Goal: Transaction & Acquisition: Purchase product/service

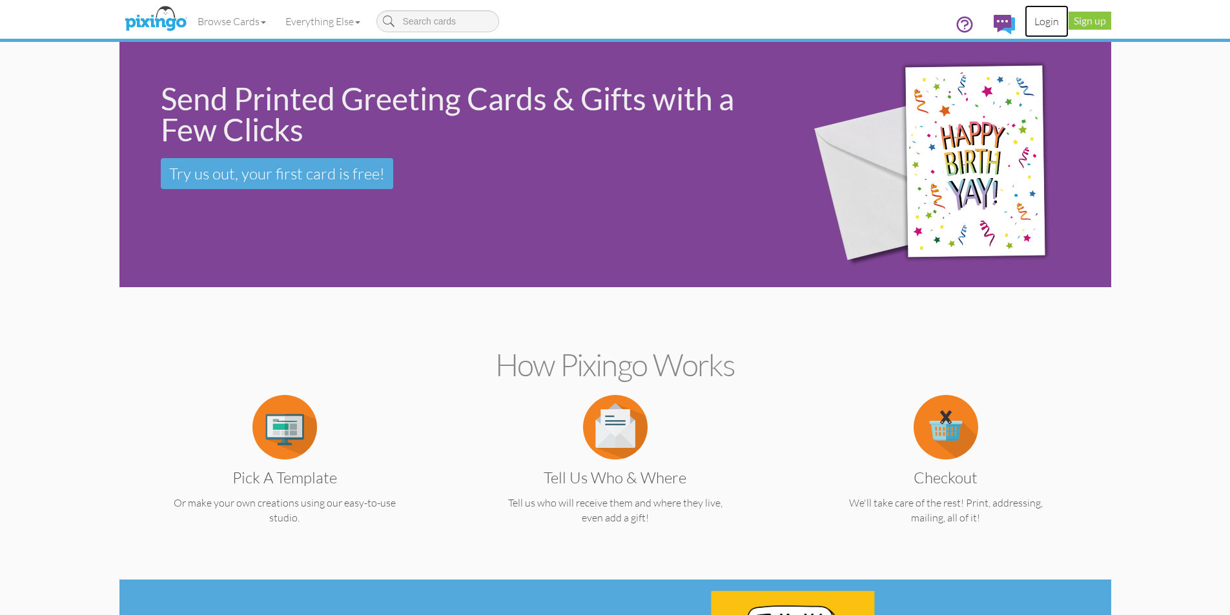
click at [1039, 23] on link "Login" at bounding box center [1047, 21] width 44 height 32
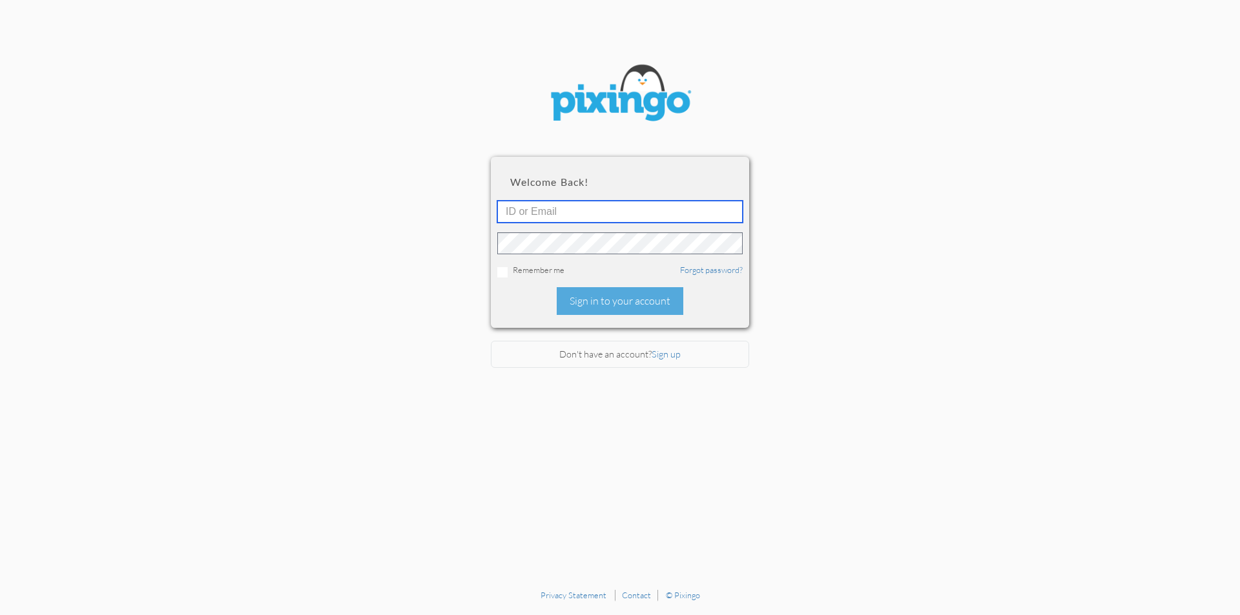
type input "[EMAIL_ADDRESS][DOMAIN_NAME]"
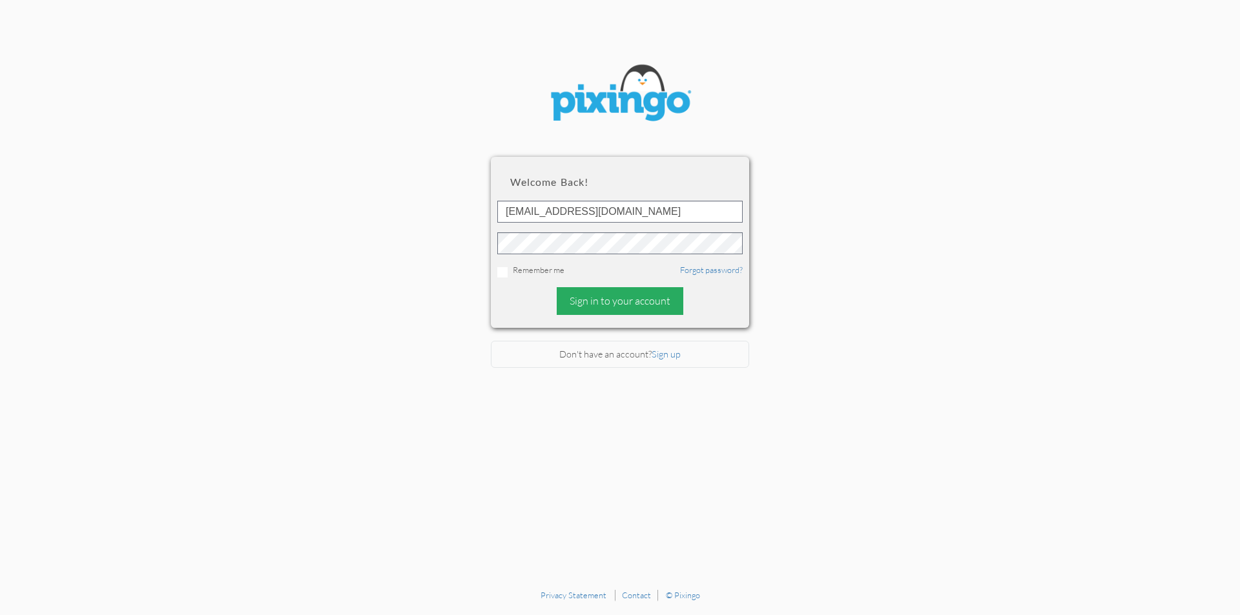
click at [589, 298] on div "Sign in to your account" at bounding box center [620, 301] width 127 height 28
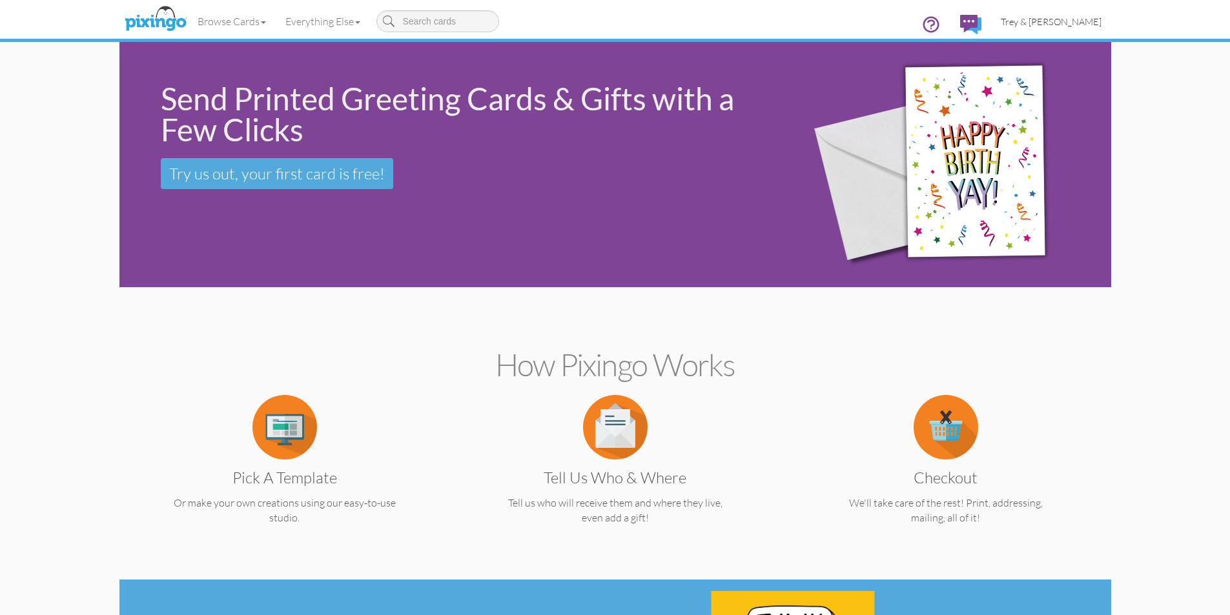
click at [1023, 21] on span "Trey & [PERSON_NAME]" at bounding box center [1051, 21] width 101 height 11
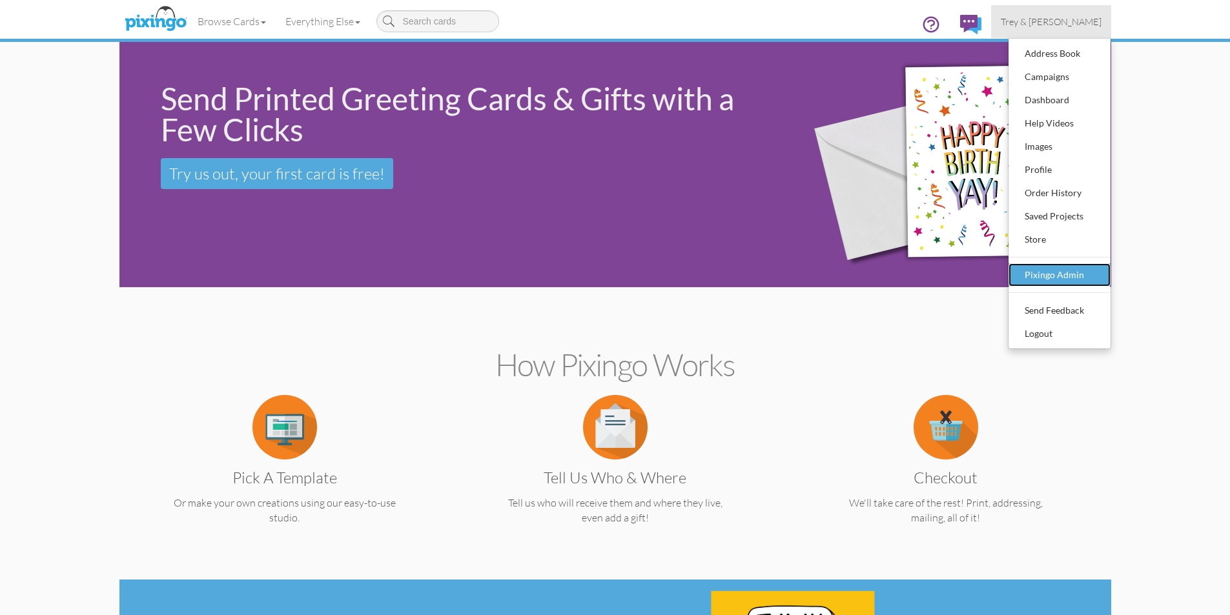
click at [1033, 280] on div "Pixingo Admin" at bounding box center [1059, 274] width 76 height 19
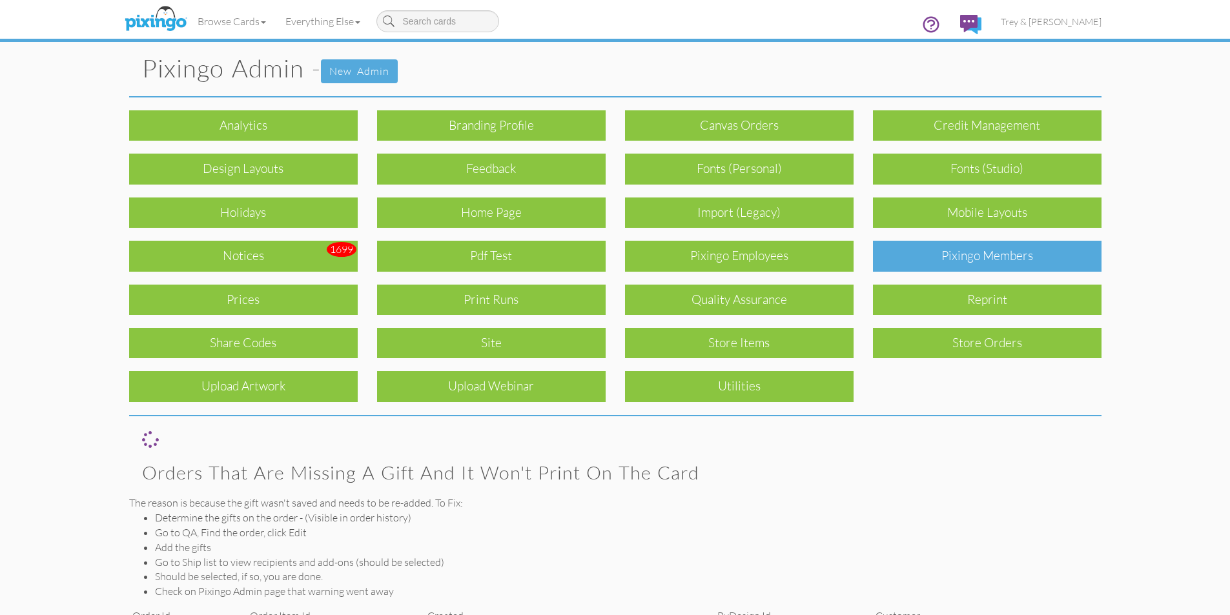
click at [951, 260] on div "Pixingo Members" at bounding box center [987, 256] width 229 height 30
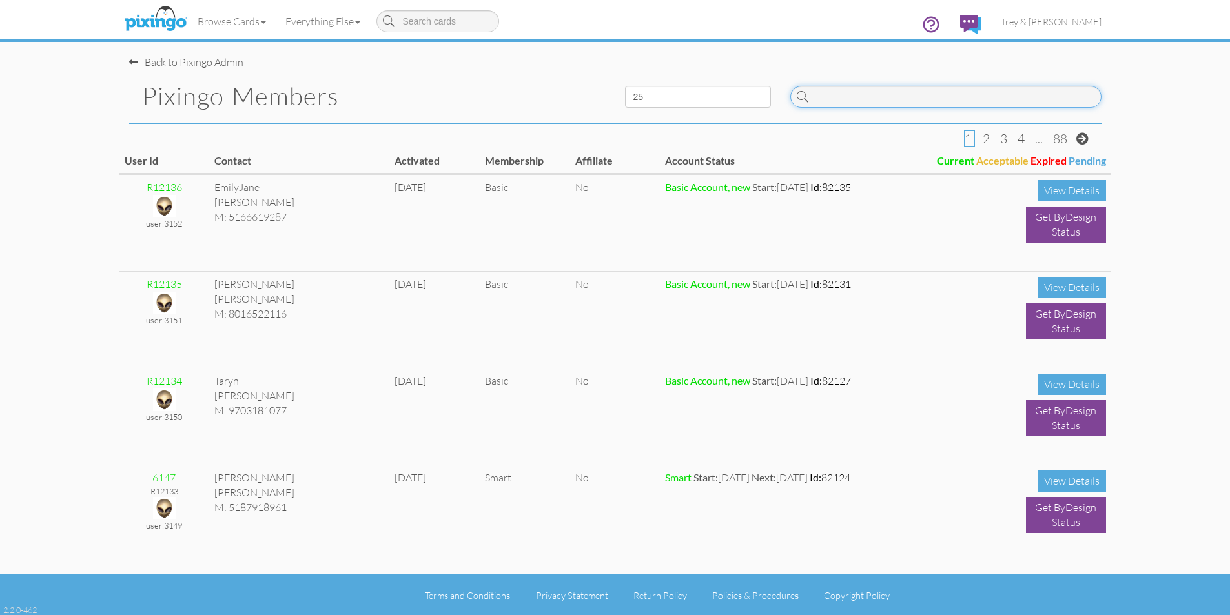
click at [1024, 103] on input at bounding box center [945, 97] width 311 height 22
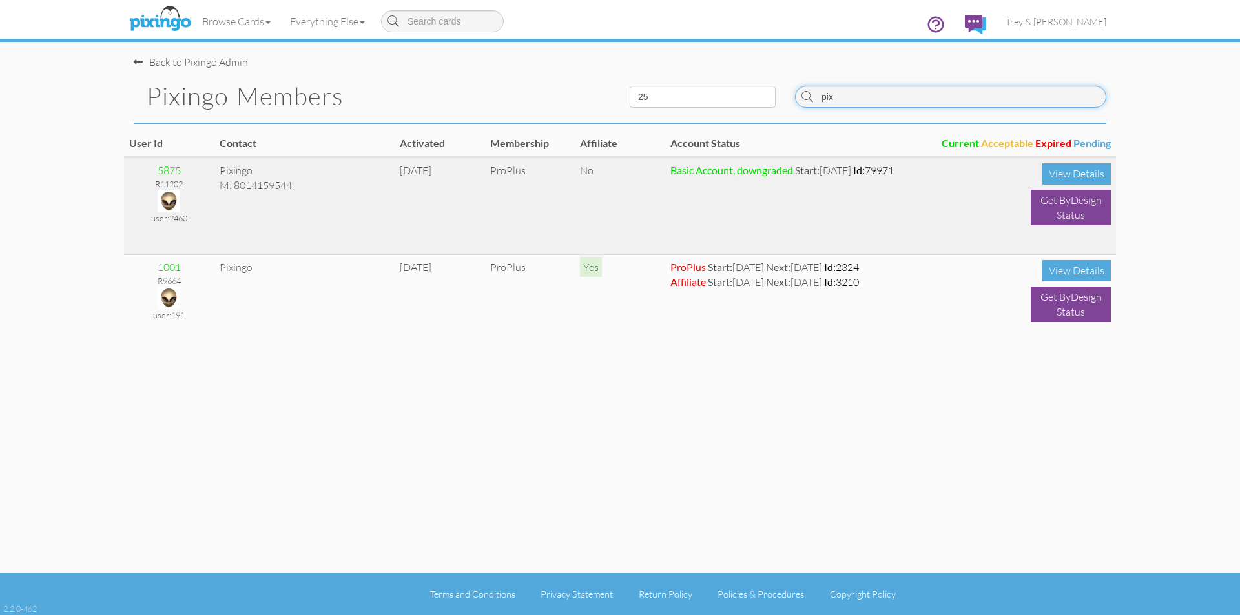
type input "pix"
click at [174, 189] on div "R11202" at bounding box center [169, 184] width 80 height 12
click at [171, 199] on img at bounding box center [169, 201] width 23 height 23
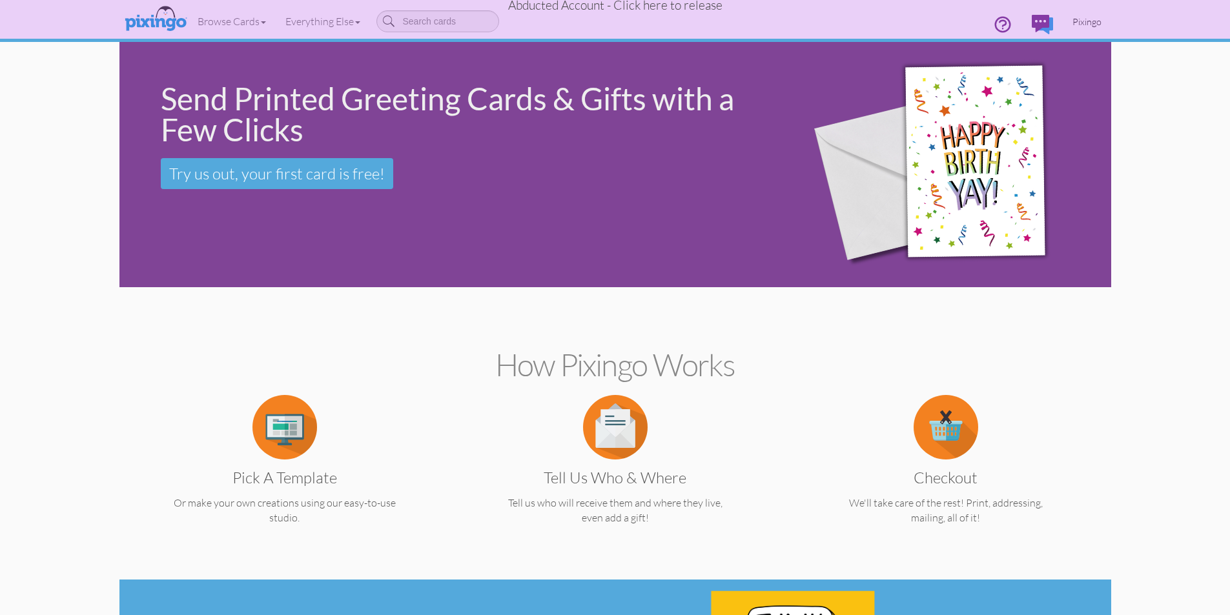
click at [1081, 23] on span "Pixingo" at bounding box center [1086, 21] width 29 height 11
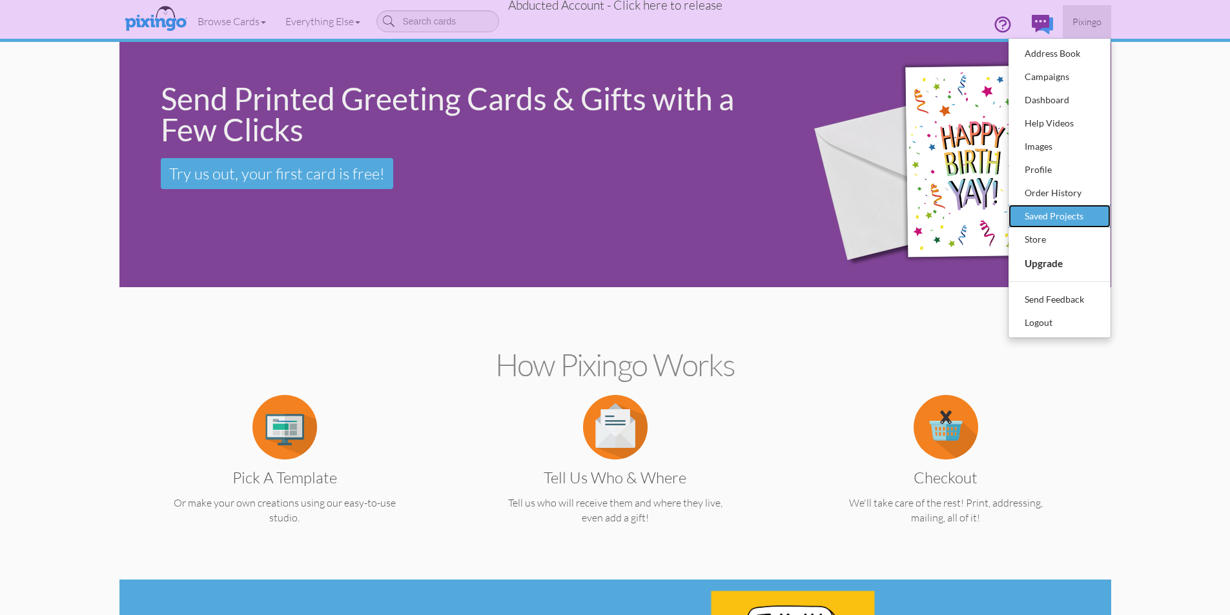
click at [1067, 217] on div "Saved Projects" at bounding box center [1059, 216] width 76 height 19
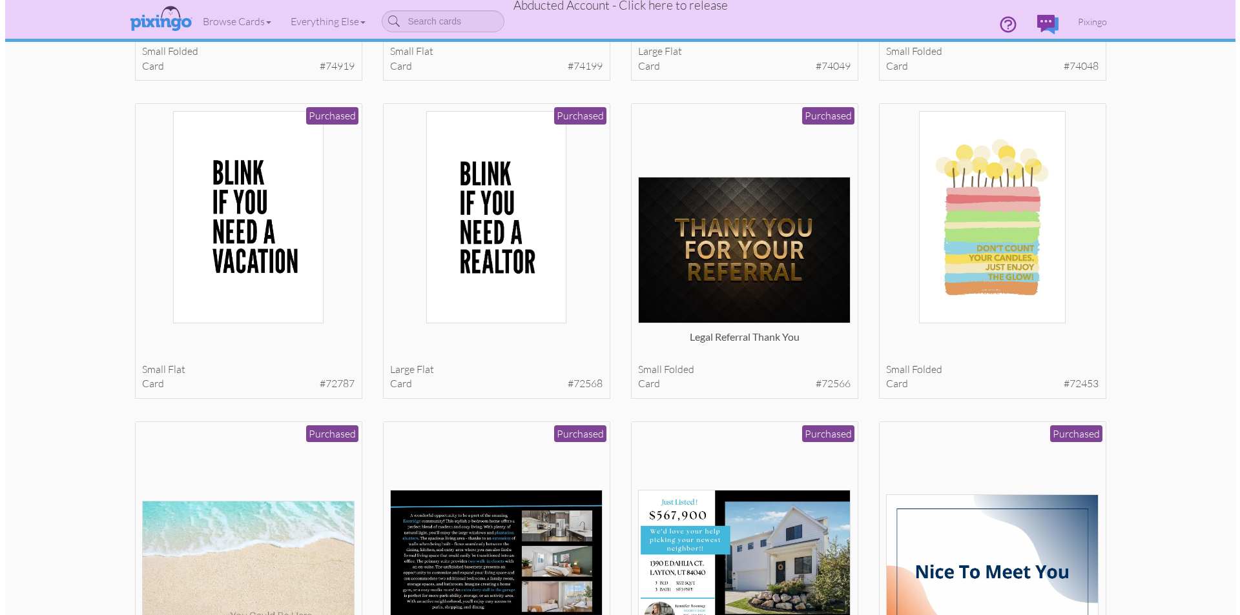
scroll to position [323, 0]
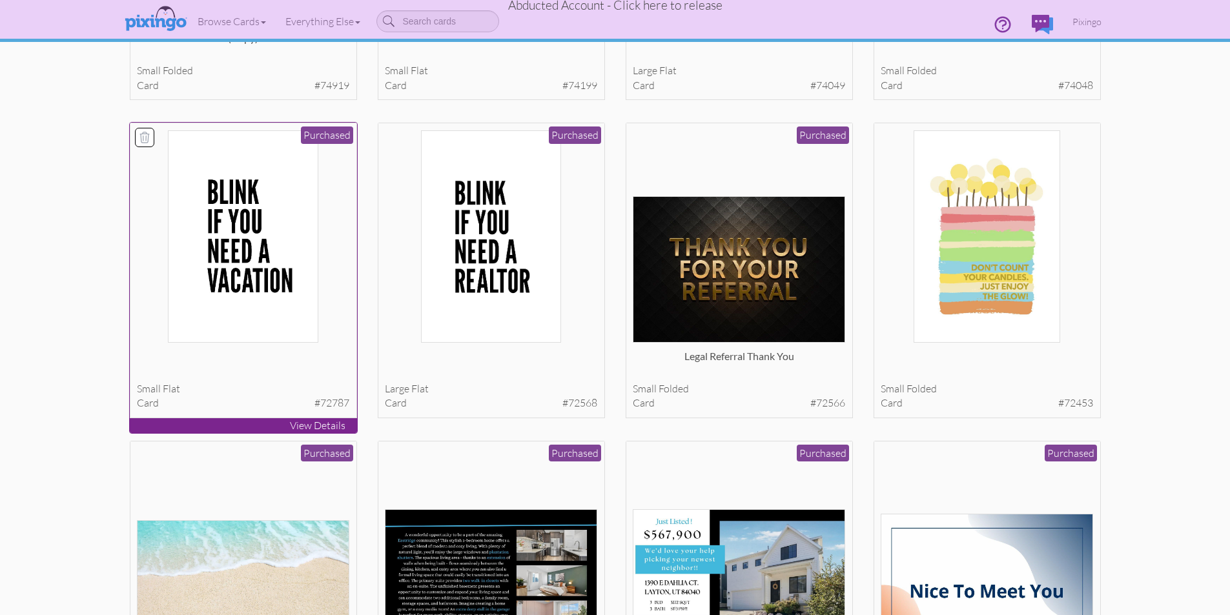
click at [221, 271] on img at bounding box center [243, 236] width 151 height 212
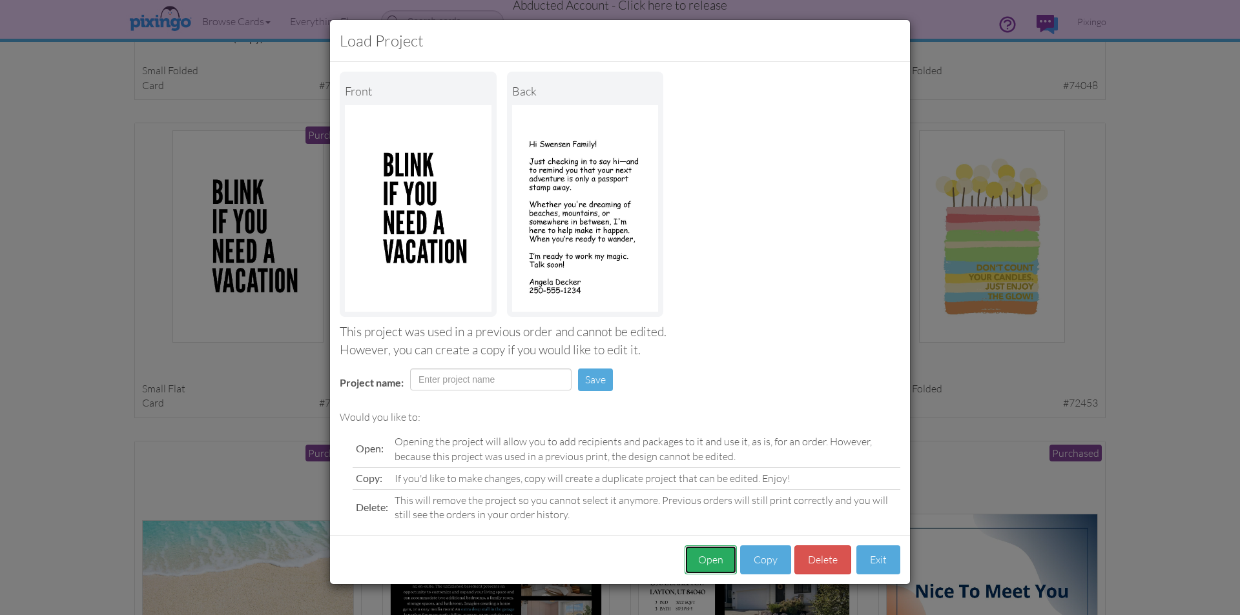
click at [712, 555] on button "Open" at bounding box center [710, 560] width 52 height 29
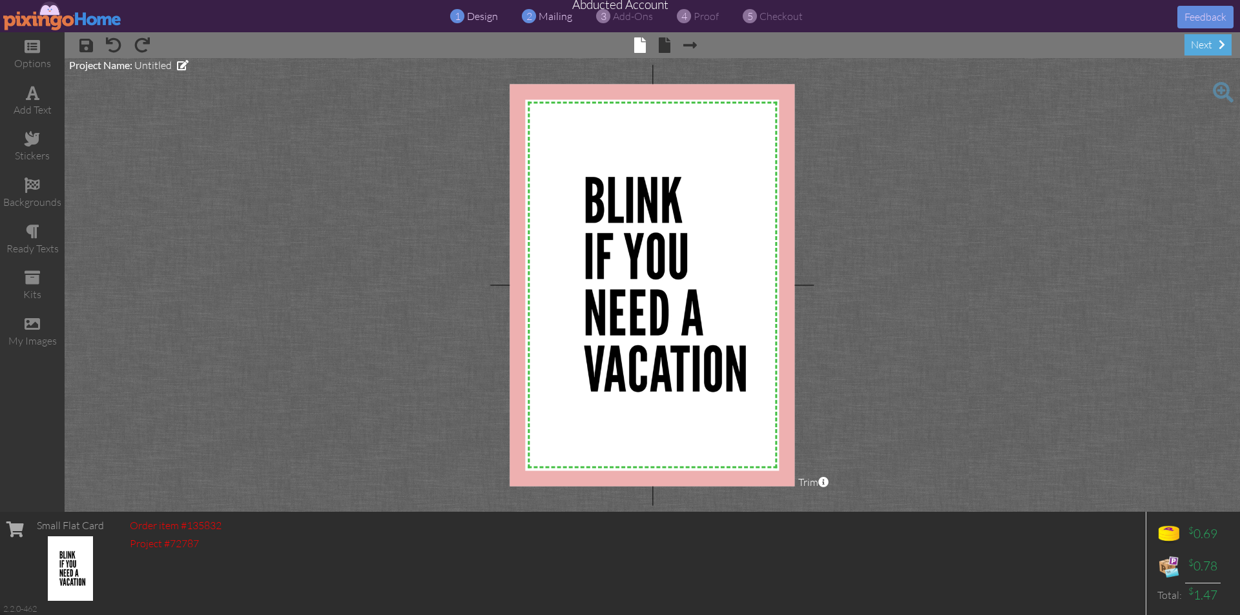
click at [561, 21] on span "mailing" at bounding box center [555, 16] width 34 height 13
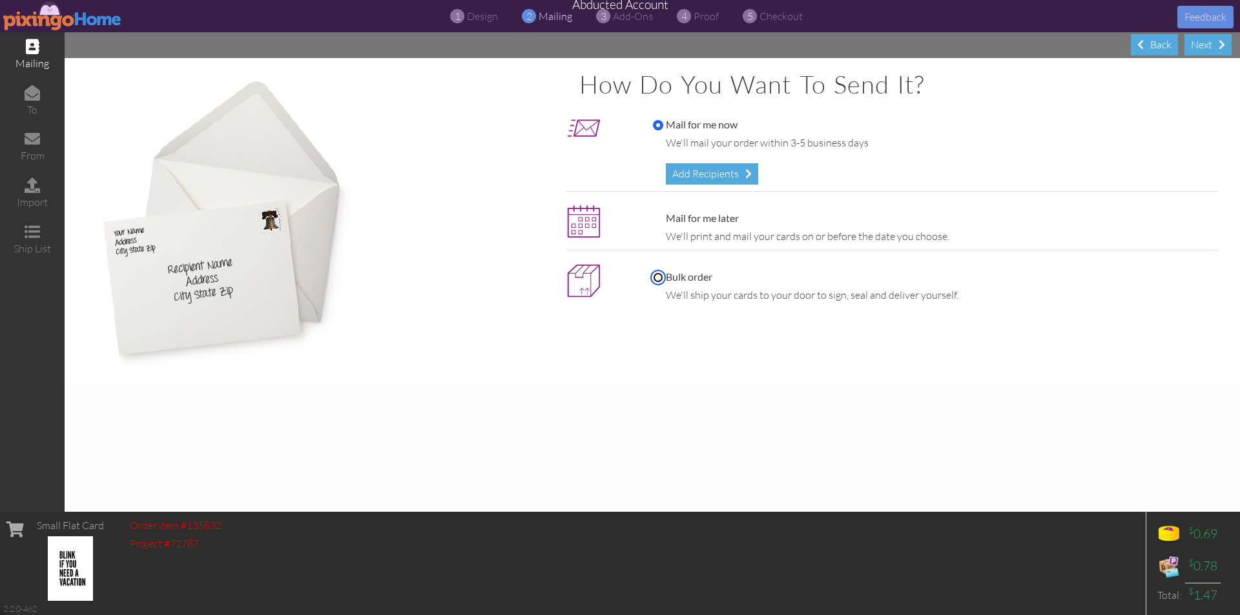
click at [653, 276] on input "Bulk order" at bounding box center [658, 277] width 10 height 10
radio input "true"
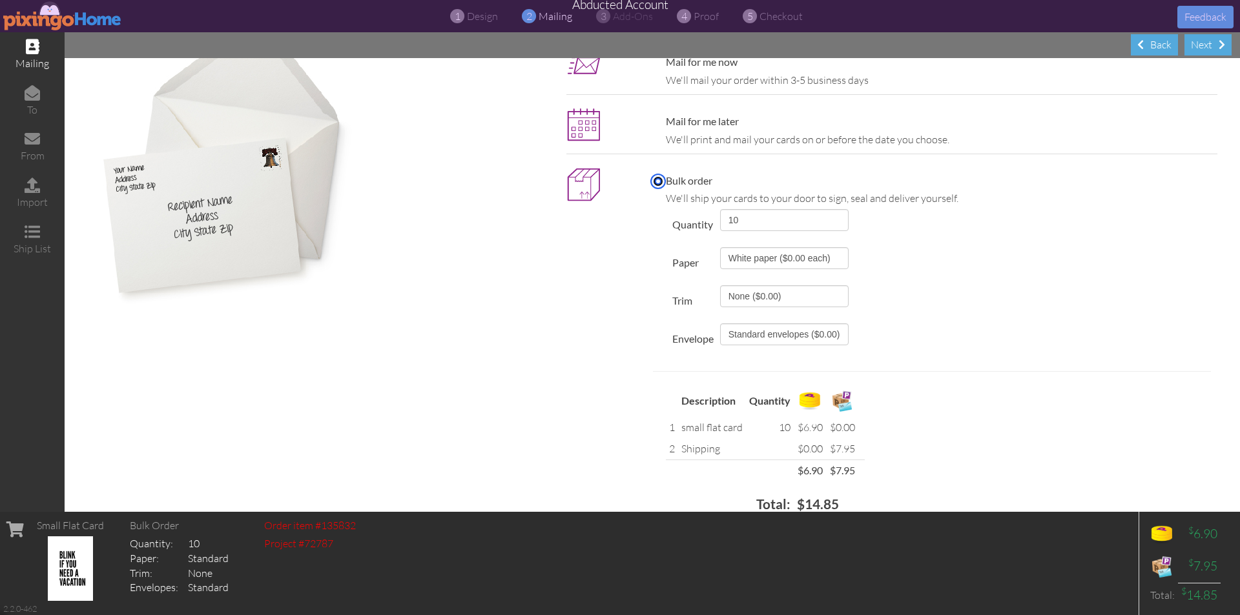
scroll to position [124, 0]
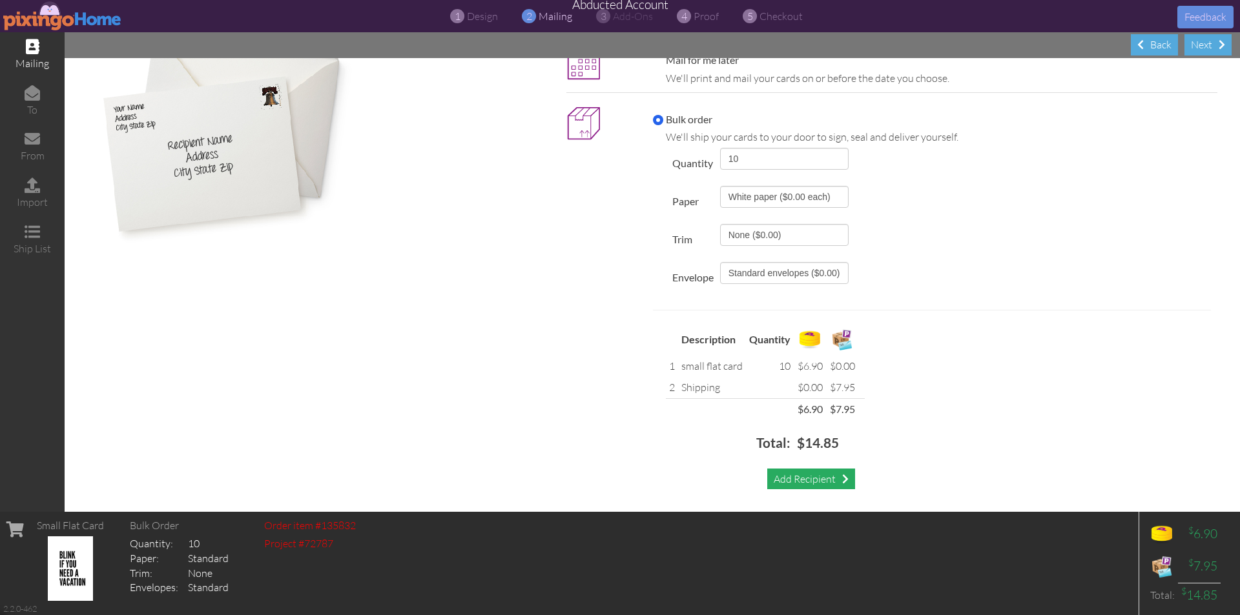
click at [808, 480] on div "Add Recipient" at bounding box center [811, 479] width 88 height 21
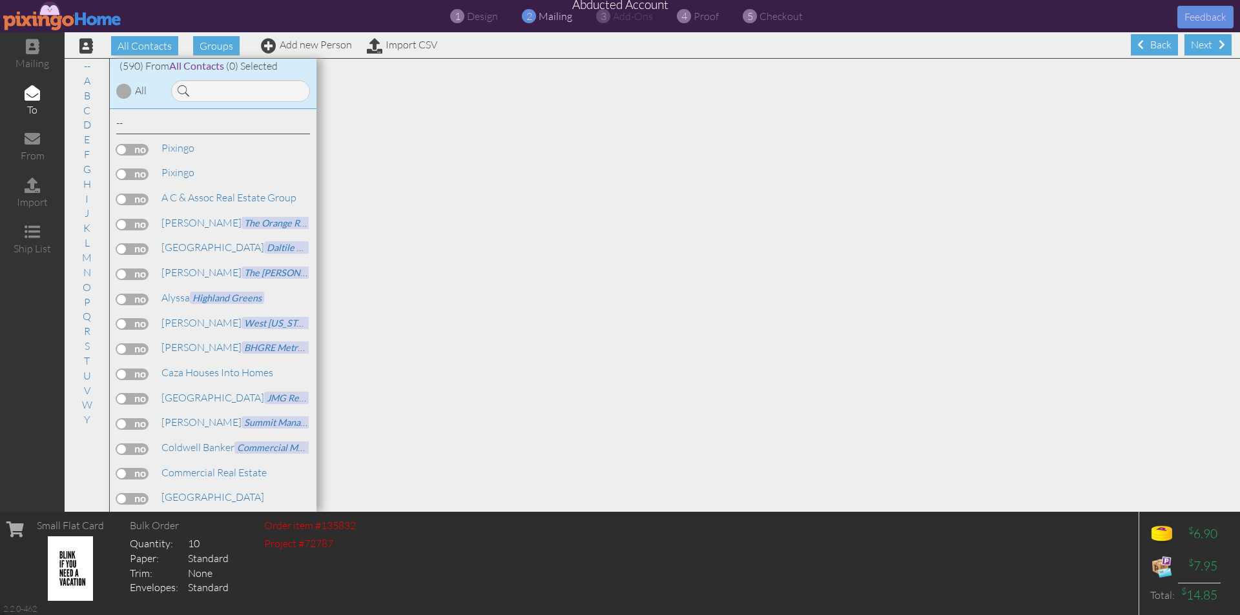
click at [128, 152] on label at bounding box center [132, 150] width 32 height 12
click at [0, 0] on input "checkbox" at bounding box center [0, 0] width 0 height 0
click at [709, 15] on span "proof" at bounding box center [705, 16] width 25 height 13
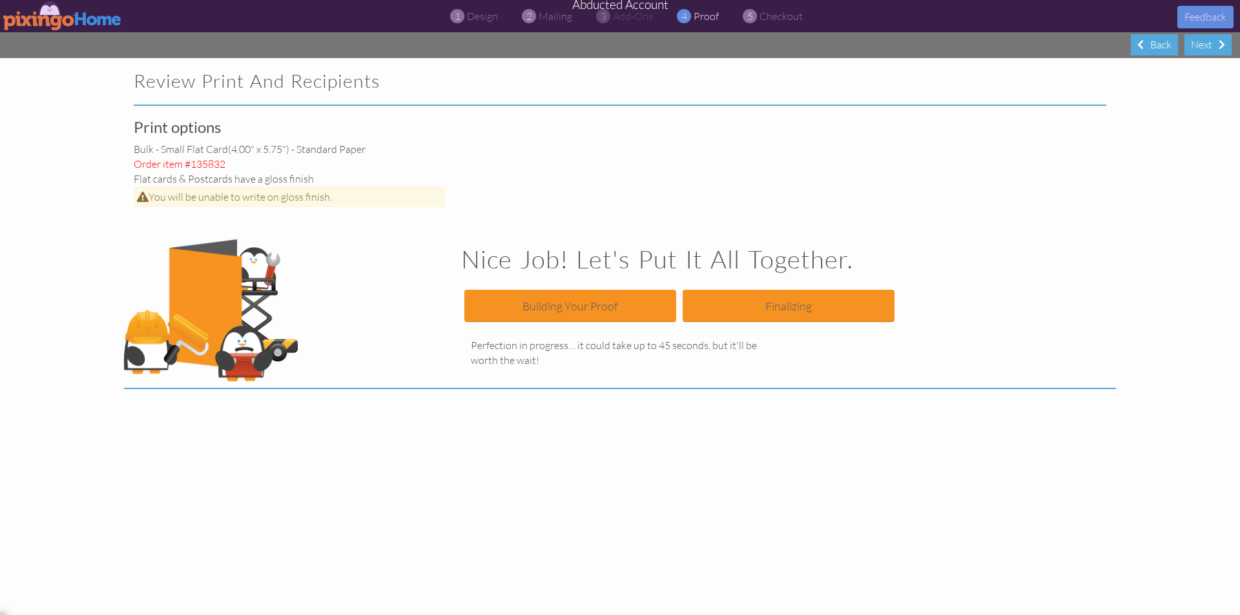
scroll to position [101, 0]
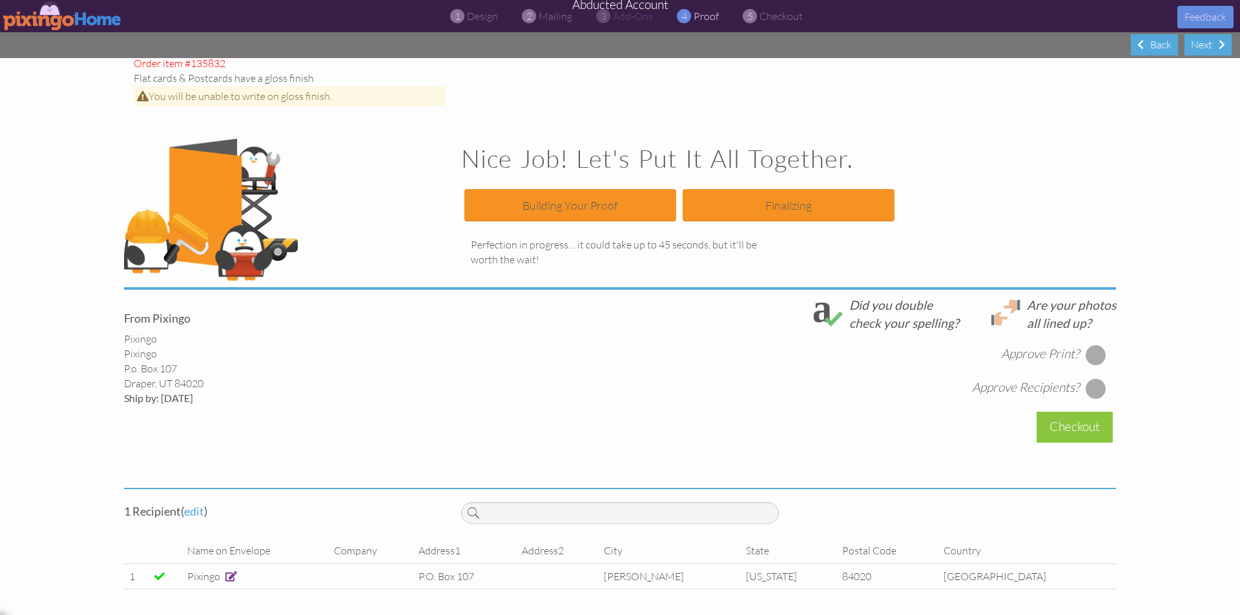
click at [1089, 350] on div at bounding box center [1095, 355] width 21 height 21
click at [1089, 389] on div at bounding box center [1095, 388] width 21 height 21
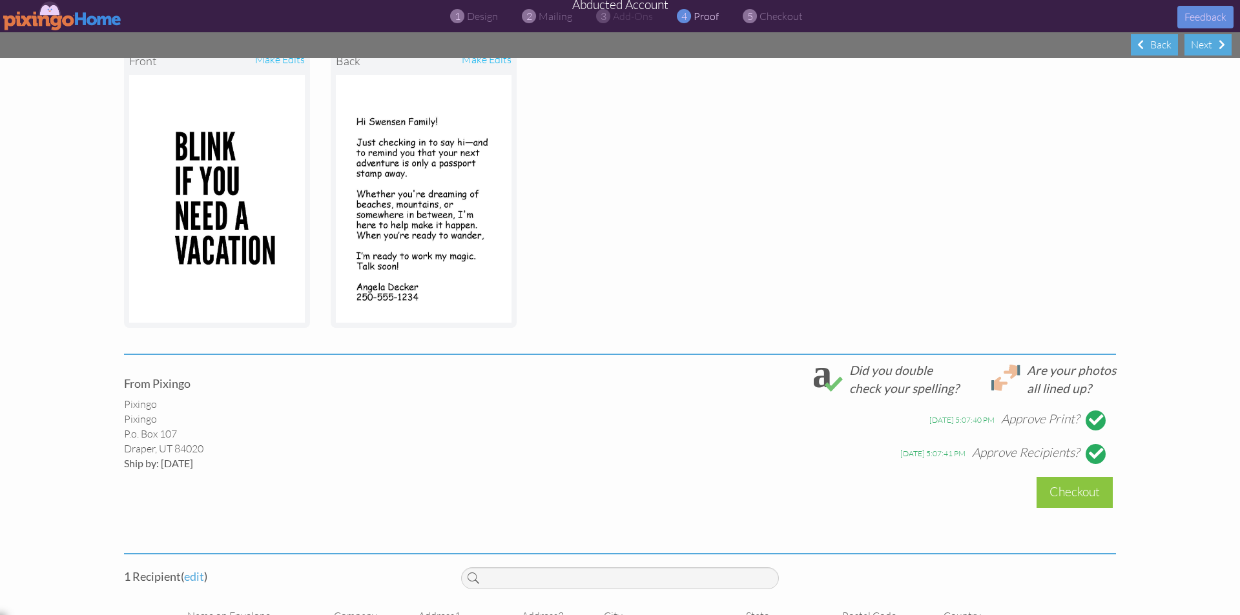
scroll to position [257, 0]
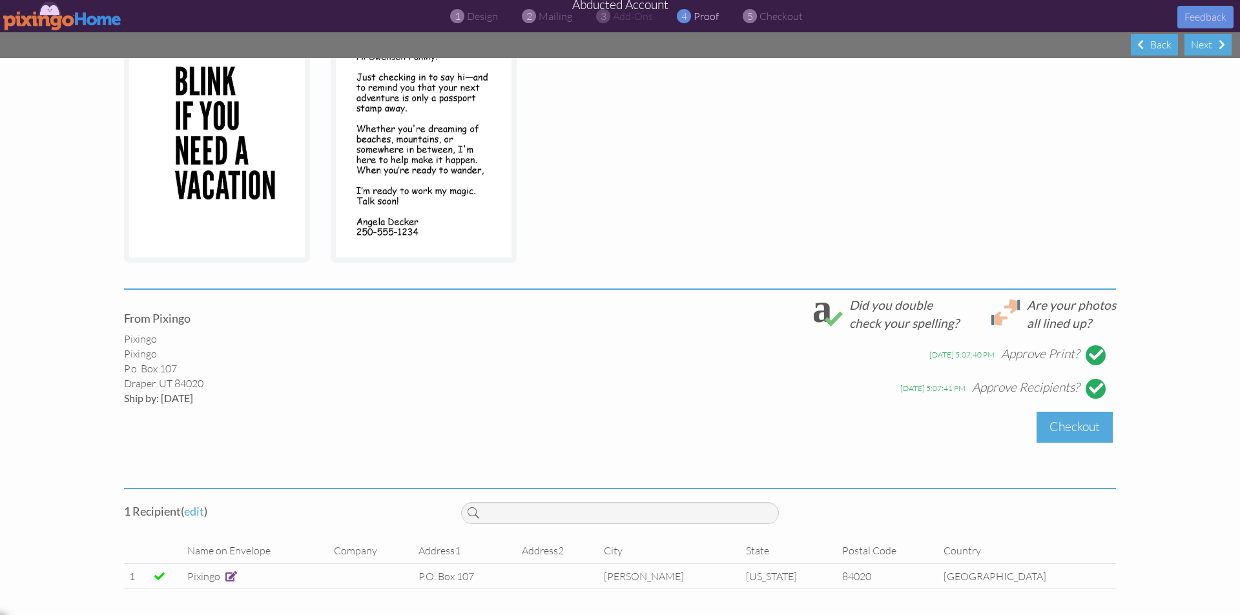
click at [1085, 422] on div "Checkout" at bounding box center [1074, 427] width 76 height 30
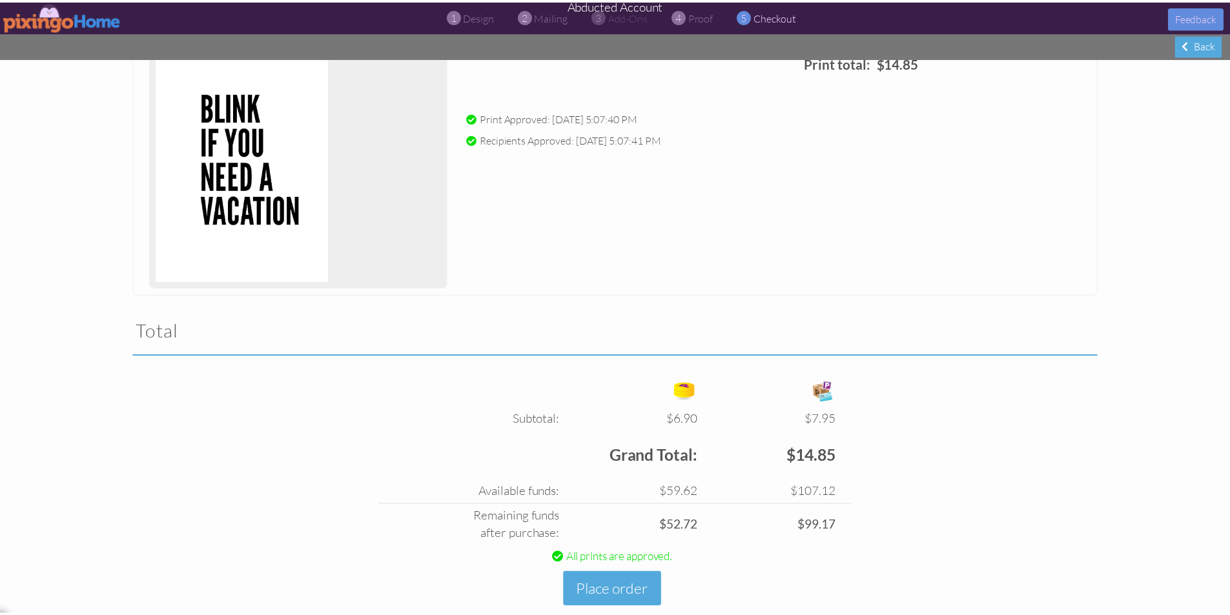
scroll to position [217, 0]
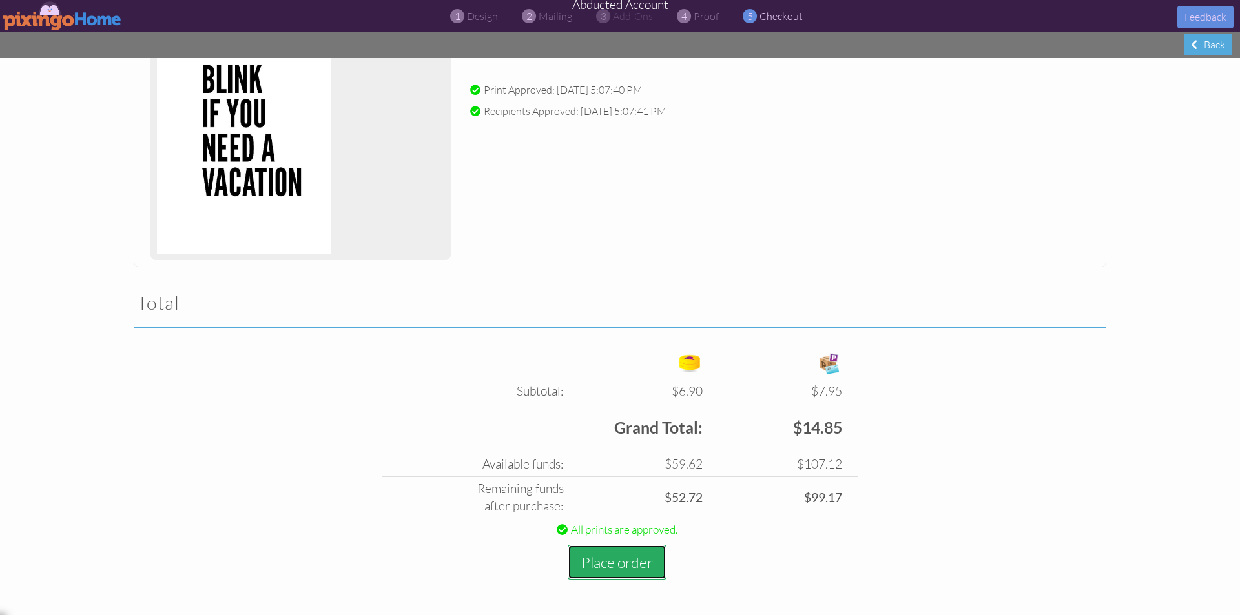
click at [608, 569] on button "Place order" at bounding box center [617, 563] width 99 height 36
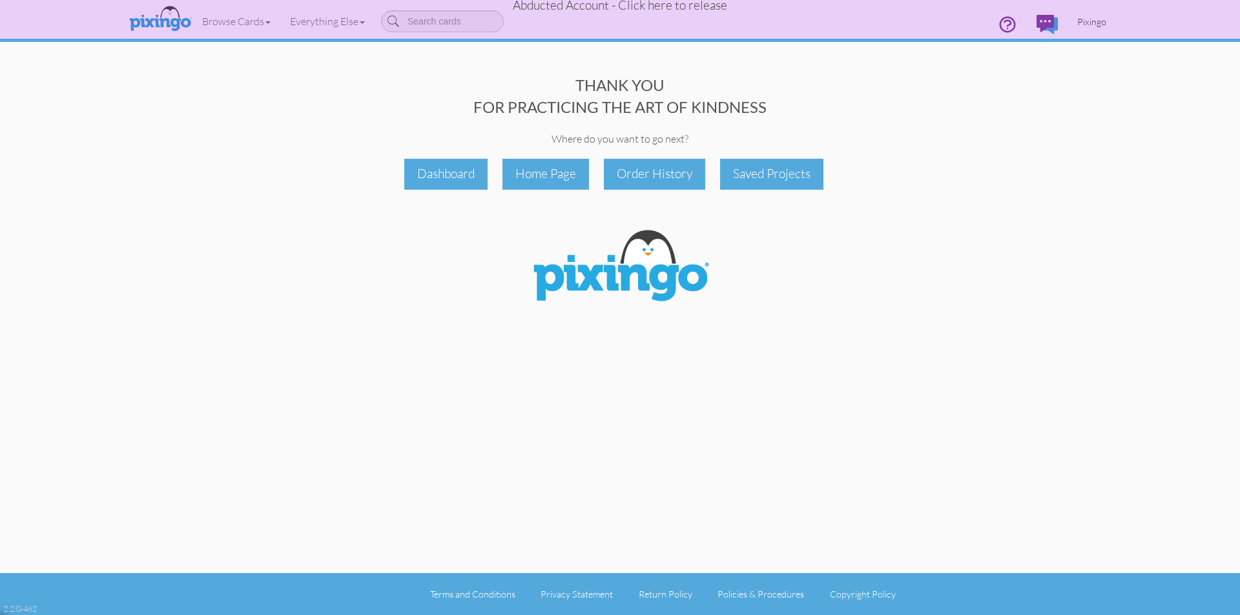
click at [1095, 21] on span "Pixingo" at bounding box center [1091, 21] width 29 height 11
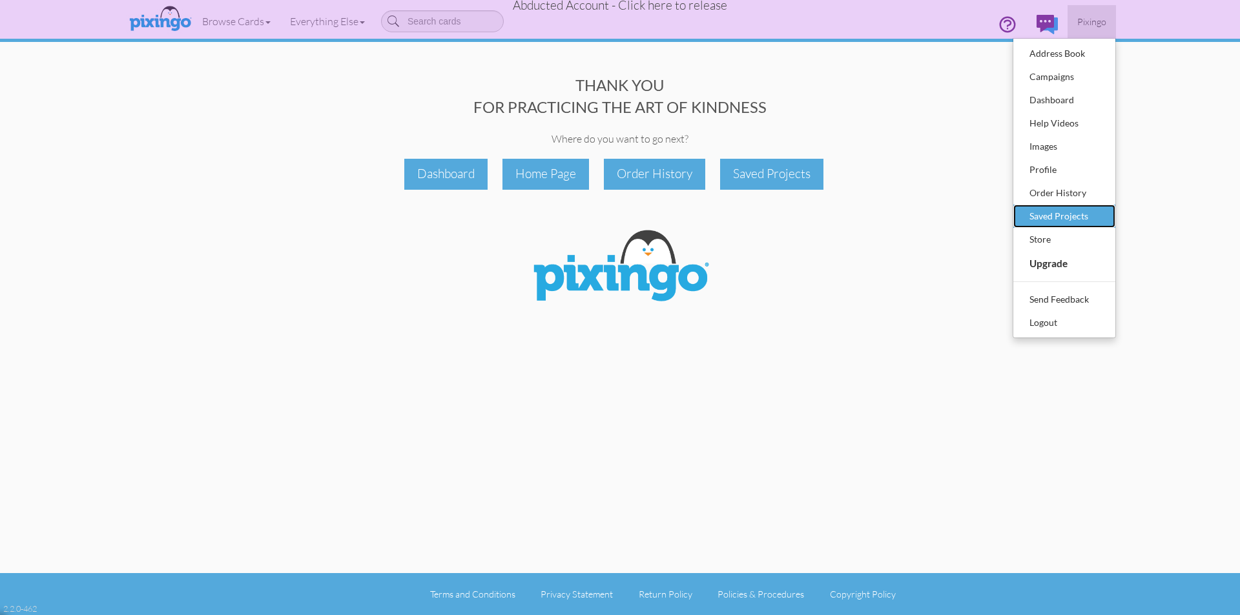
click at [1081, 213] on div "Saved Projects" at bounding box center [1064, 216] width 76 height 19
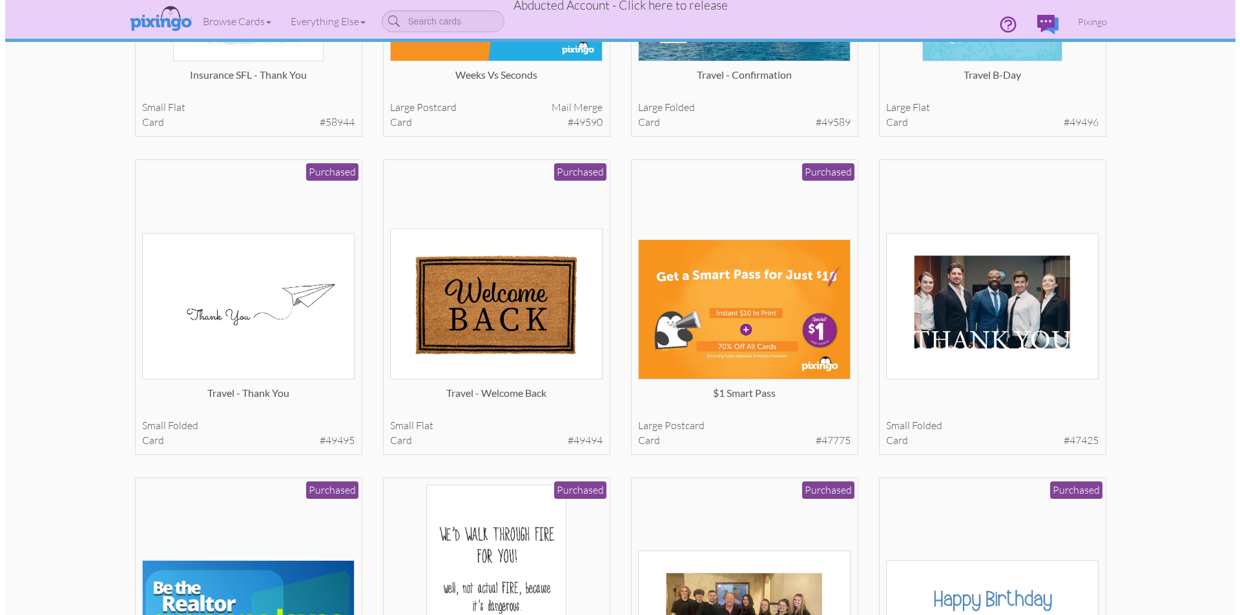
scroll to position [2195, 0]
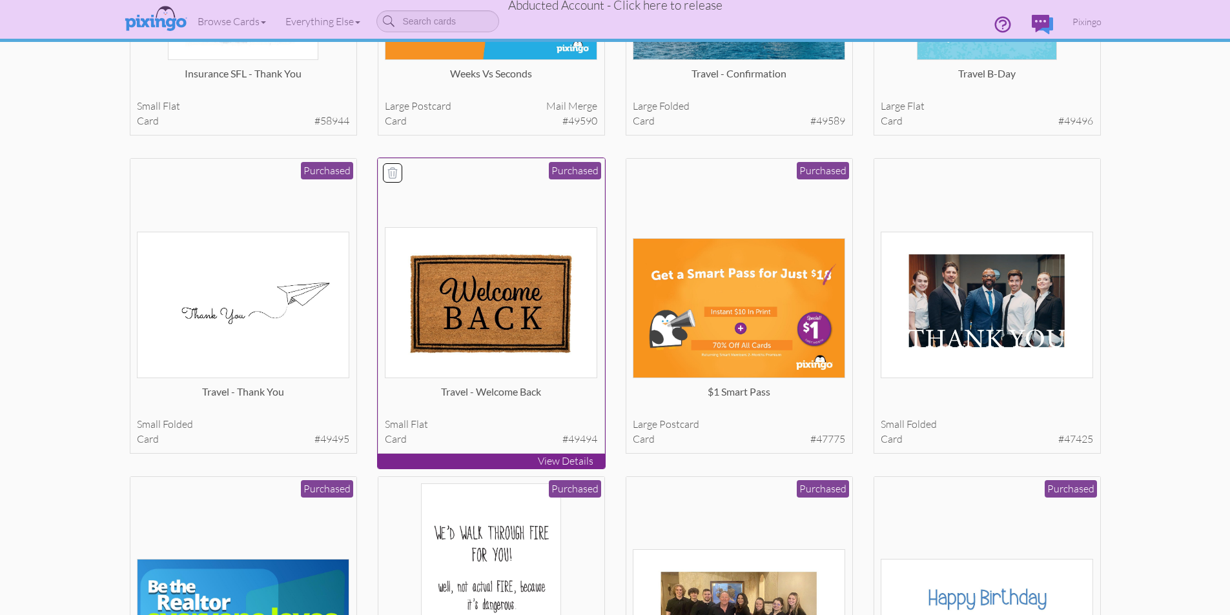
click at [511, 300] on img at bounding box center [491, 302] width 212 height 151
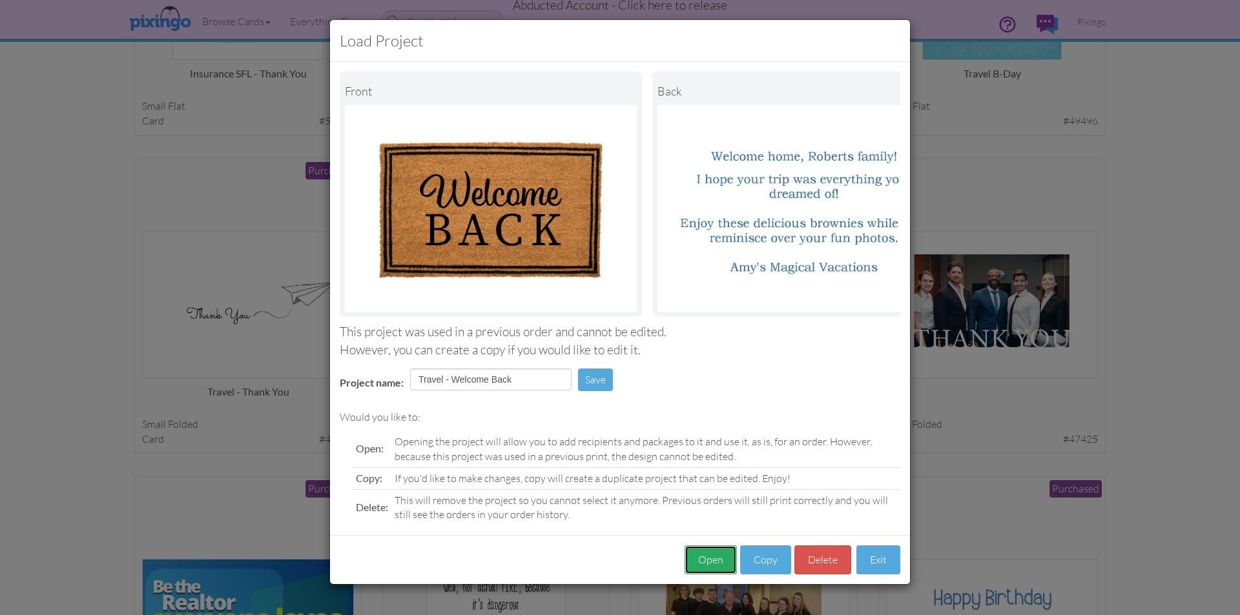
click at [704, 571] on button "Open" at bounding box center [710, 560] width 52 height 29
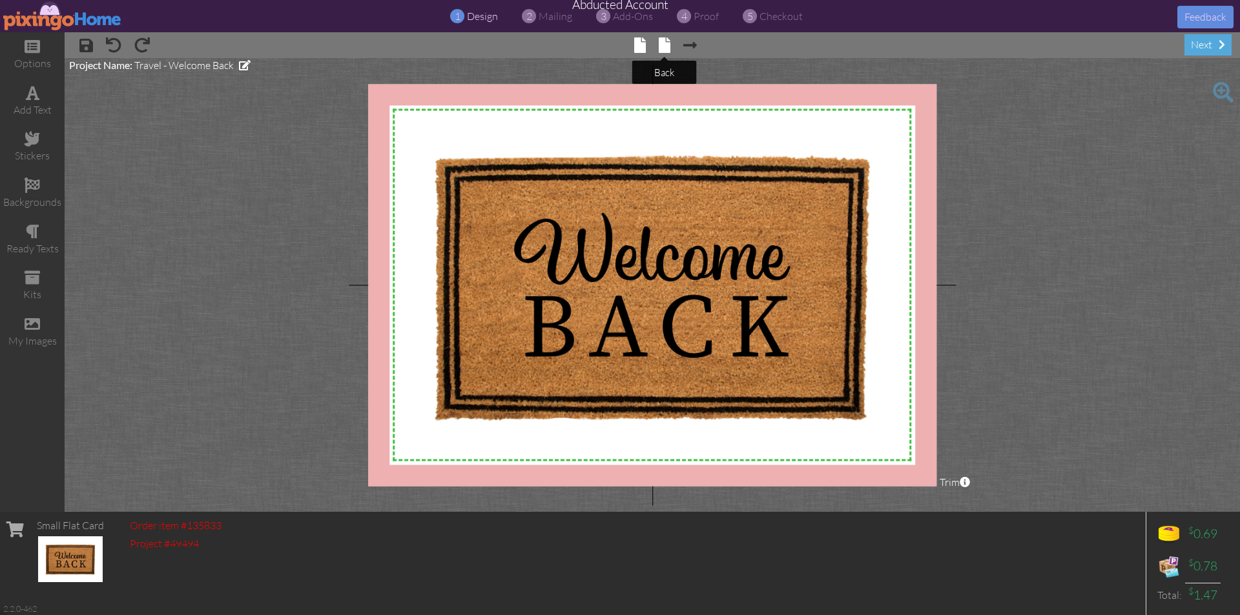
click at [669, 43] on span at bounding box center [665, 44] width 12 height 15
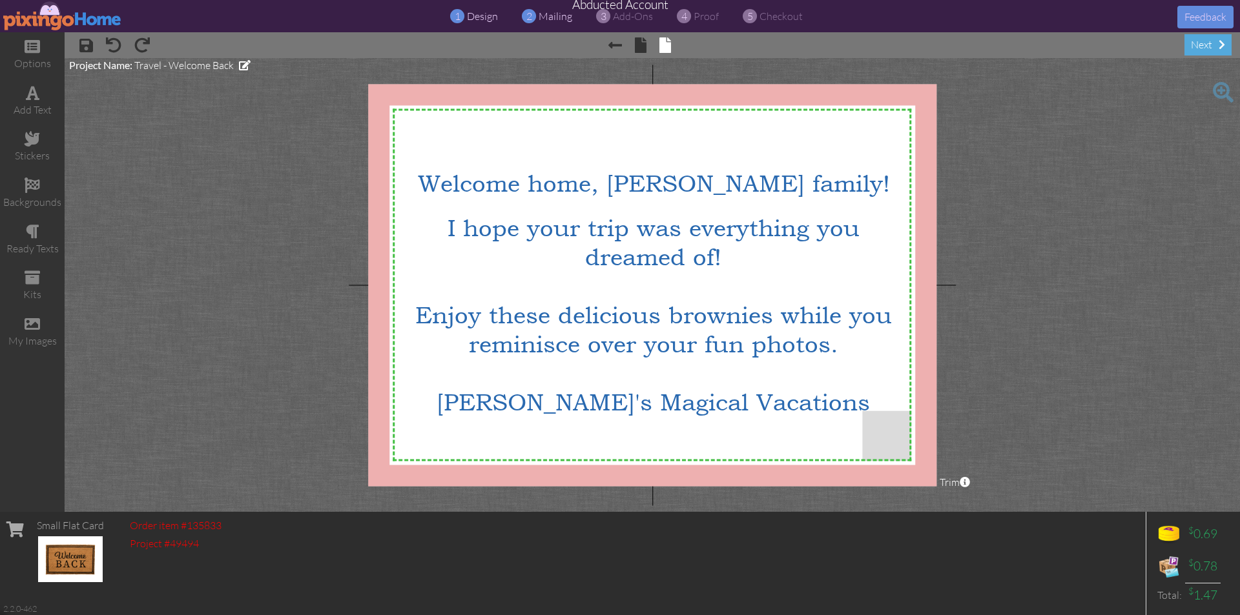
click at [539, 13] on span "mailing" at bounding box center [555, 16] width 34 height 13
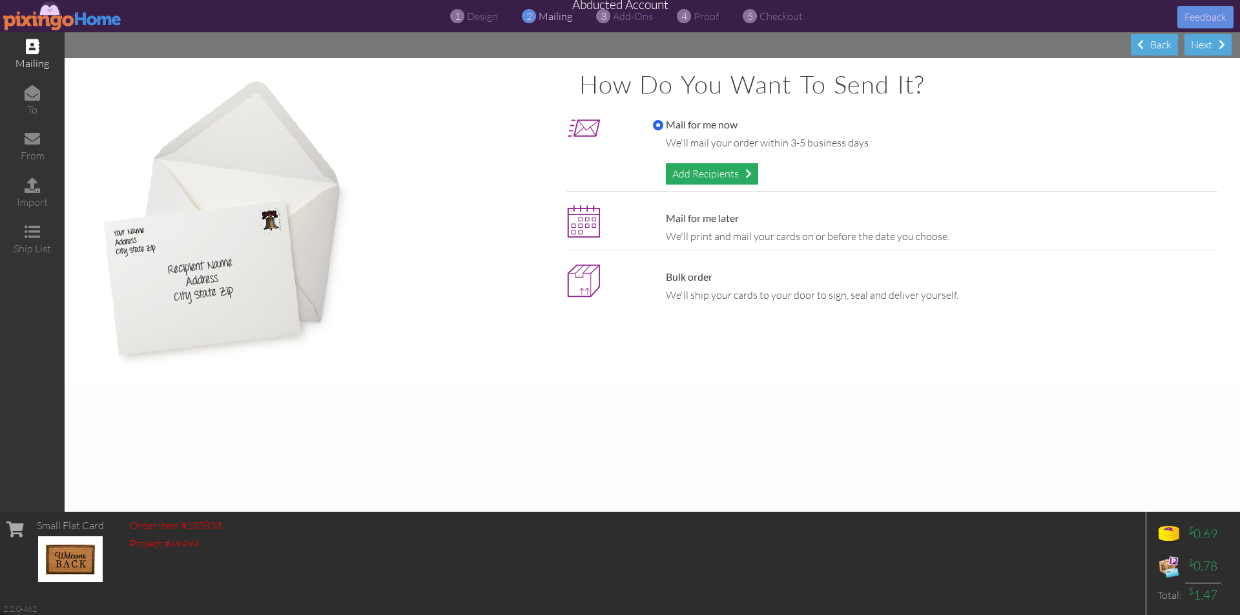
click at [710, 171] on div "Add Recipients" at bounding box center [712, 173] width 92 height 21
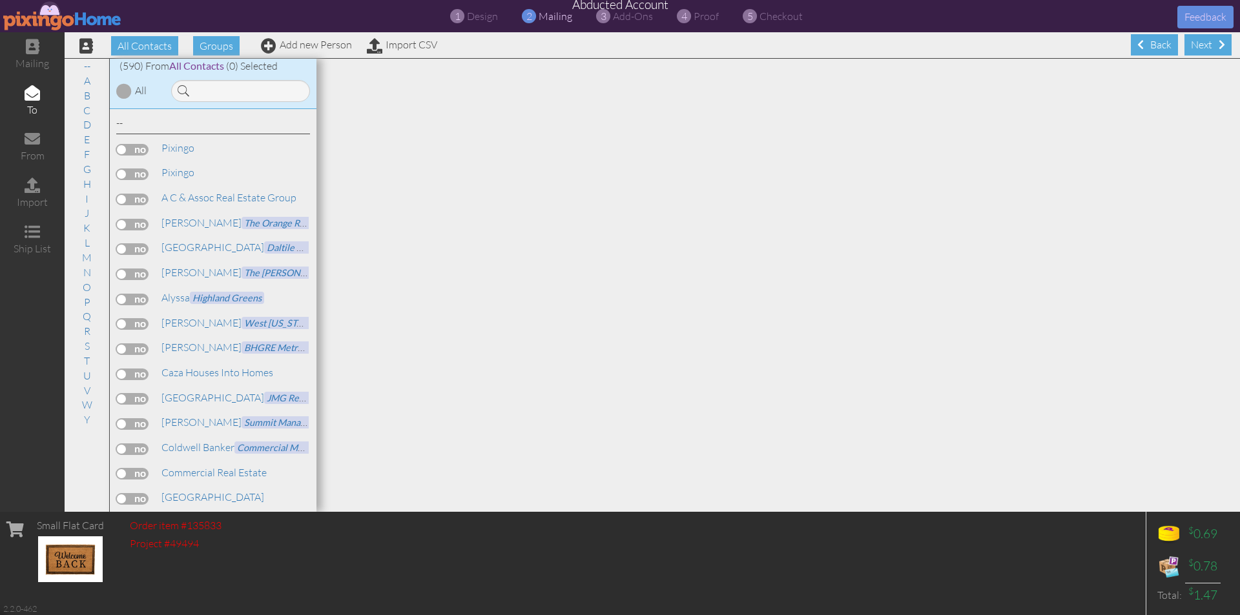
click at [125, 150] on label at bounding box center [132, 150] width 32 height 12
click at [0, 0] on input "checkbox" at bounding box center [0, 0] width 0 height 0
click at [478, 14] on span "design" at bounding box center [482, 16] width 31 height 13
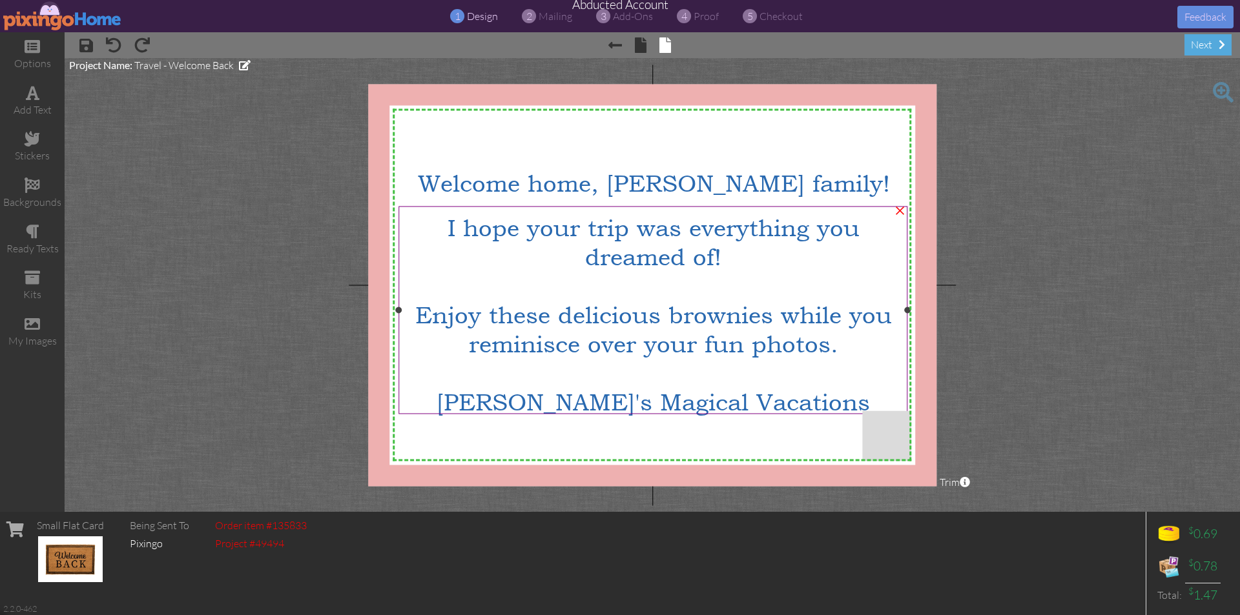
click at [642, 391] on span "[PERSON_NAME]'s Magical Vacations" at bounding box center [652, 401] width 433 height 29
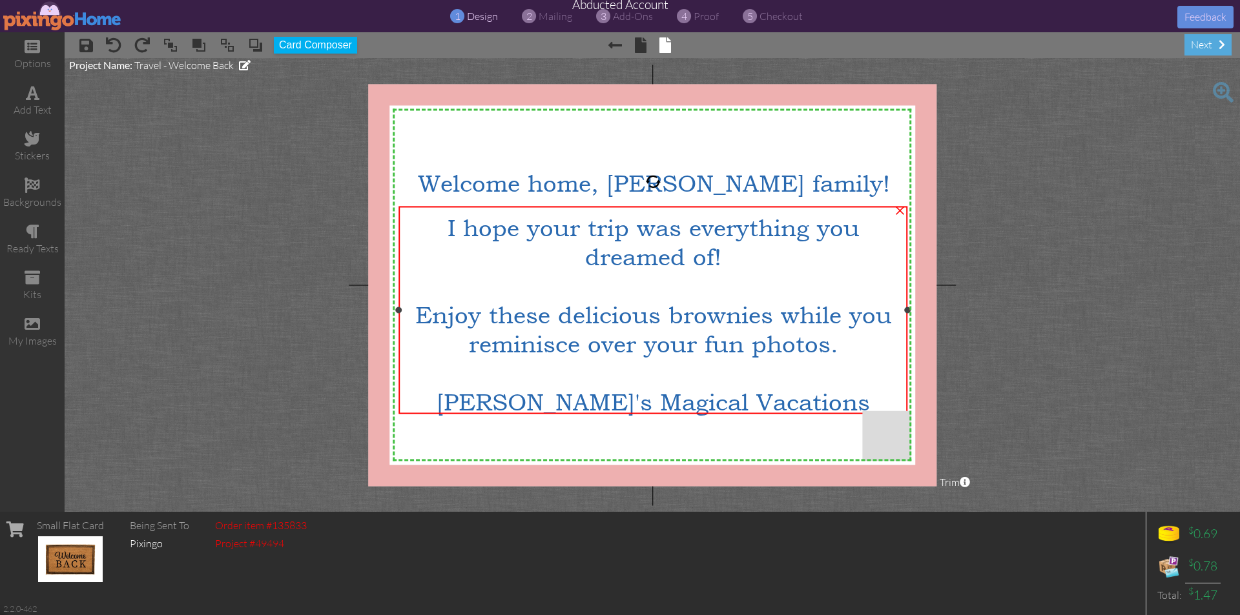
click at [642, 391] on span "[PERSON_NAME]'s Magical Vacations" at bounding box center [652, 401] width 433 height 29
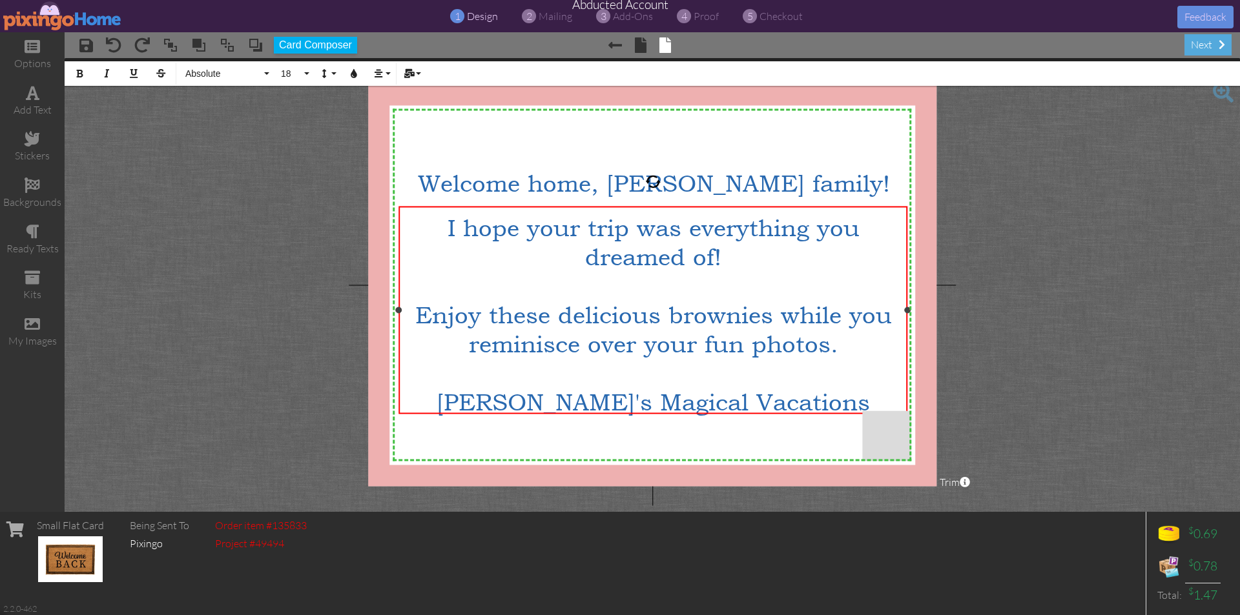
click at [639, 394] on span "[PERSON_NAME]'s Magical Vacations" at bounding box center [652, 401] width 433 height 29
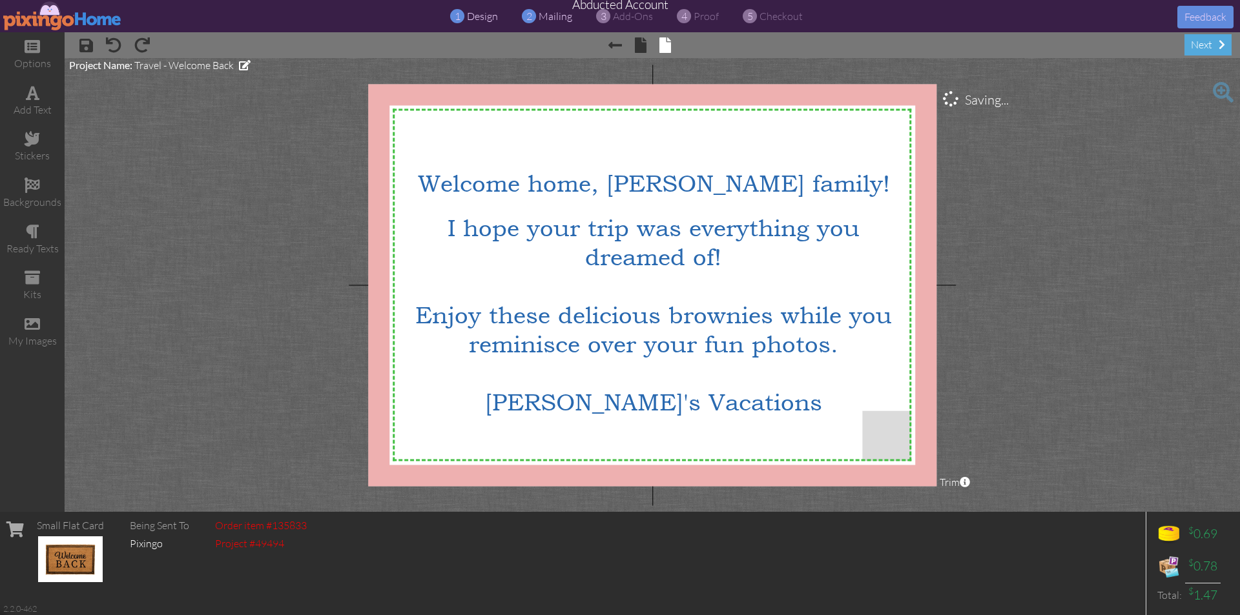
click at [552, 21] on span "mailing" at bounding box center [555, 16] width 34 height 13
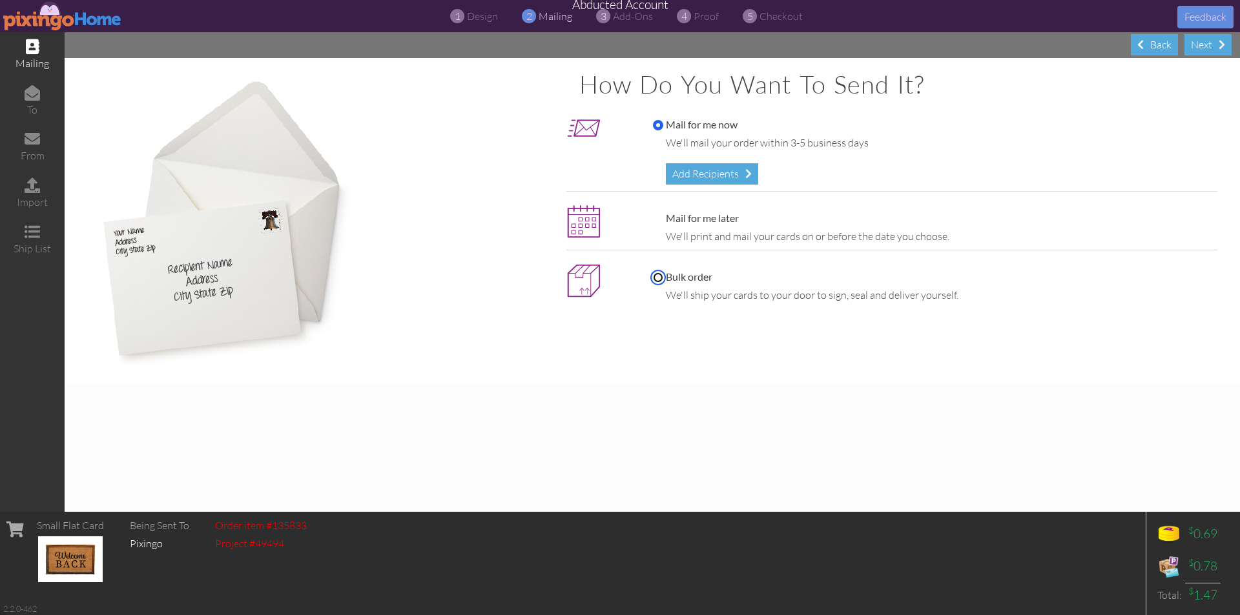
click at [660, 280] on input "Bulk order" at bounding box center [658, 277] width 10 height 10
radio input "true"
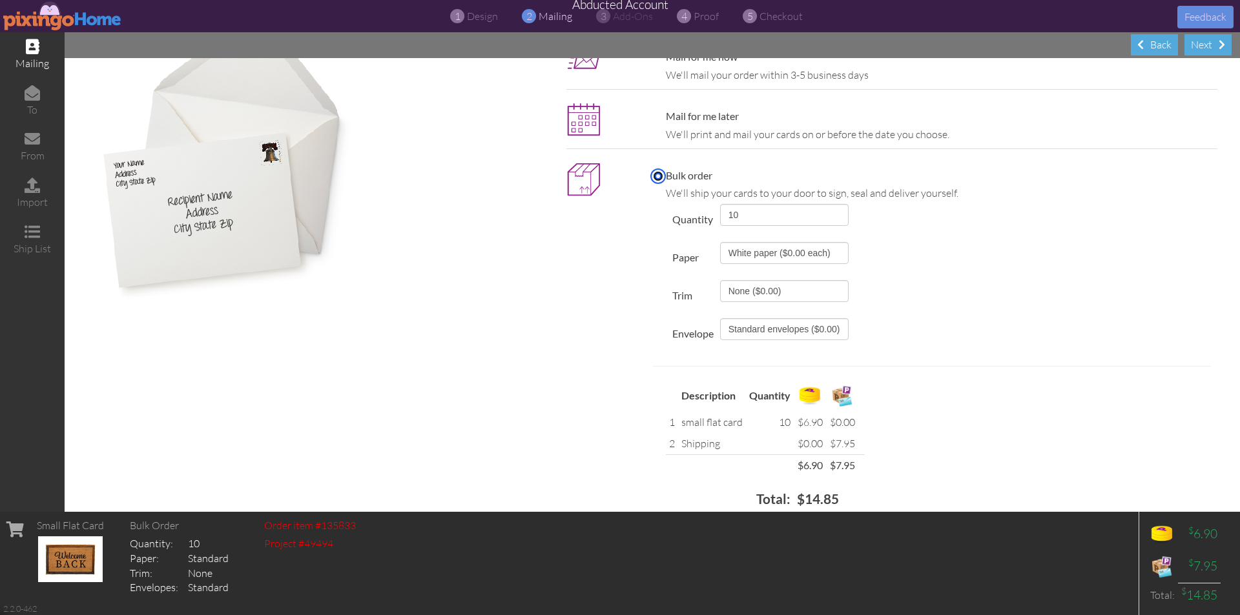
scroll to position [124, 0]
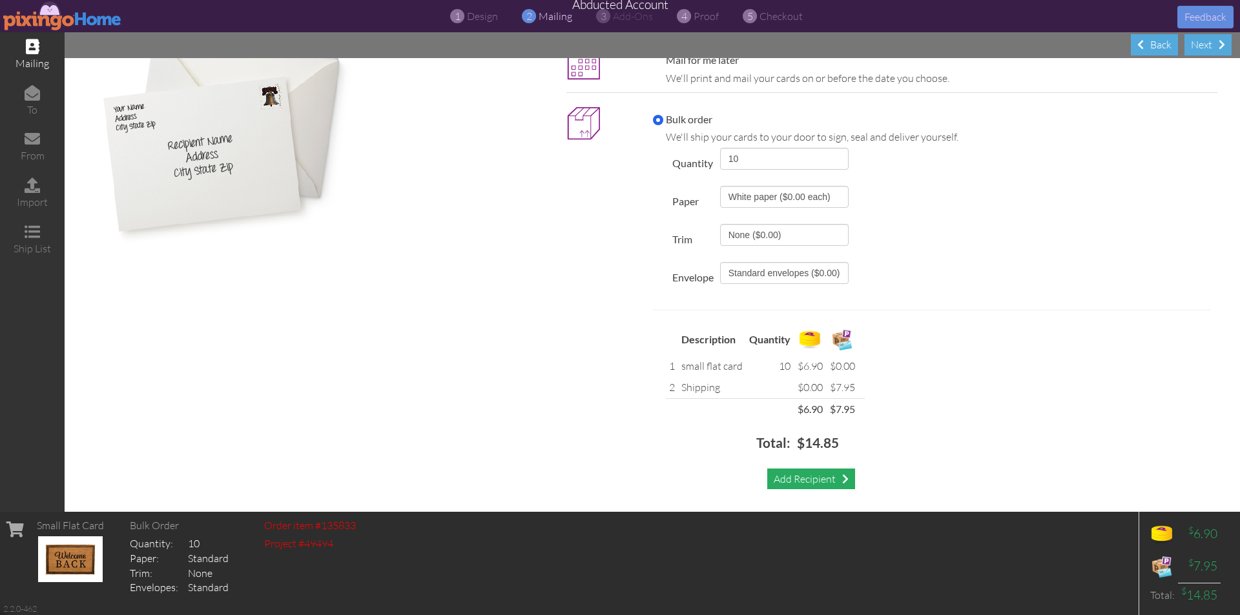
click at [797, 473] on div "Add Recipient" at bounding box center [811, 479] width 88 height 21
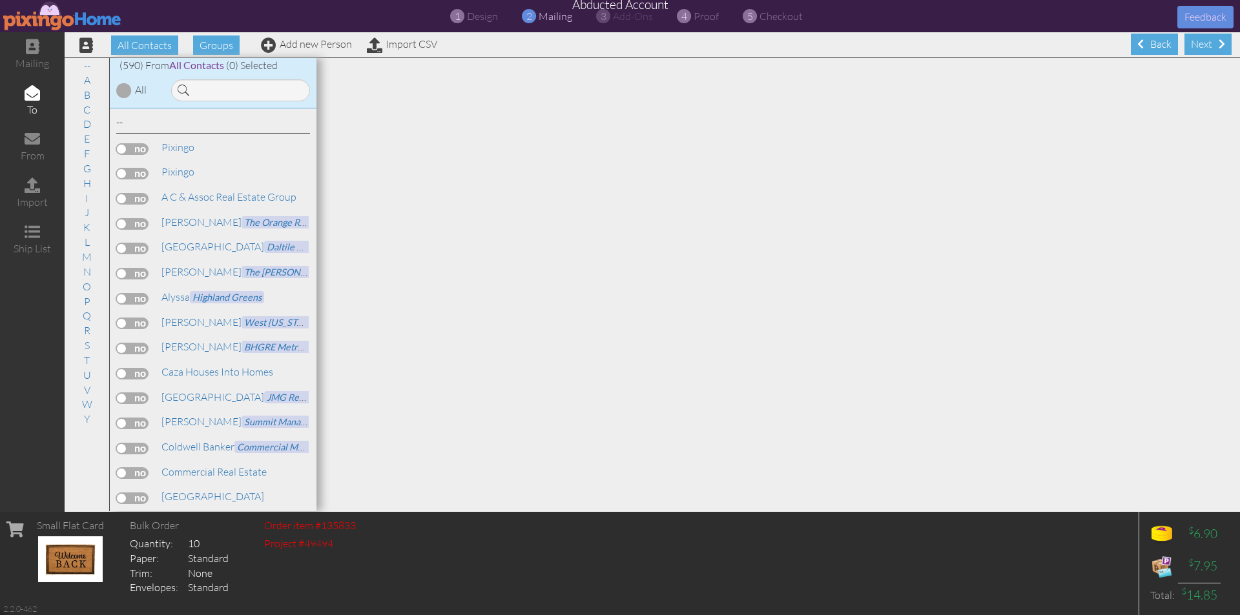
scroll to position [1, 0]
click at [123, 145] on label at bounding box center [132, 149] width 32 height 12
click at [0, 0] on input "checkbox" at bounding box center [0, 0] width 0 height 0
click at [710, 15] on span "proof" at bounding box center [705, 16] width 25 height 13
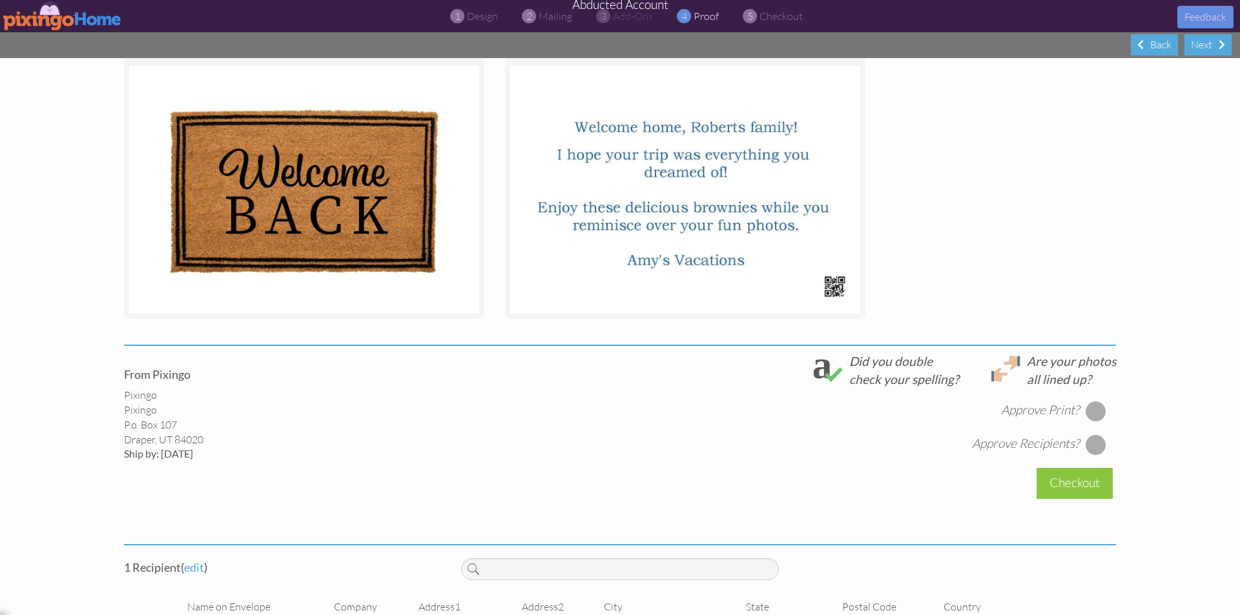
scroll to position [258, 0]
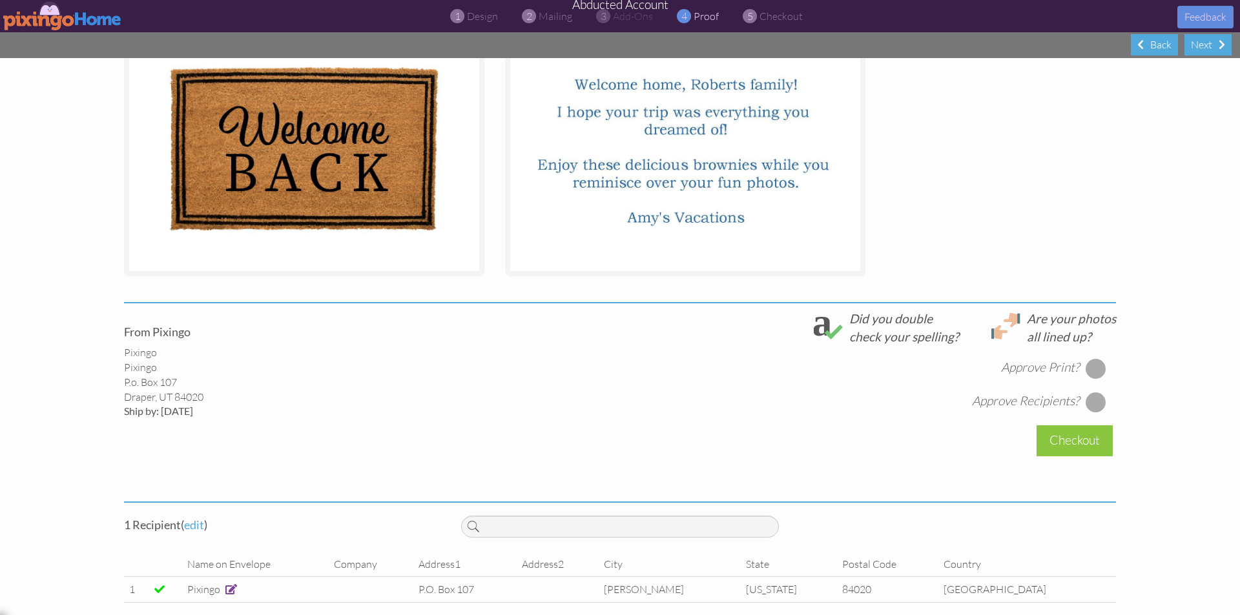
click at [1089, 371] on div at bounding box center [1095, 368] width 21 height 21
click at [1097, 401] on div at bounding box center [1095, 402] width 21 height 21
click at [1065, 436] on div "Checkout" at bounding box center [1074, 440] width 76 height 30
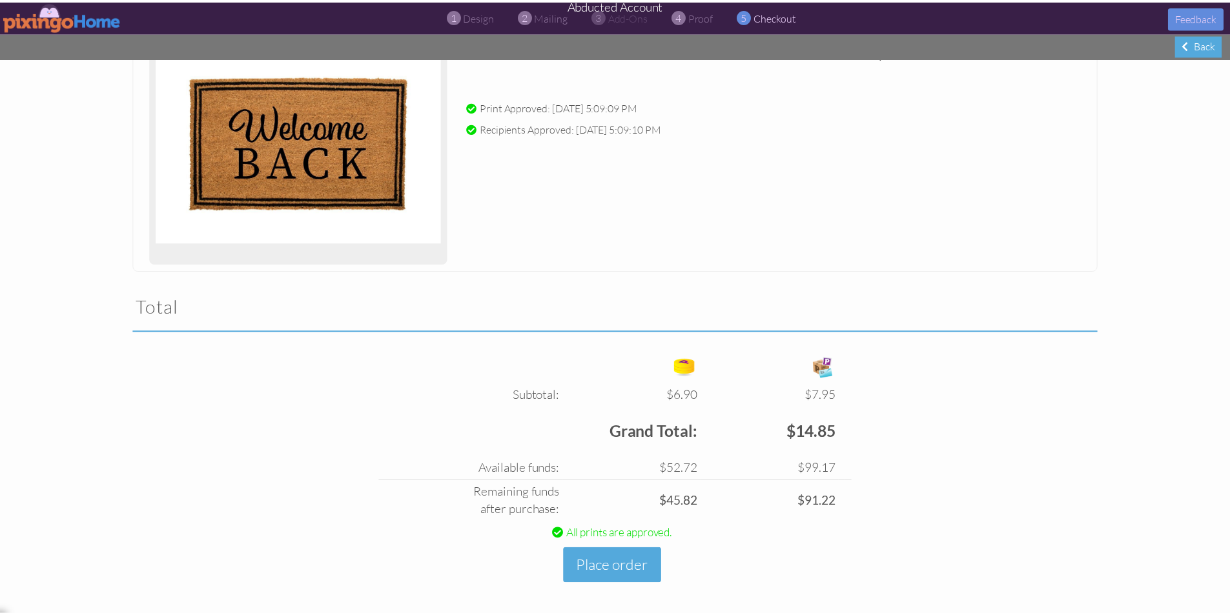
scroll to position [205, 0]
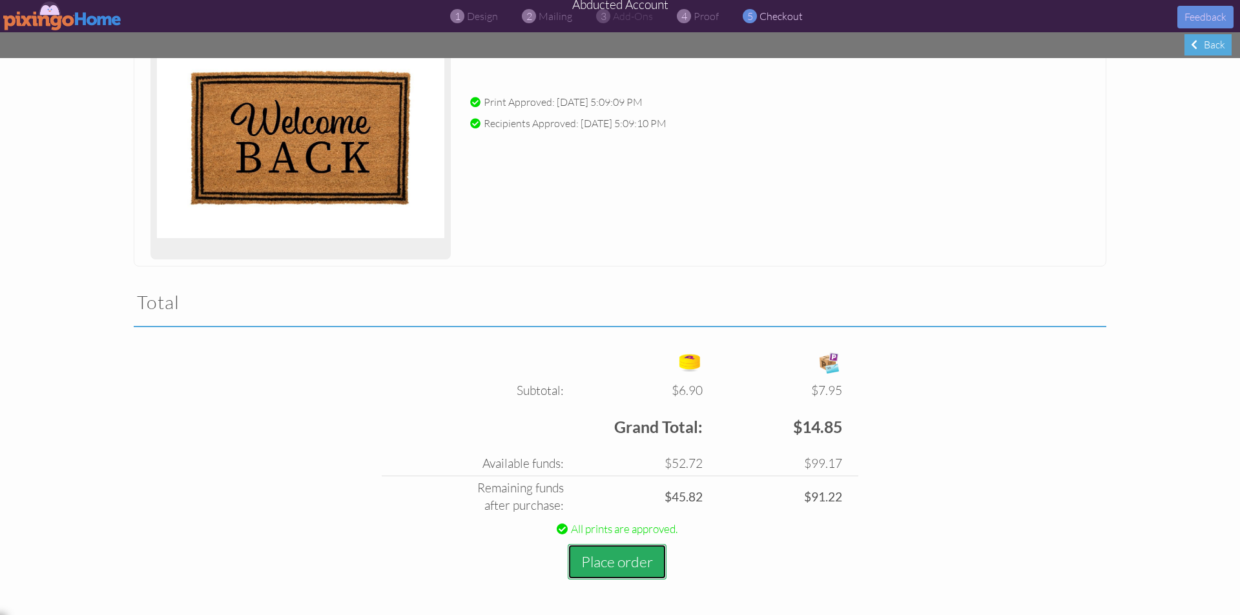
click at [584, 557] on button "Place order" at bounding box center [617, 562] width 99 height 36
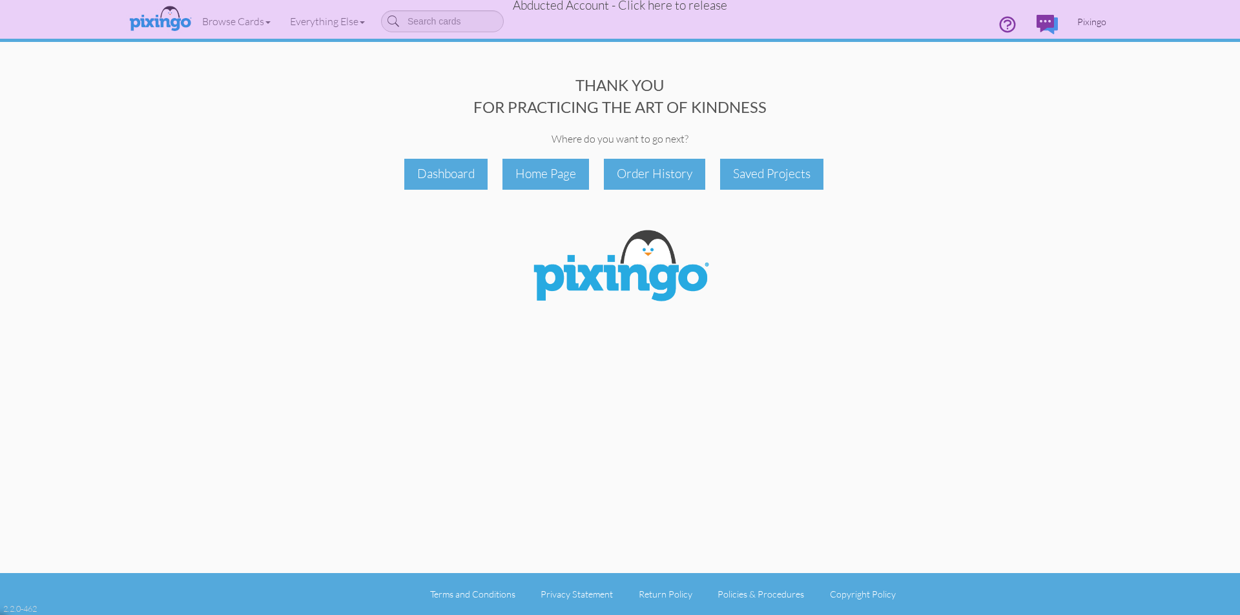
click at [1098, 25] on span "Pixingo" at bounding box center [1091, 21] width 29 height 11
click at [711, 8] on span "Abducted Account - Click here to release" at bounding box center [620, 4] width 214 height 15
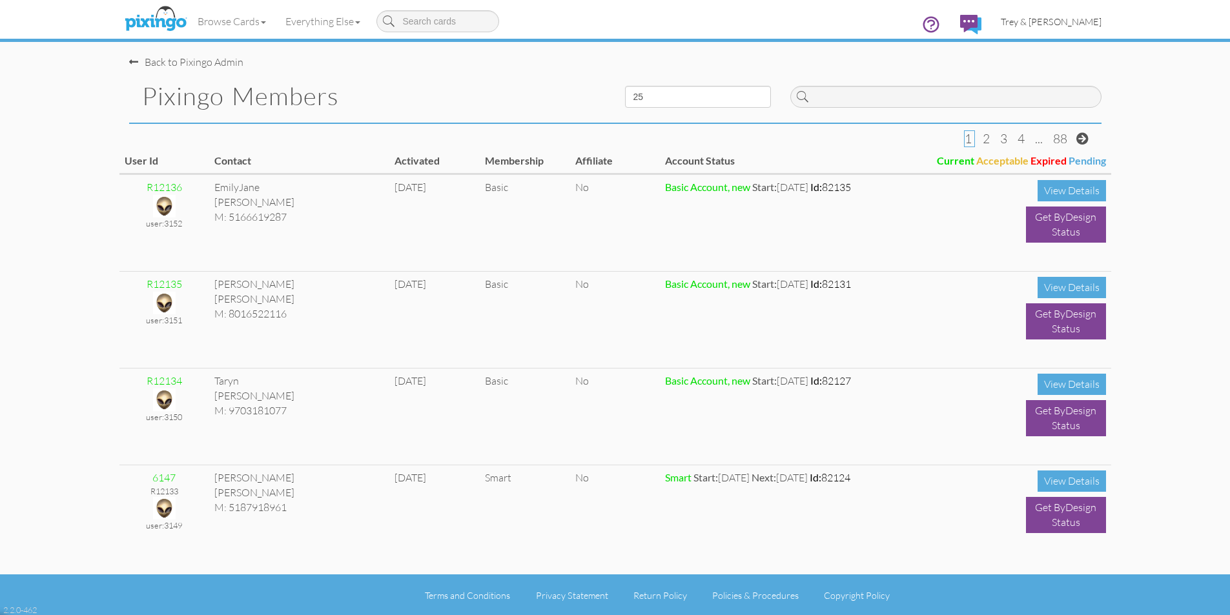
click at [1078, 23] on span "Trey & [PERSON_NAME]" at bounding box center [1051, 21] width 101 height 11
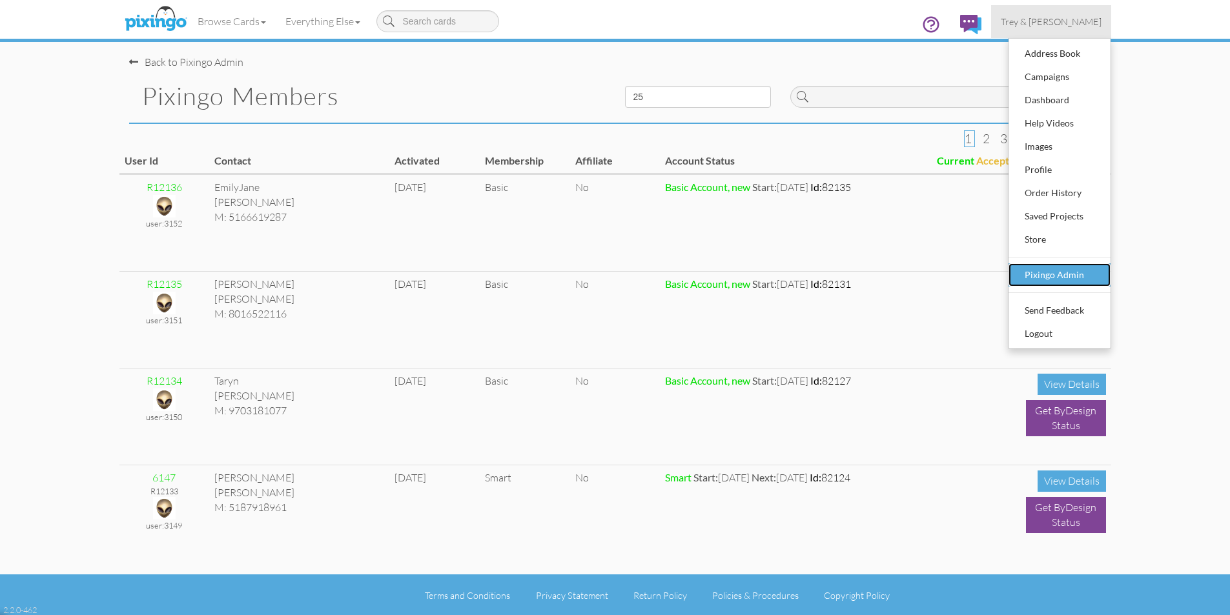
click at [1057, 266] on div "Pixingo Admin" at bounding box center [1059, 274] width 76 height 19
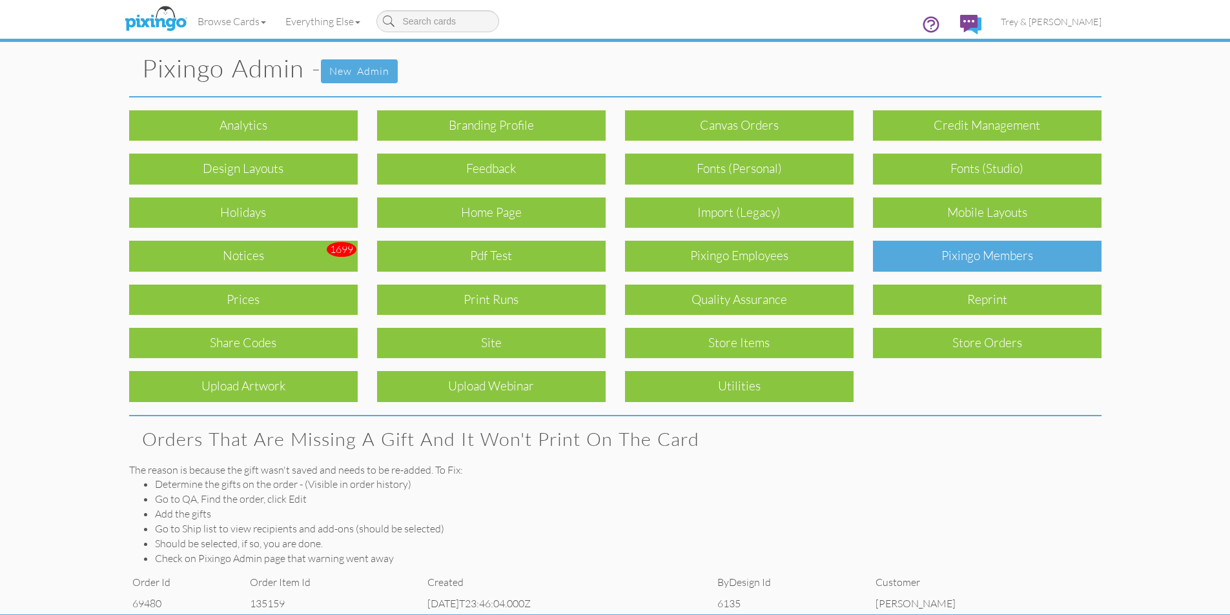
click at [990, 256] on div "Pixingo Members" at bounding box center [987, 256] width 229 height 30
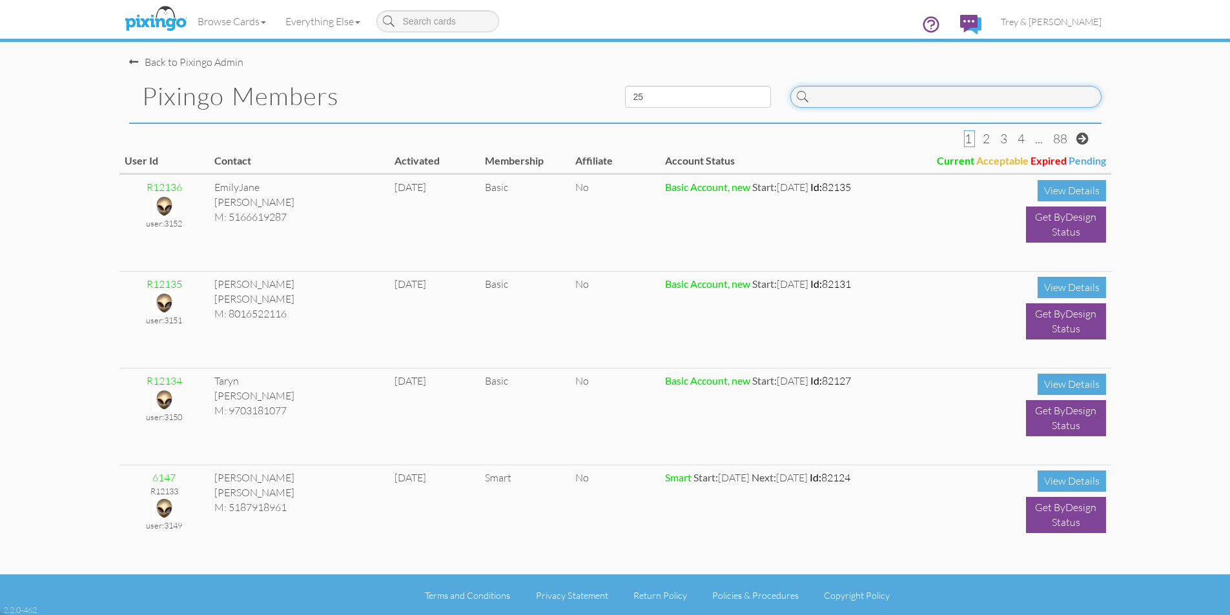
click at [881, 100] on input at bounding box center [945, 97] width 311 height 22
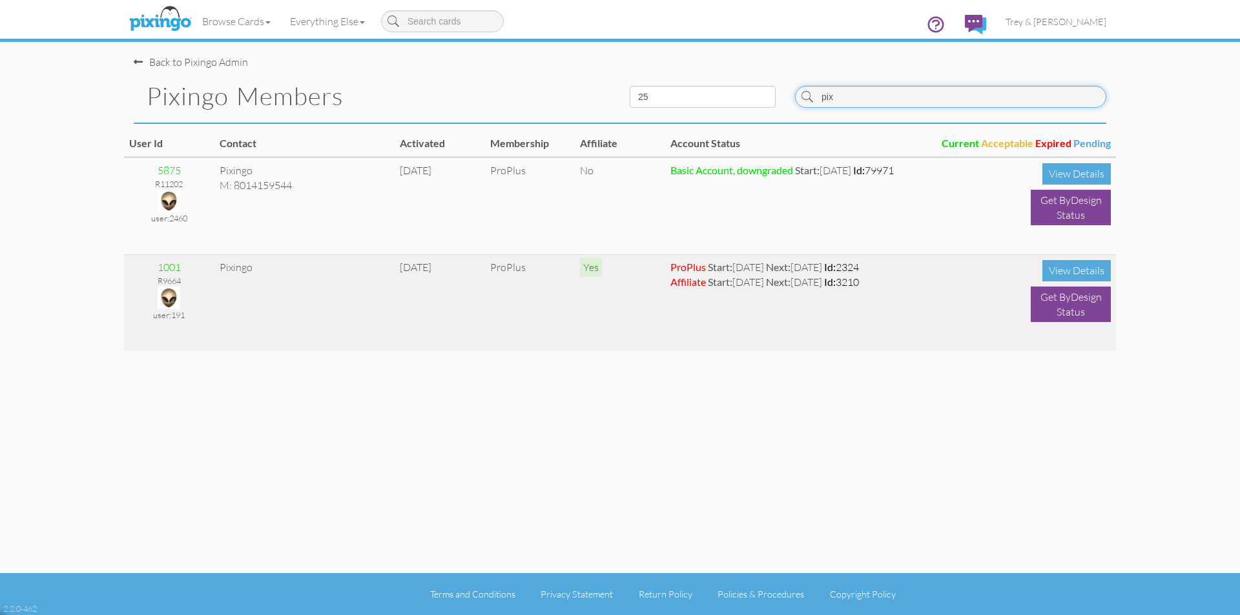
type input "pix"
click at [171, 298] on img at bounding box center [169, 298] width 23 height 23
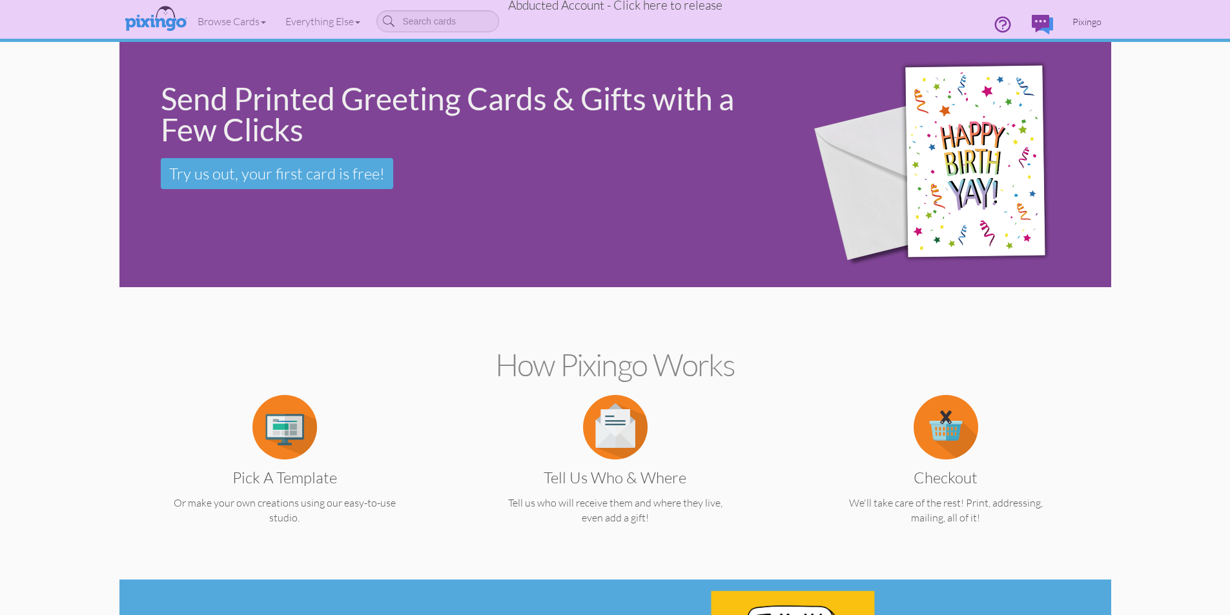
click at [1099, 19] on span "Pixingo" at bounding box center [1086, 21] width 29 height 11
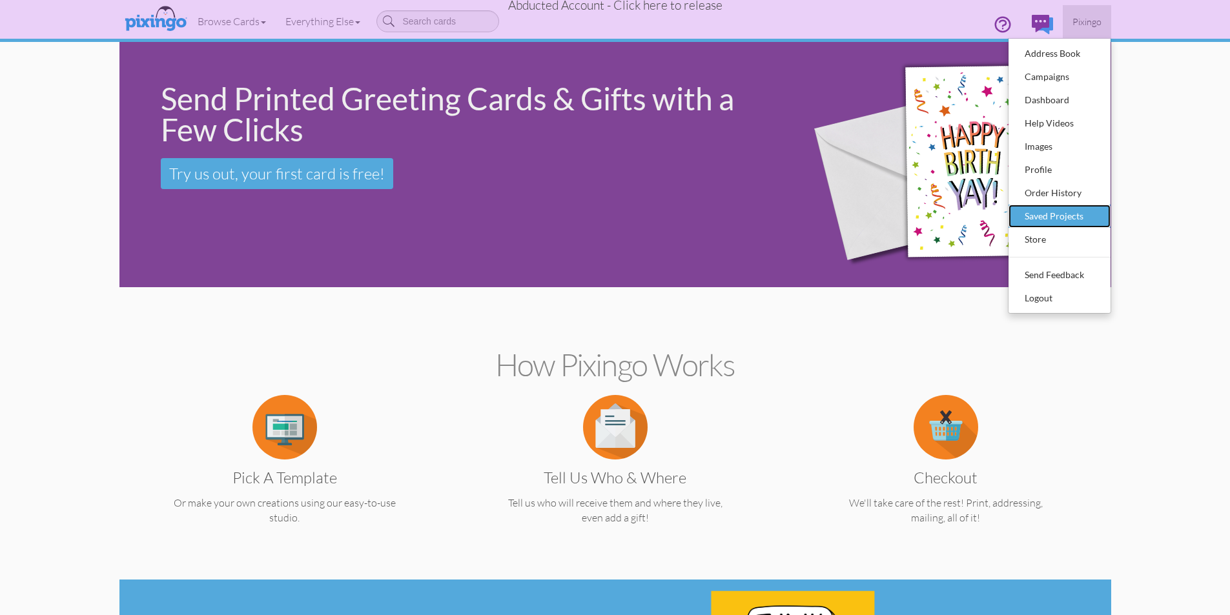
click at [1038, 216] on div "Saved Projects" at bounding box center [1059, 216] width 76 height 19
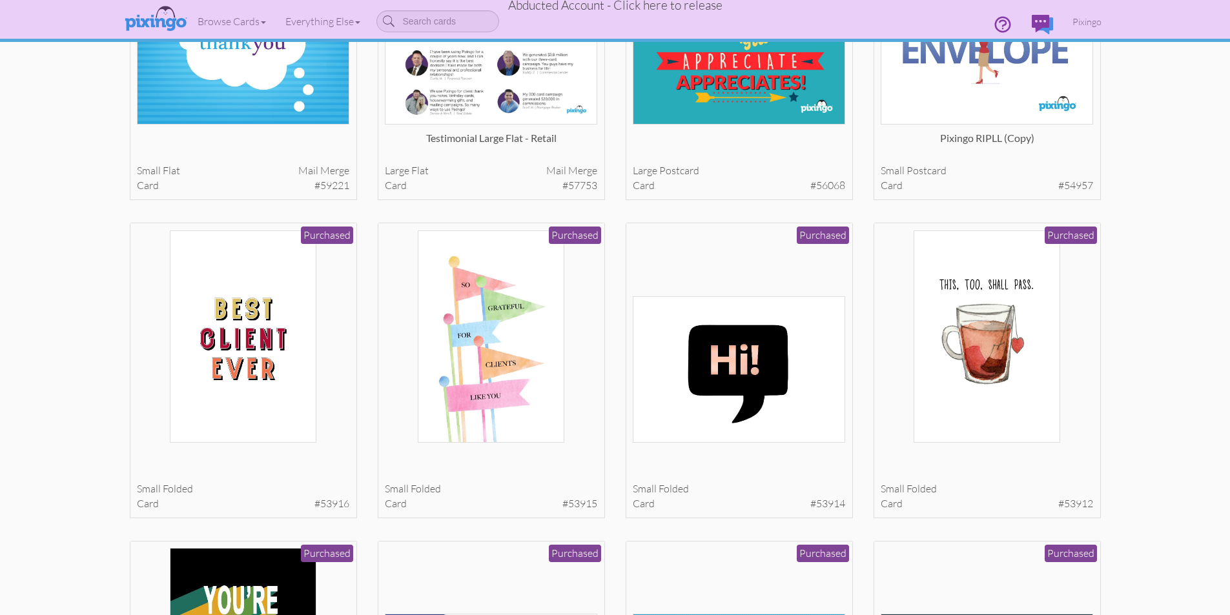
scroll to position [1679, 0]
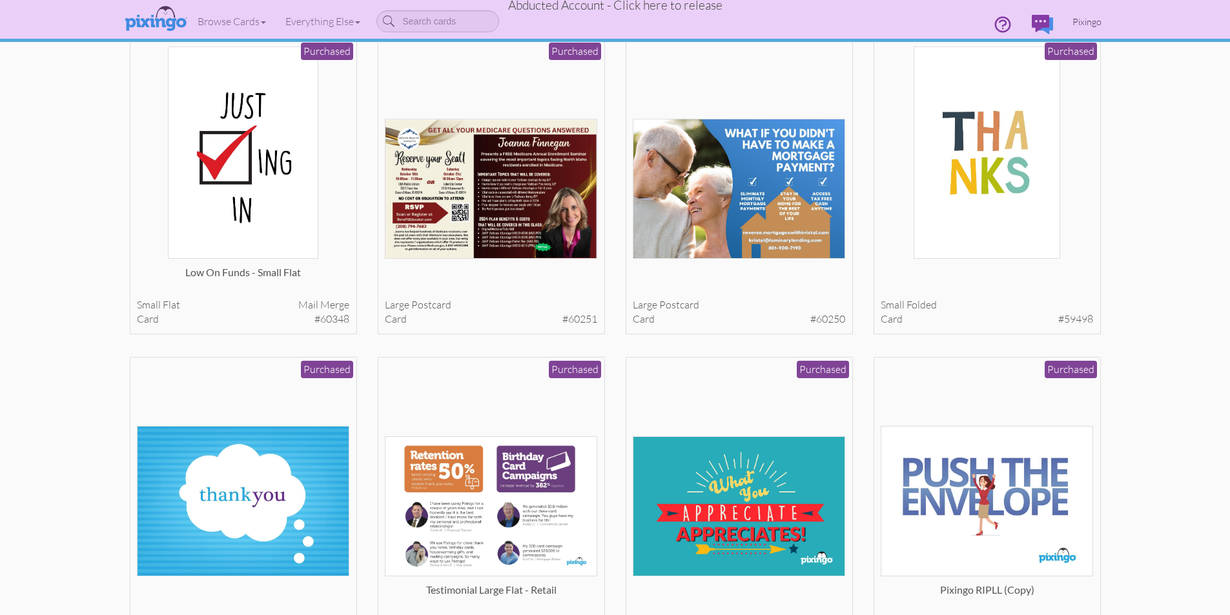
click at [1087, 23] on span "Pixingo" at bounding box center [1086, 21] width 29 height 11
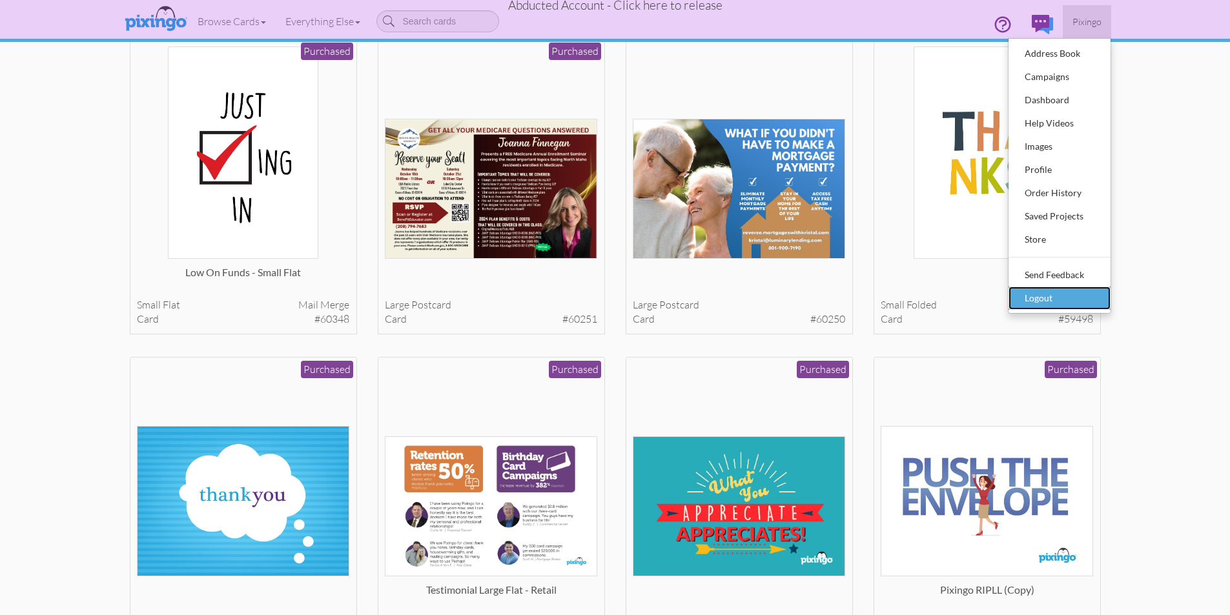
click at [1047, 300] on div "Logout" at bounding box center [1059, 298] width 76 height 19
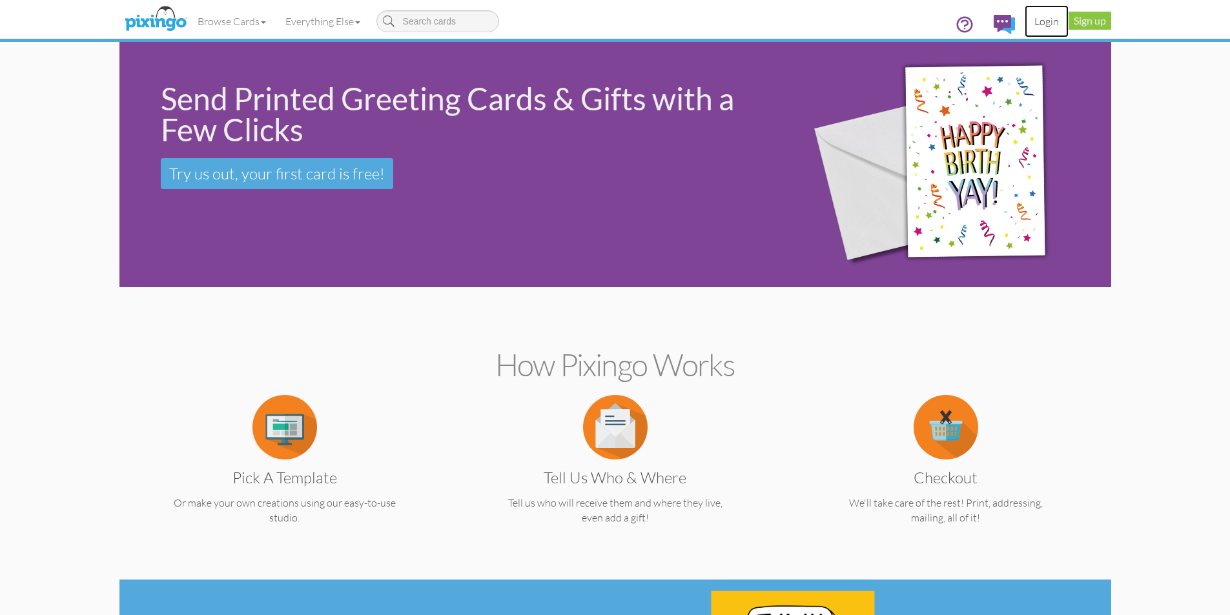
click at [1036, 16] on link "Login" at bounding box center [1047, 21] width 44 height 32
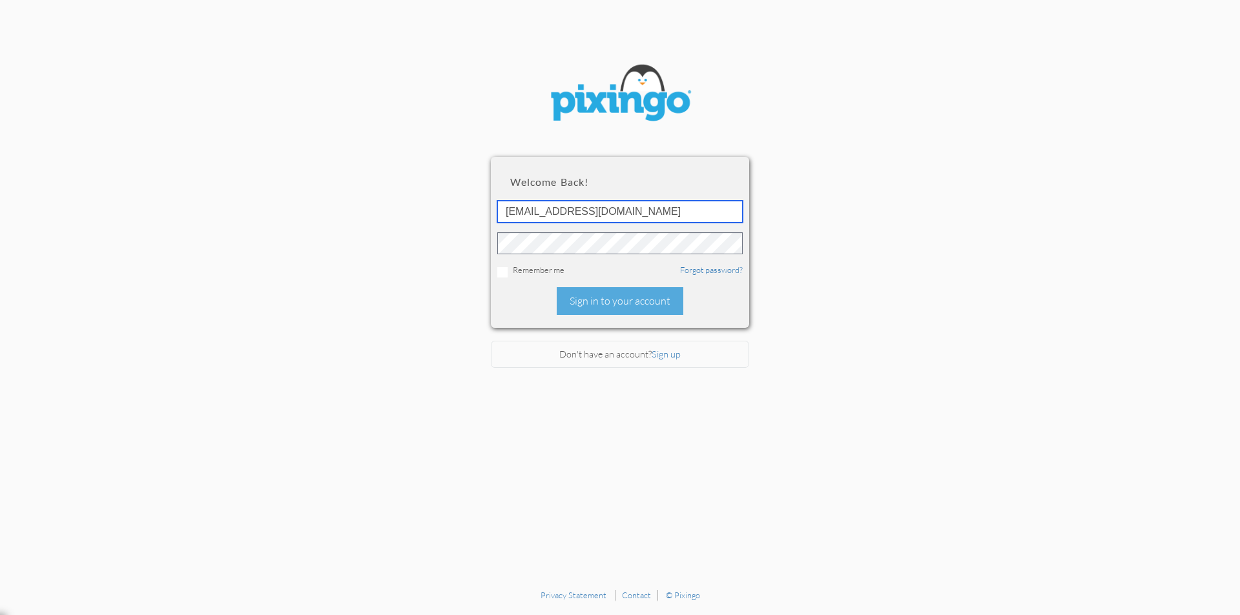
click at [625, 211] on input "[EMAIL_ADDRESS][DOMAIN_NAME]" at bounding box center [619, 212] width 245 height 22
type input "1644"
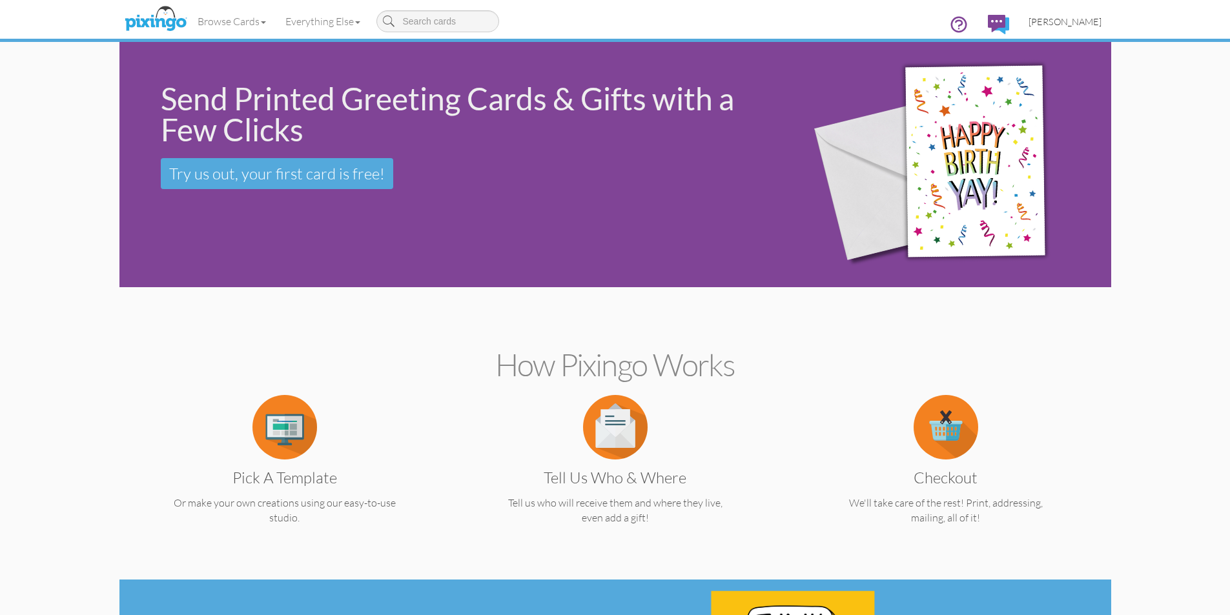
click at [1099, 26] on span "[PERSON_NAME]" at bounding box center [1064, 21] width 73 height 11
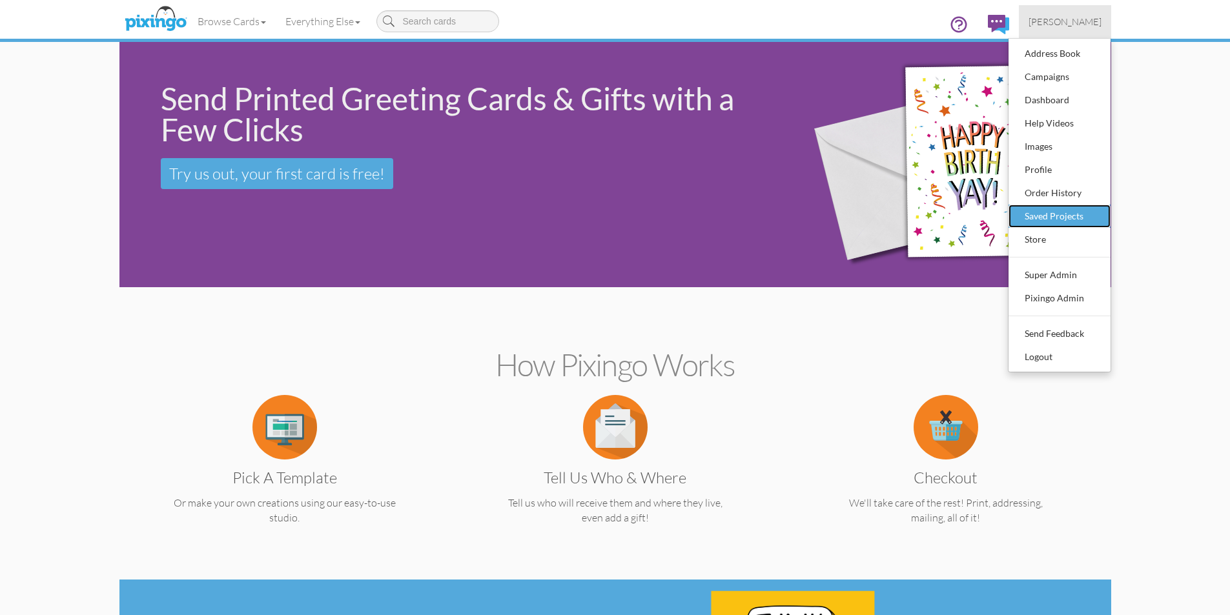
click at [1064, 217] on div "Saved Projects" at bounding box center [1059, 216] width 76 height 19
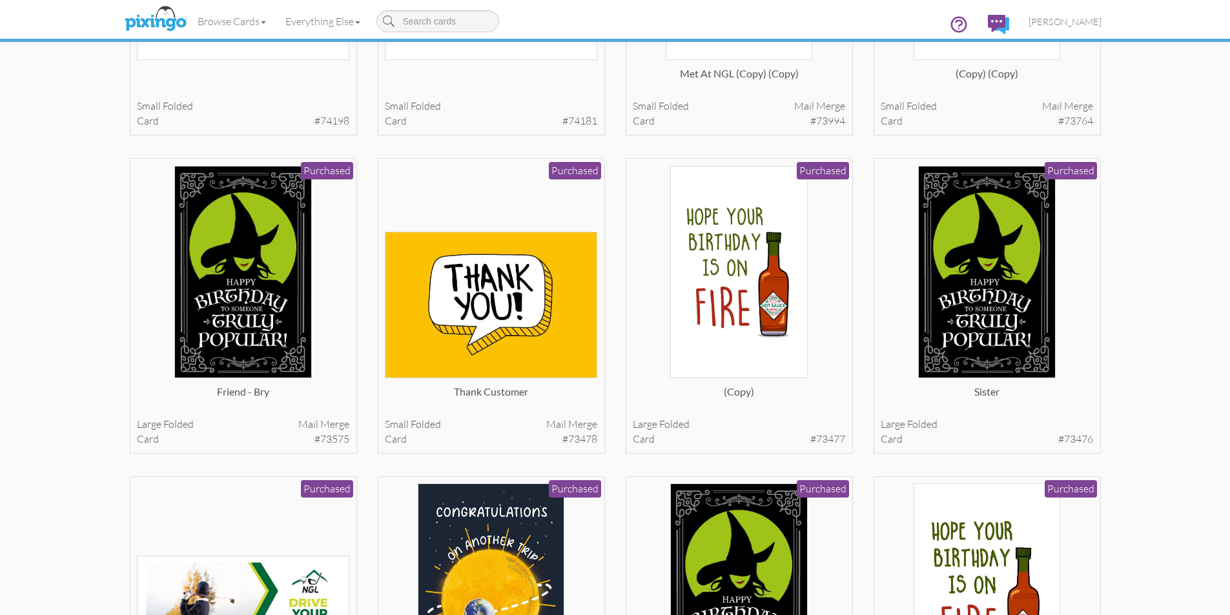
scroll to position [1937, 0]
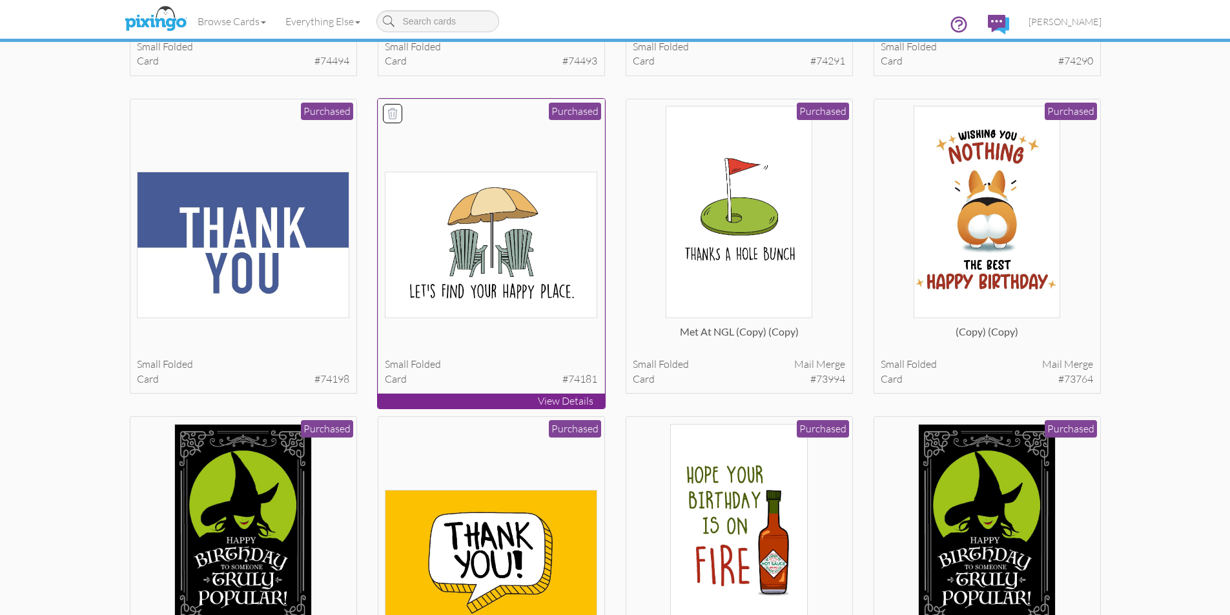
click at [522, 278] on img at bounding box center [491, 245] width 212 height 147
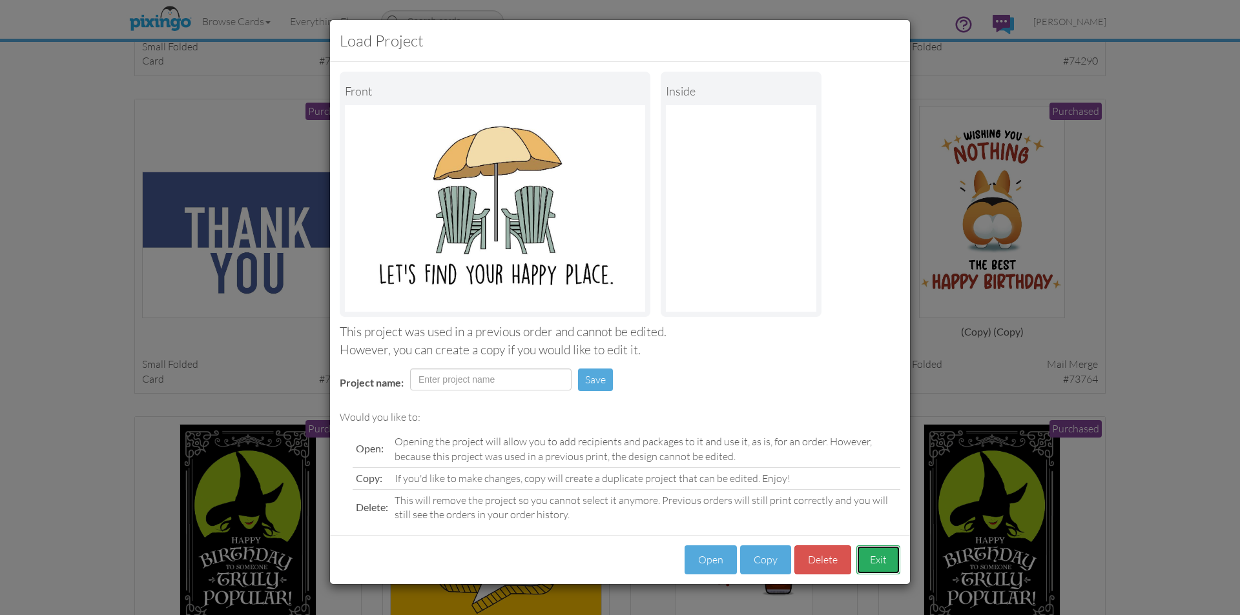
click at [885, 555] on button "Exit" at bounding box center [878, 560] width 44 height 29
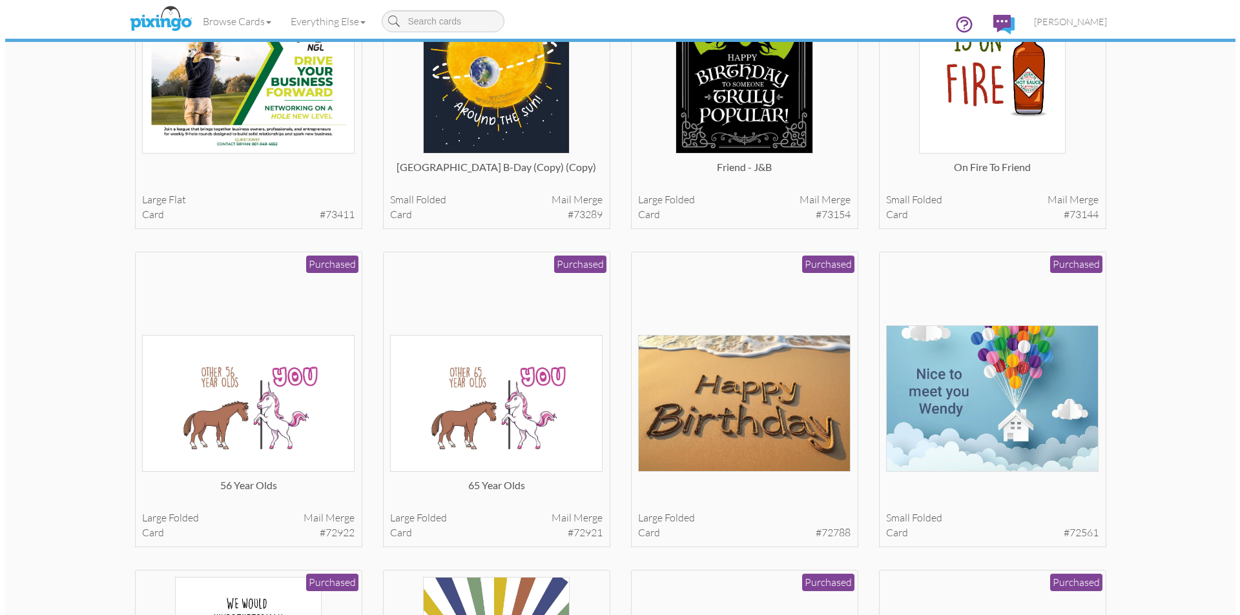
scroll to position [2776, 0]
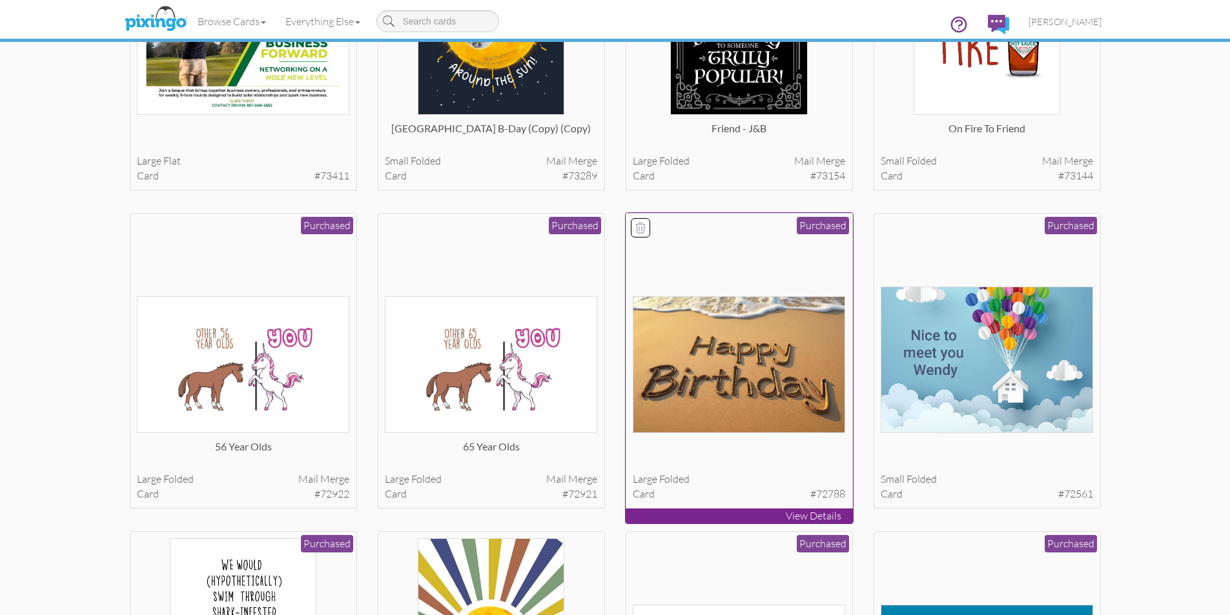
click at [750, 323] on img at bounding box center [739, 364] width 212 height 137
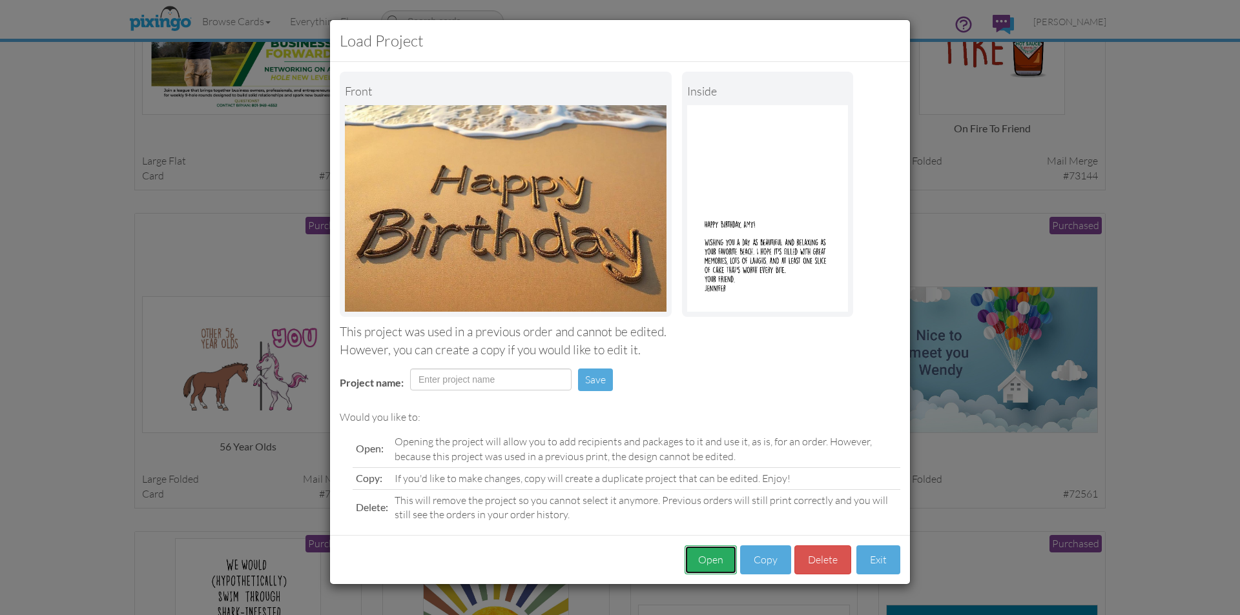
click at [711, 556] on button "Open" at bounding box center [710, 560] width 52 height 29
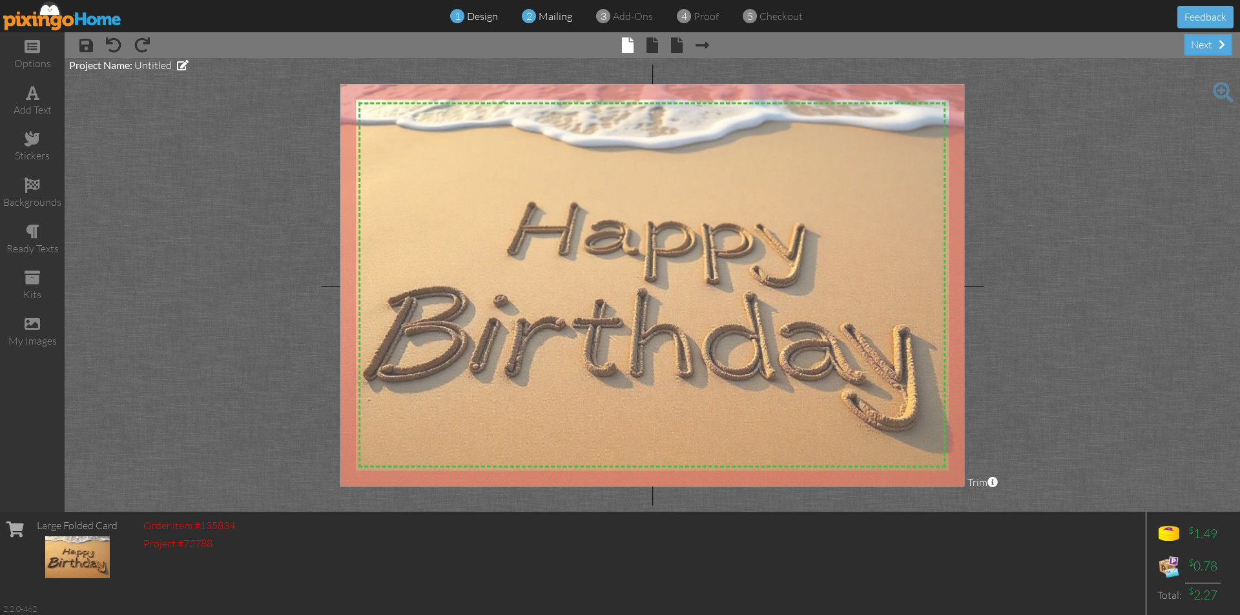
click at [551, 20] on span "mailing" at bounding box center [555, 16] width 34 height 13
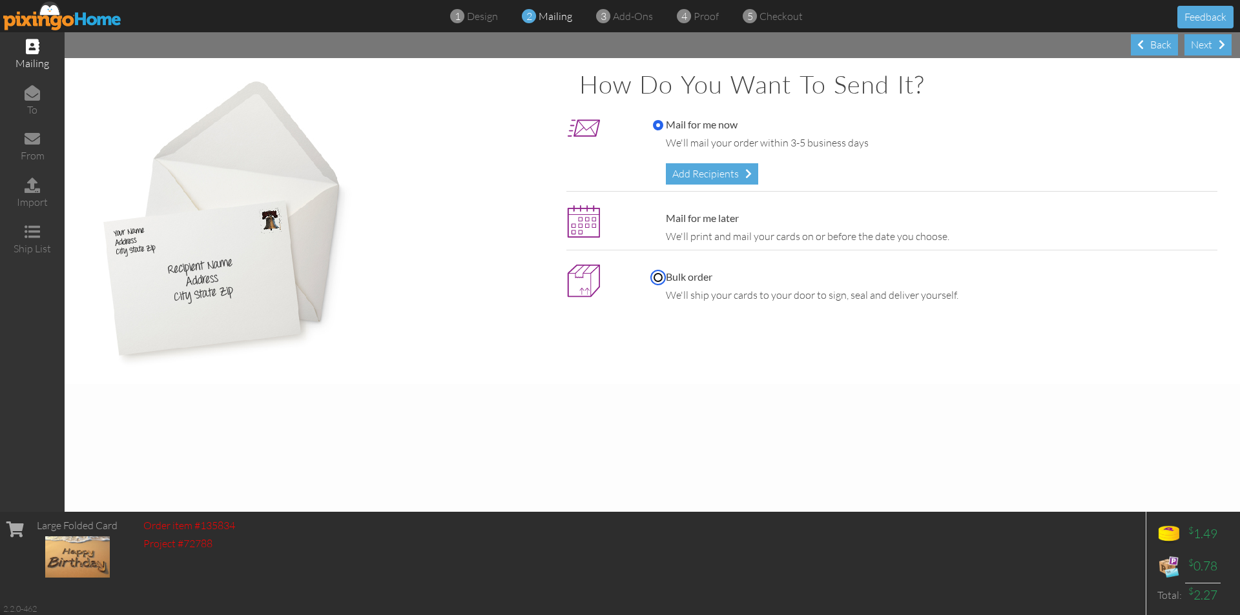
click at [656, 278] on input "Bulk order" at bounding box center [658, 277] width 10 height 10
radio input "true"
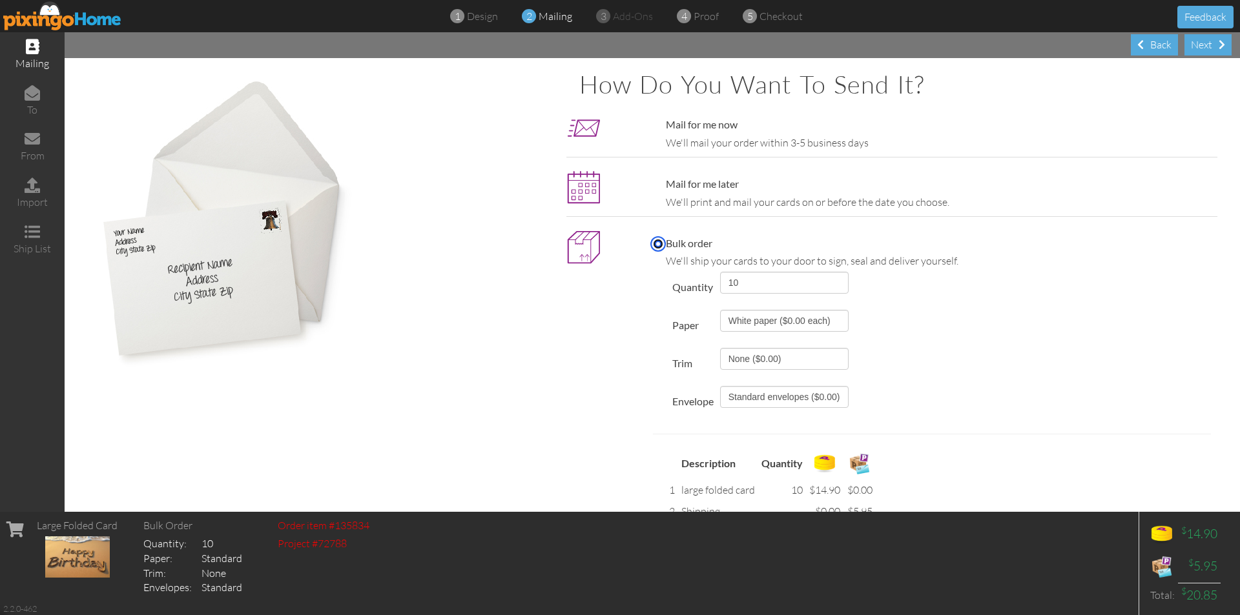
scroll to position [124, 0]
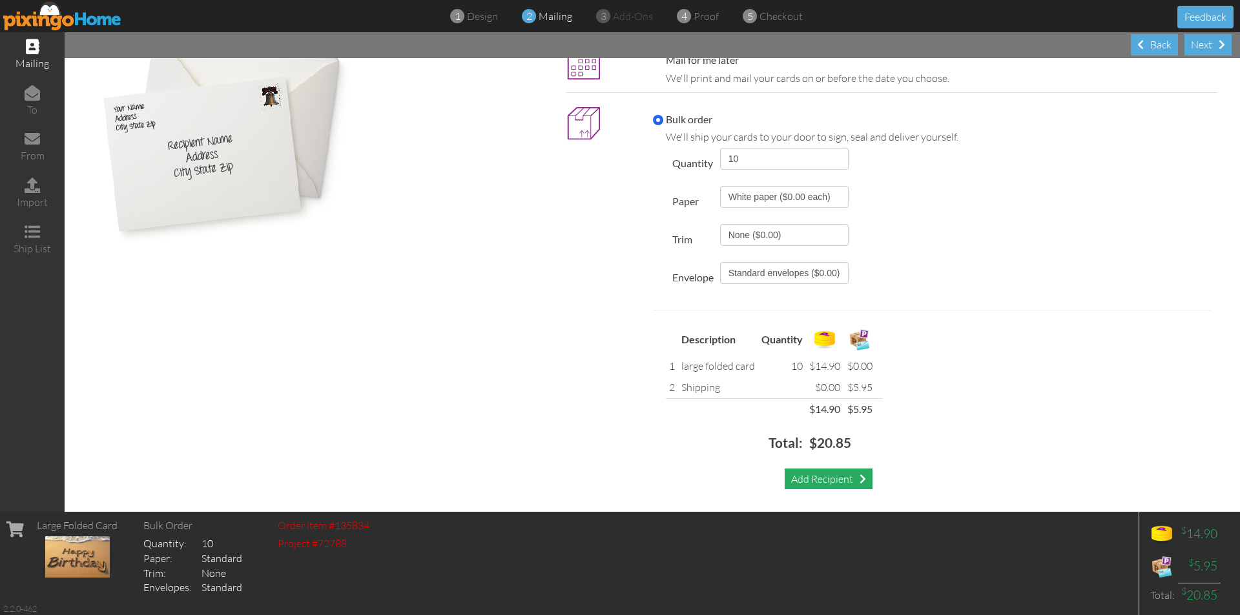
click at [819, 478] on div "Add Recipient" at bounding box center [828, 479] width 88 height 21
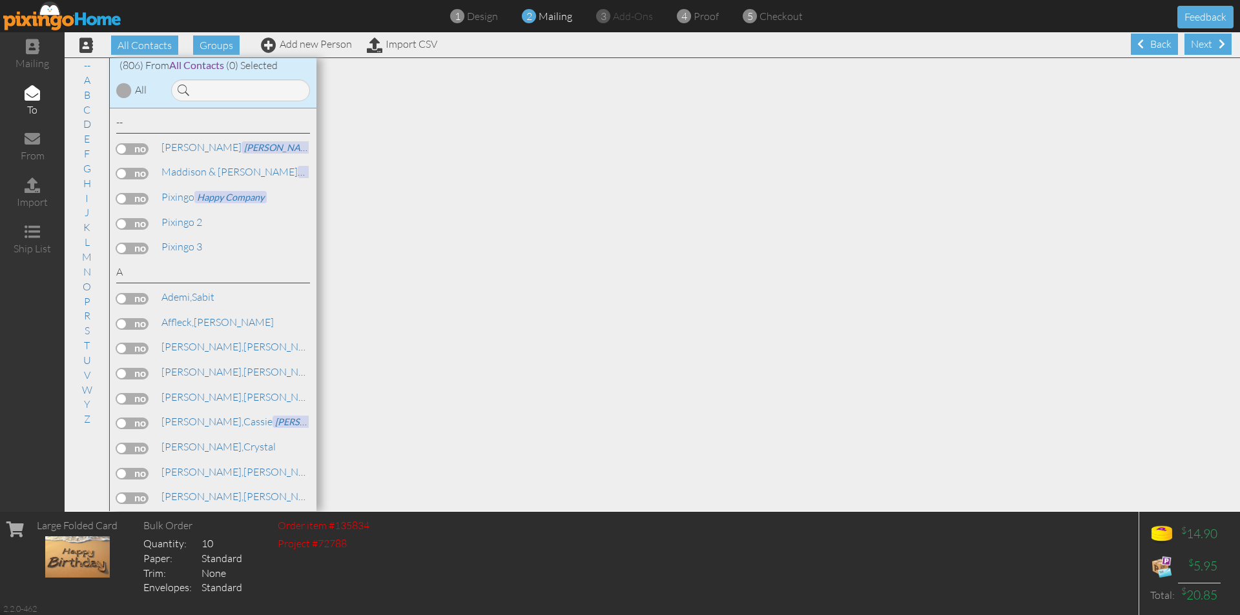
scroll to position [1, 0]
click at [138, 225] on label at bounding box center [132, 224] width 32 height 12
click at [0, 0] on input "checkbox" at bounding box center [0, 0] width 0 height 0
click at [708, 19] on span "proof" at bounding box center [705, 16] width 25 height 13
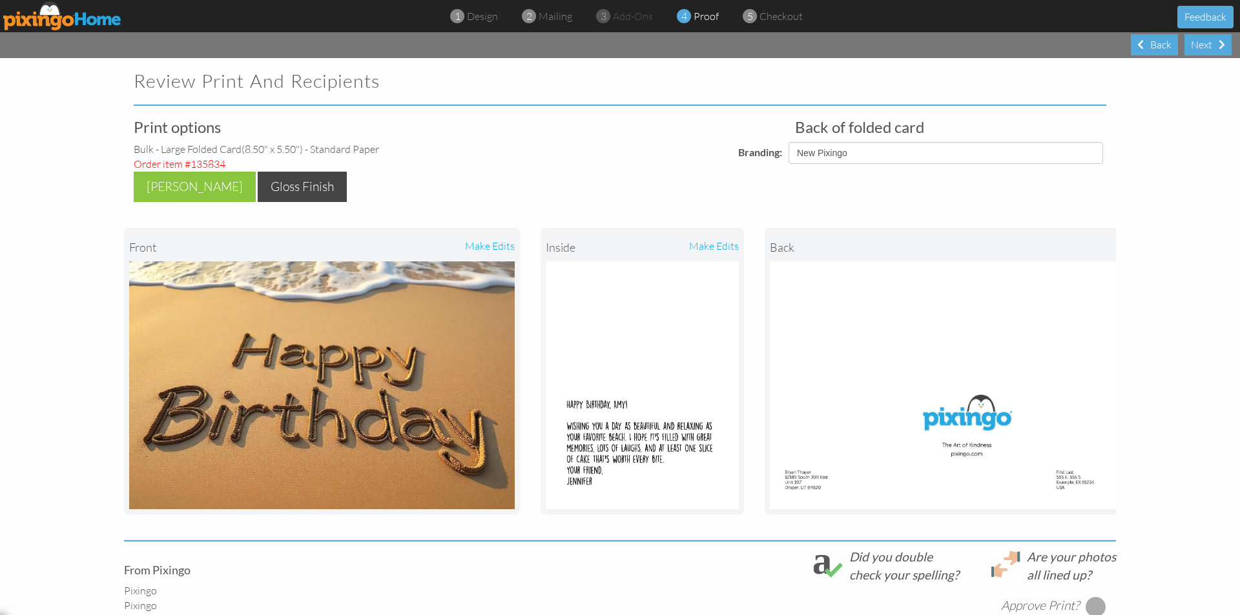
select select "object:14288"
click at [983, 158] on select "Pixingo Default Profile [PERSON_NAME] Dental Networking Golf League Alta Pest C…" at bounding box center [945, 153] width 314 height 22
click at [681, 127] on div "Back of folded card Branding: Pixingo Default Profile [PERSON_NAME] Dental Netw…" at bounding box center [785, 141] width 661 height 45
click at [82, 12] on img at bounding box center [62, 15] width 119 height 29
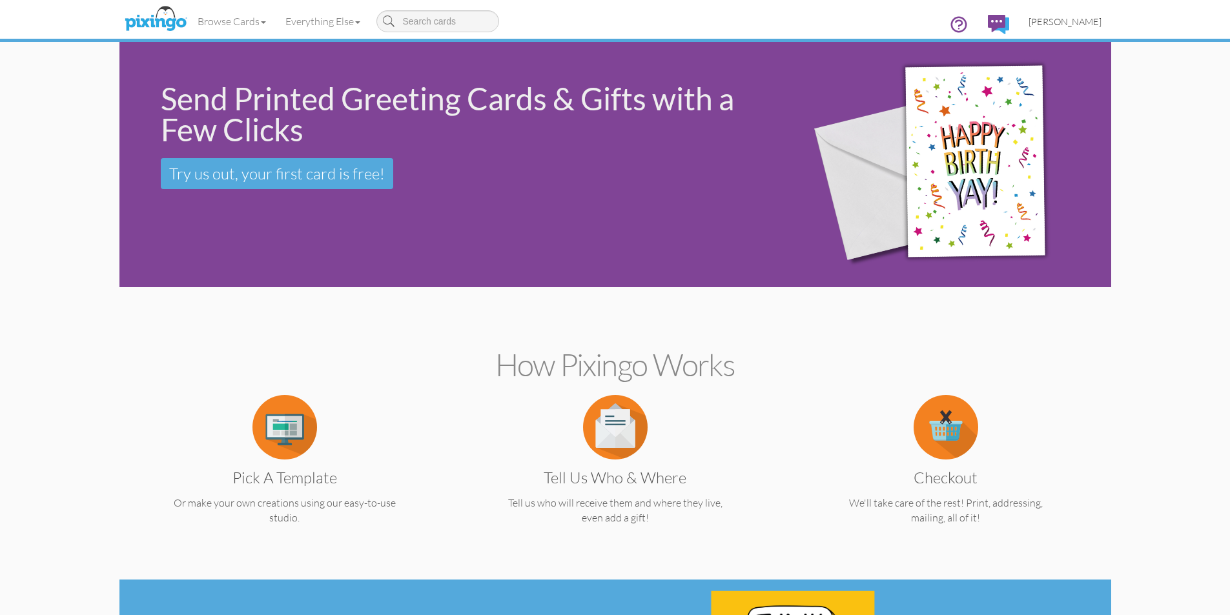
click at [1094, 17] on span "[PERSON_NAME]" at bounding box center [1064, 21] width 73 height 11
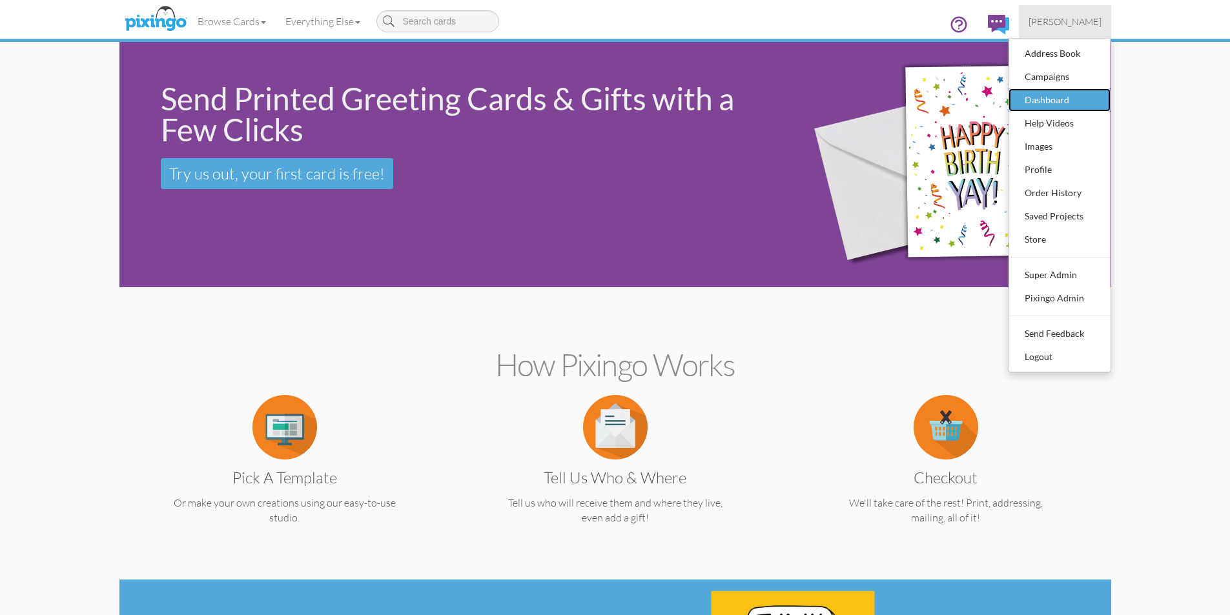
click at [1061, 99] on div "Dashboard" at bounding box center [1059, 99] width 76 height 19
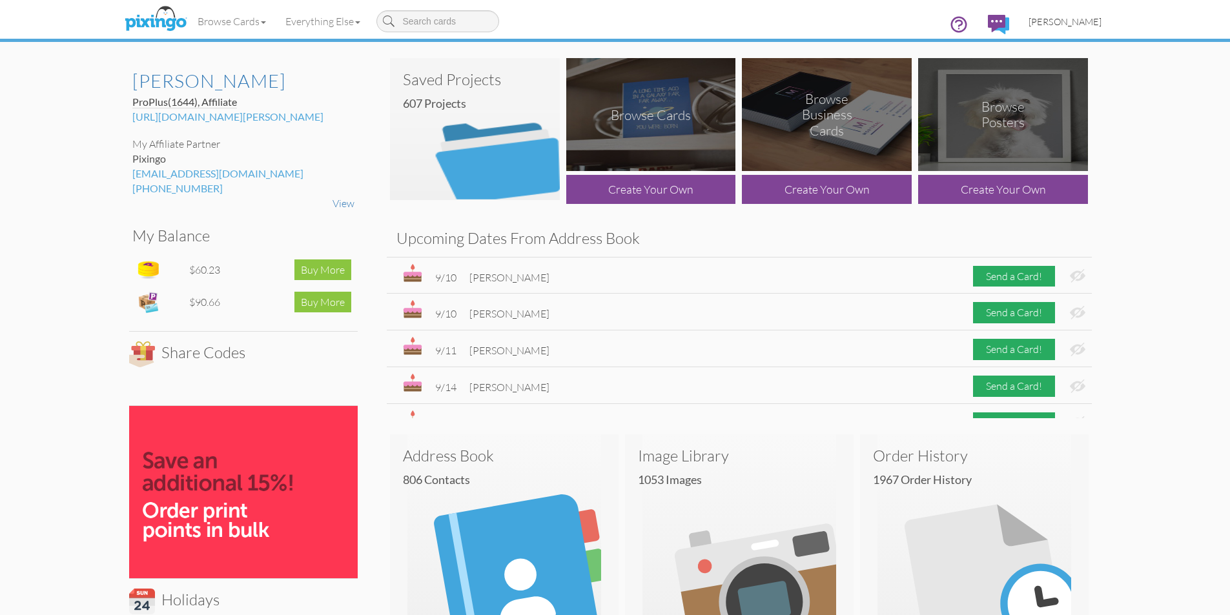
click at [1074, 19] on span "[PERSON_NAME]" at bounding box center [1064, 21] width 73 height 11
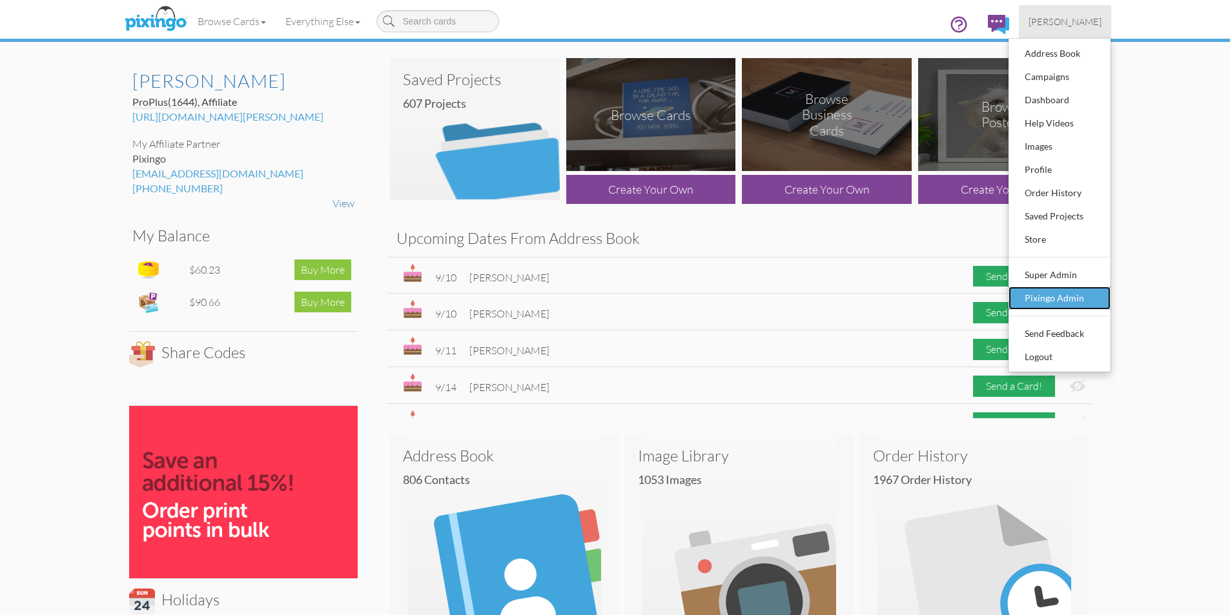
click at [1063, 294] on div "Pixingo Admin" at bounding box center [1059, 298] width 76 height 19
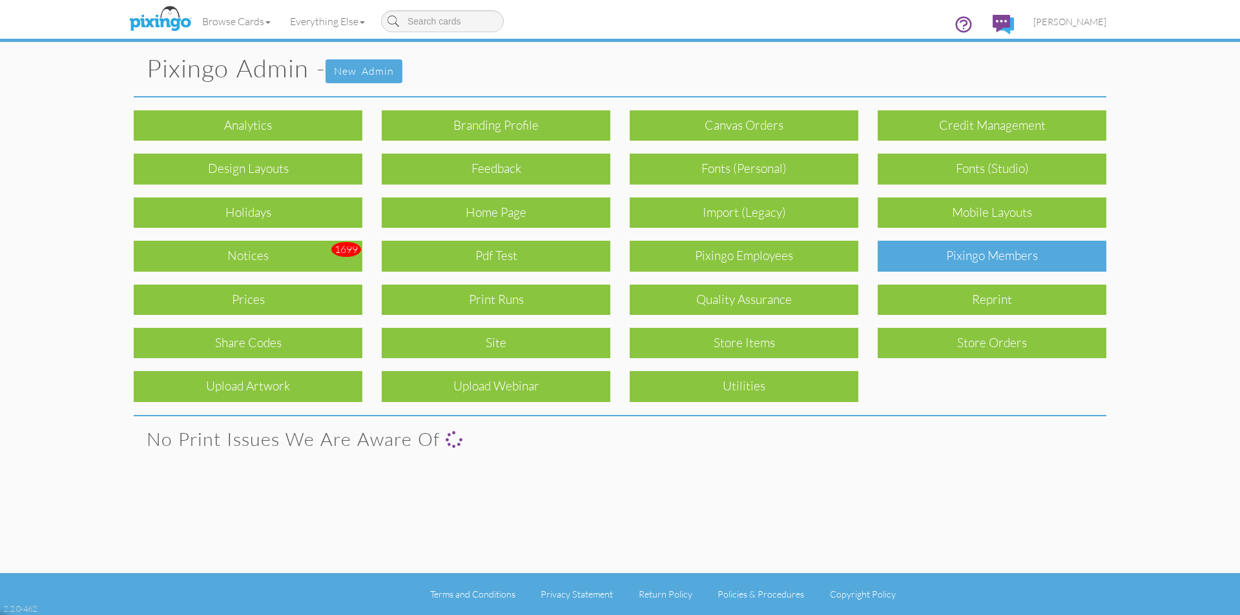
click at [1027, 265] on div "Pixingo Members" at bounding box center [991, 256] width 229 height 30
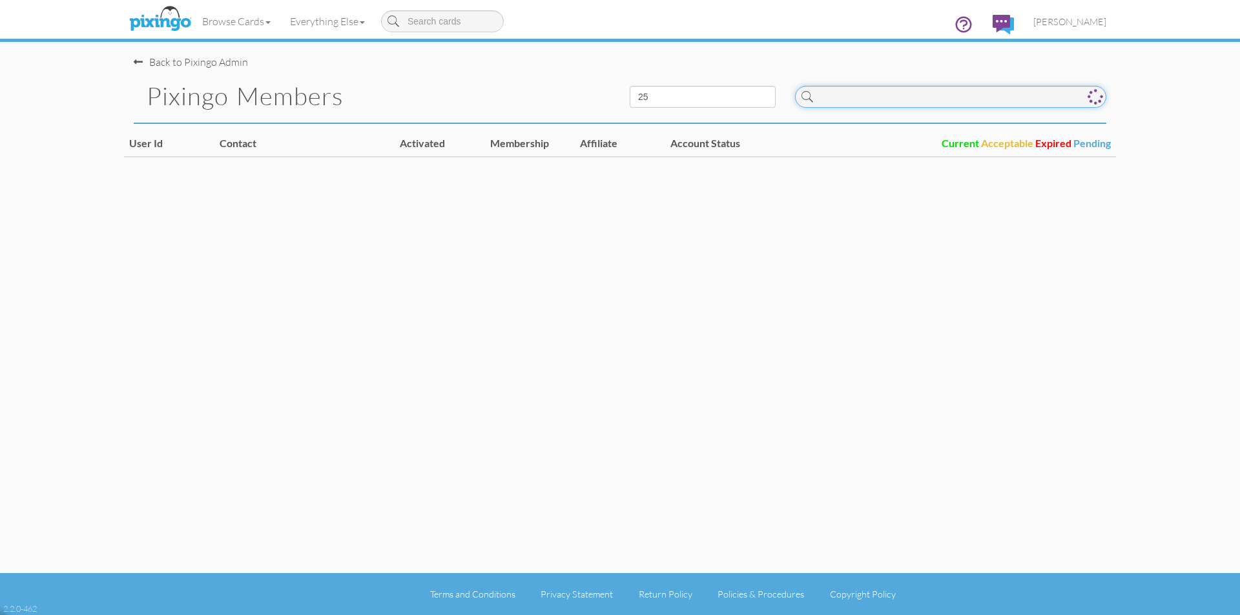
click at [943, 96] on input at bounding box center [950, 97] width 311 height 22
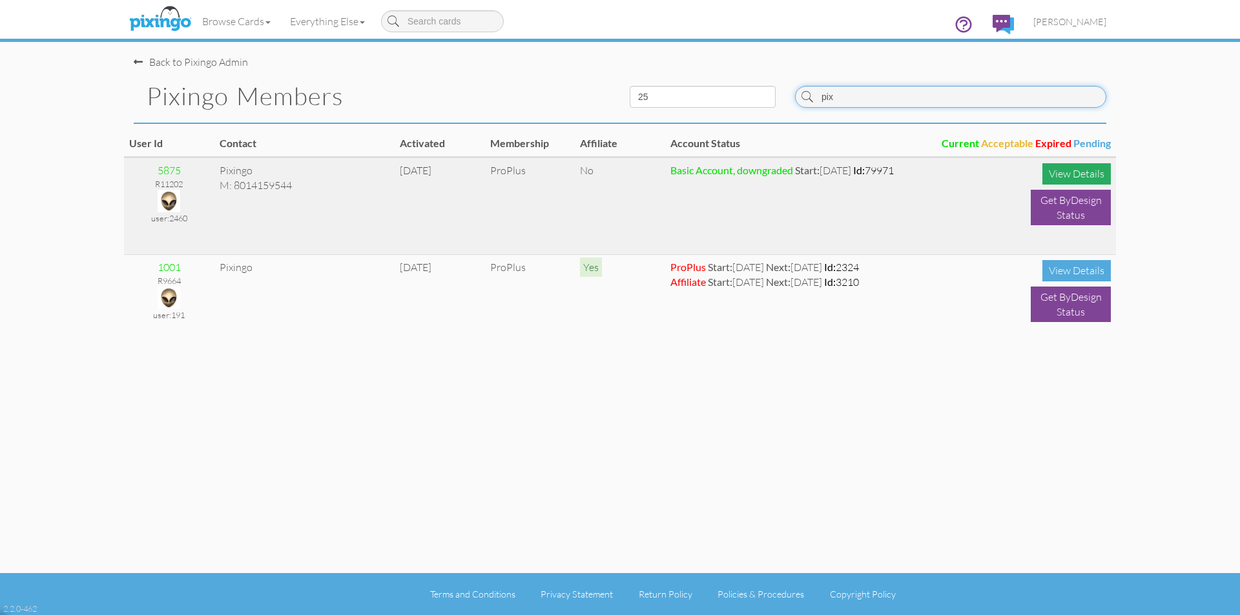
type input "pix"
click at [1053, 169] on div "View Details" at bounding box center [1076, 173] width 68 height 21
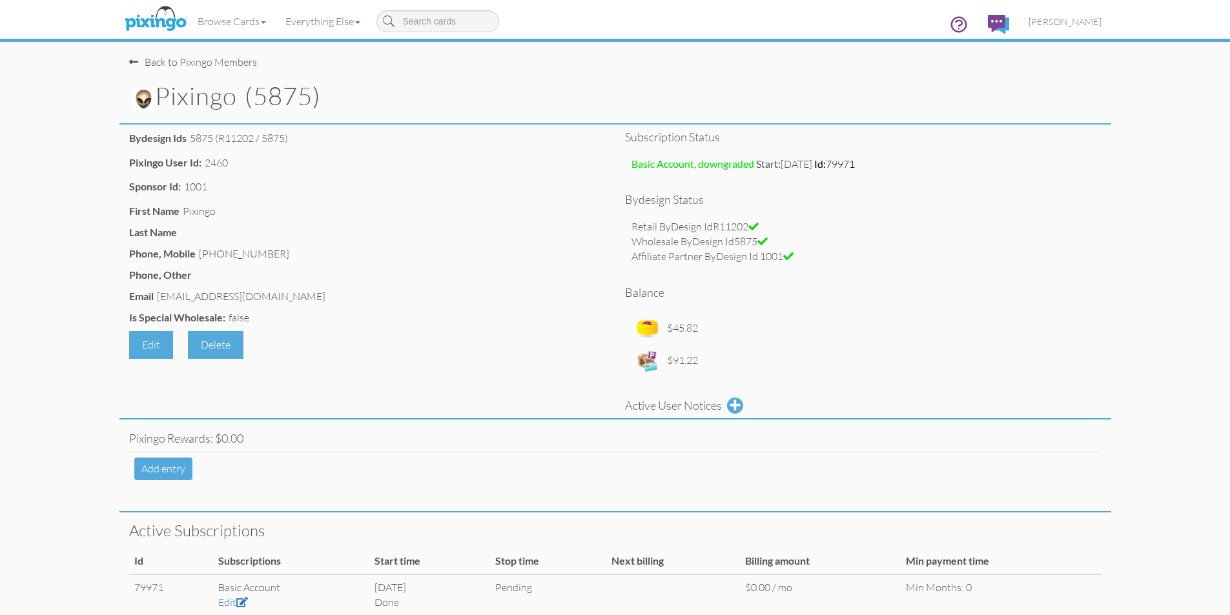
drag, startPoint x: 158, startPoint y: 297, endPoint x: 264, endPoint y: 292, distance: 106.0
click at [264, 292] on div "Email samples@pixingo.com" at bounding box center [367, 298] width 476 height 18
copy div "samples@pixingo.com"
click at [1079, 21] on span "[PERSON_NAME]" at bounding box center [1064, 21] width 73 height 11
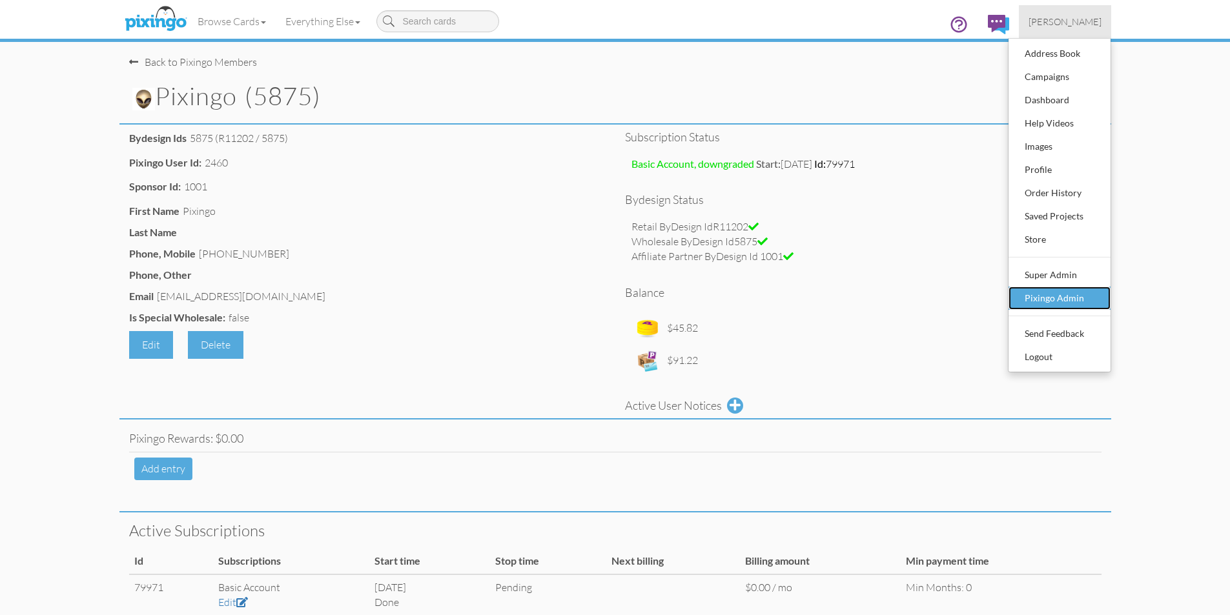
click at [1060, 303] on div "Pixingo Admin" at bounding box center [1059, 298] width 76 height 19
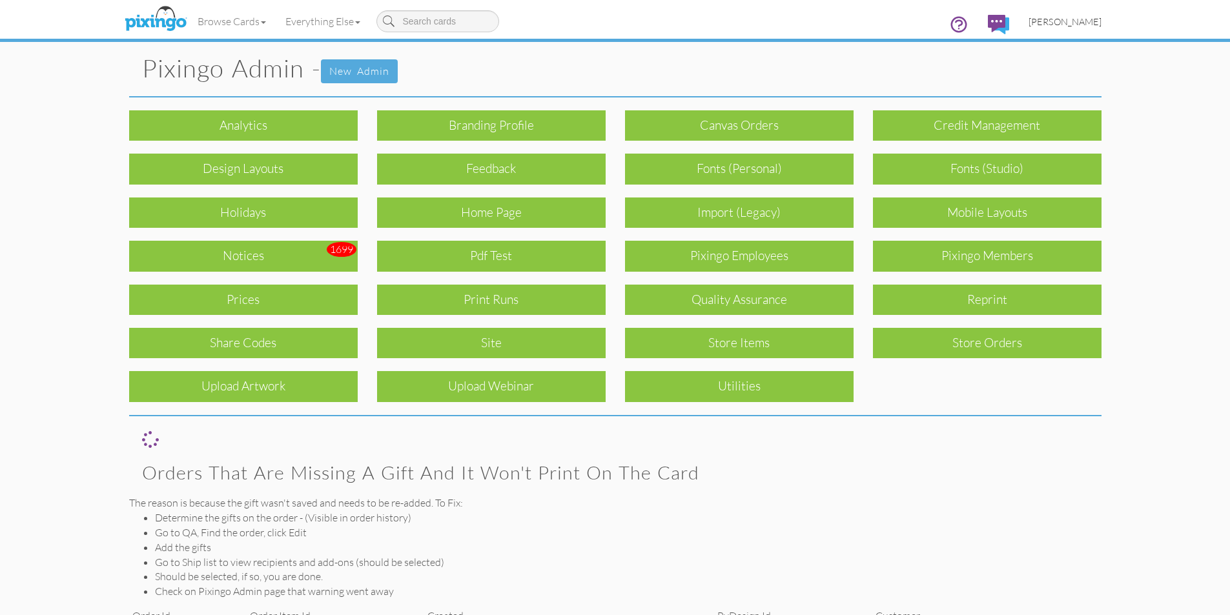
click at [1076, 20] on span "[PERSON_NAME]" at bounding box center [1064, 21] width 73 height 11
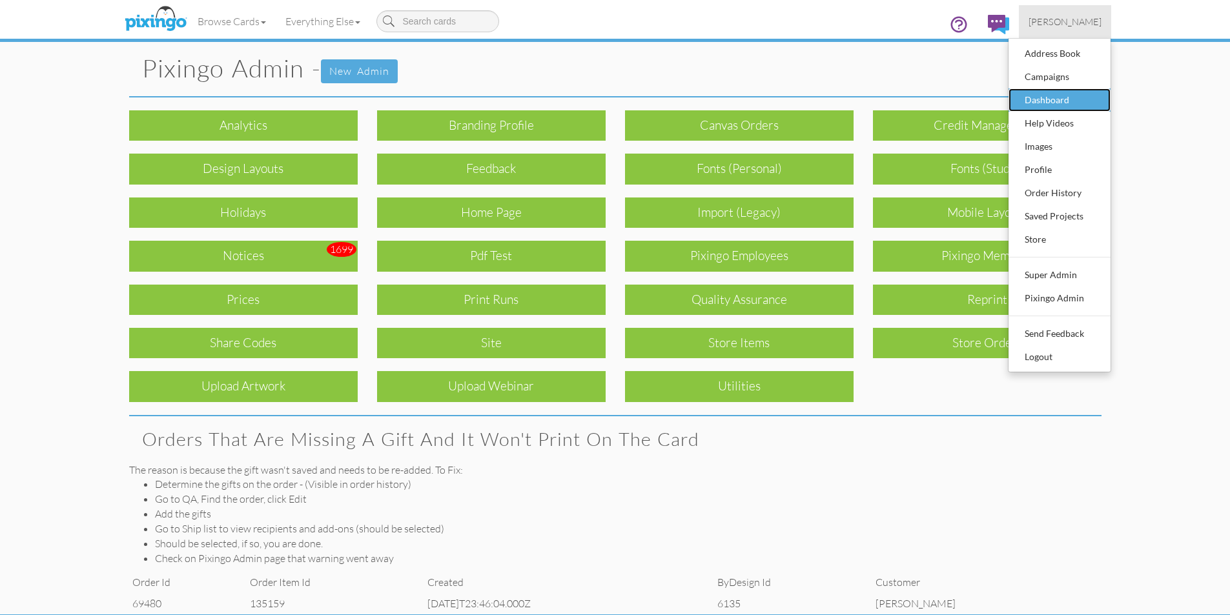
click at [1058, 106] on div "Dashboard" at bounding box center [1059, 99] width 76 height 19
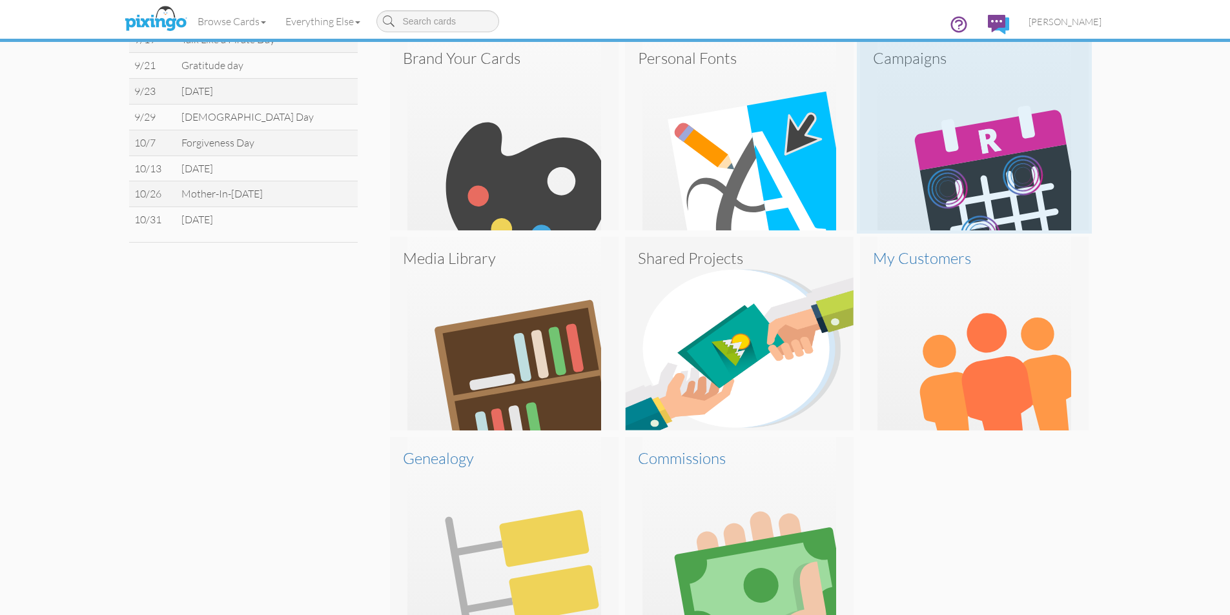
scroll to position [594, 0]
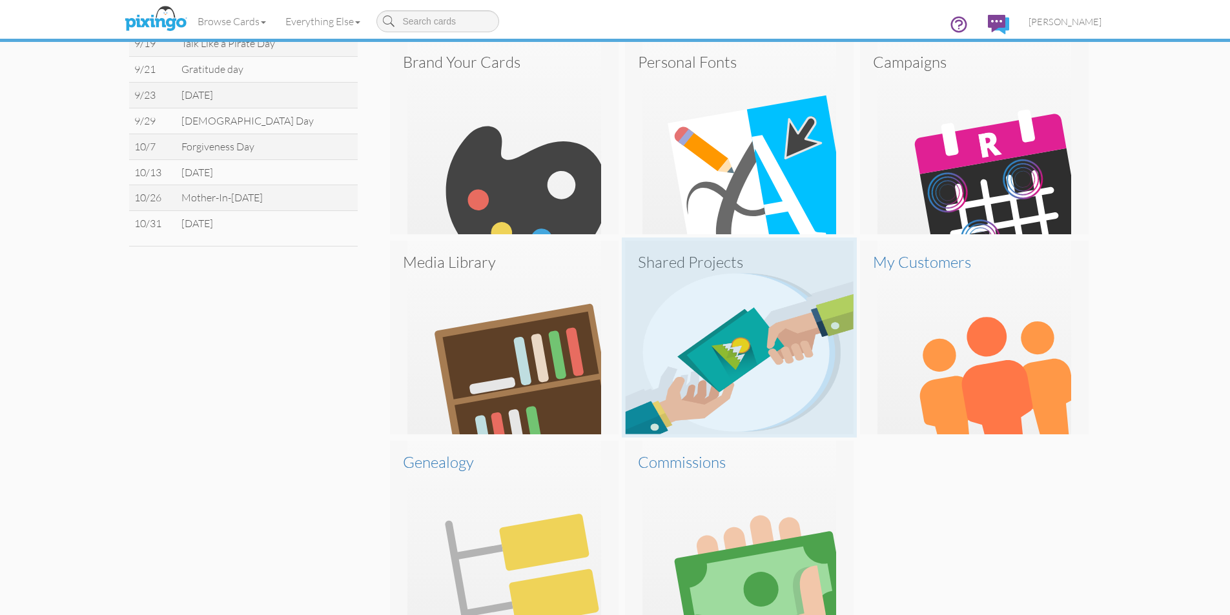
click at [731, 288] on img at bounding box center [739, 338] width 229 height 194
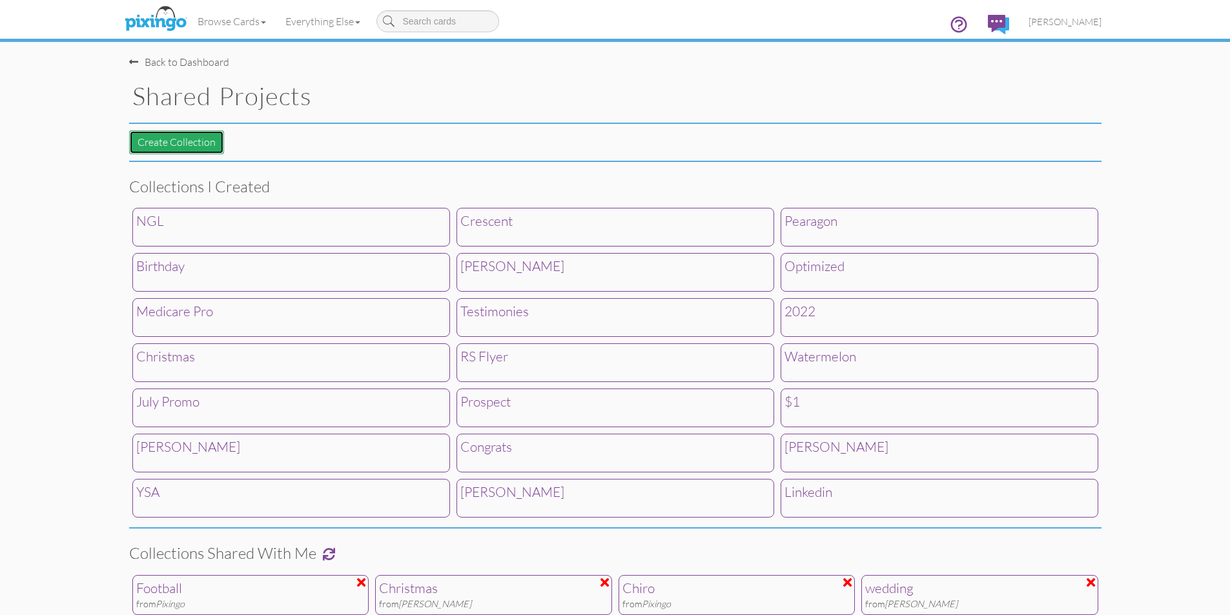
click at [189, 146] on button "Create Collection" at bounding box center [176, 142] width 95 height 24
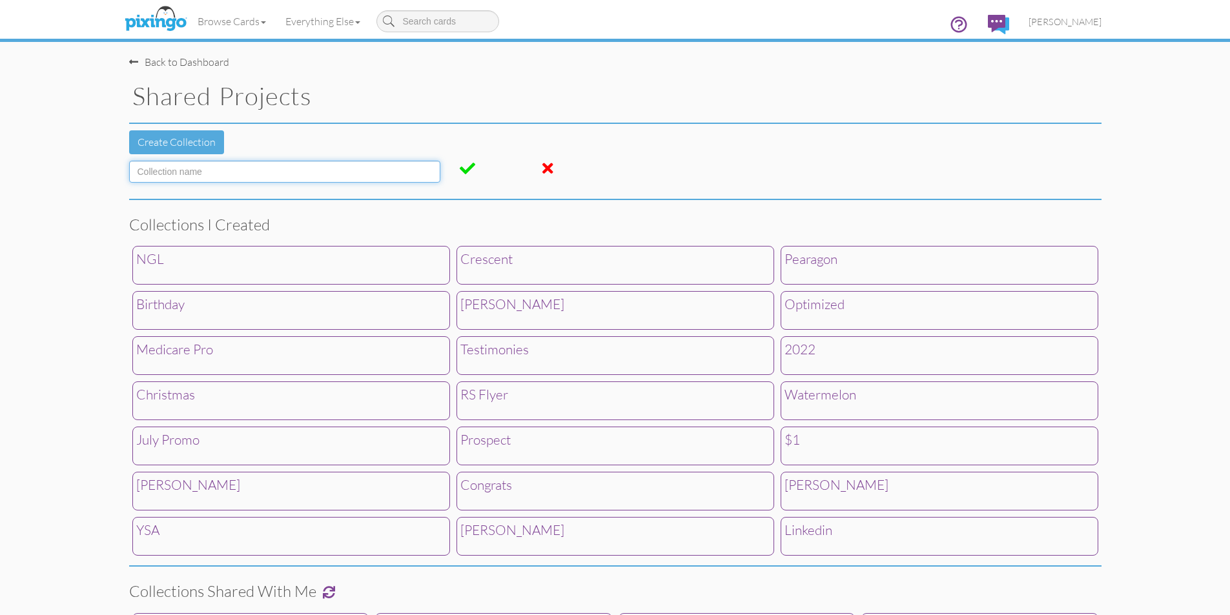
click at [182, 168] on input at bounding box center [284, 172] width 311 height 22
type input "Travel"
click at [466, 170] on span at bounding box center [467, 168] width 15 height 15
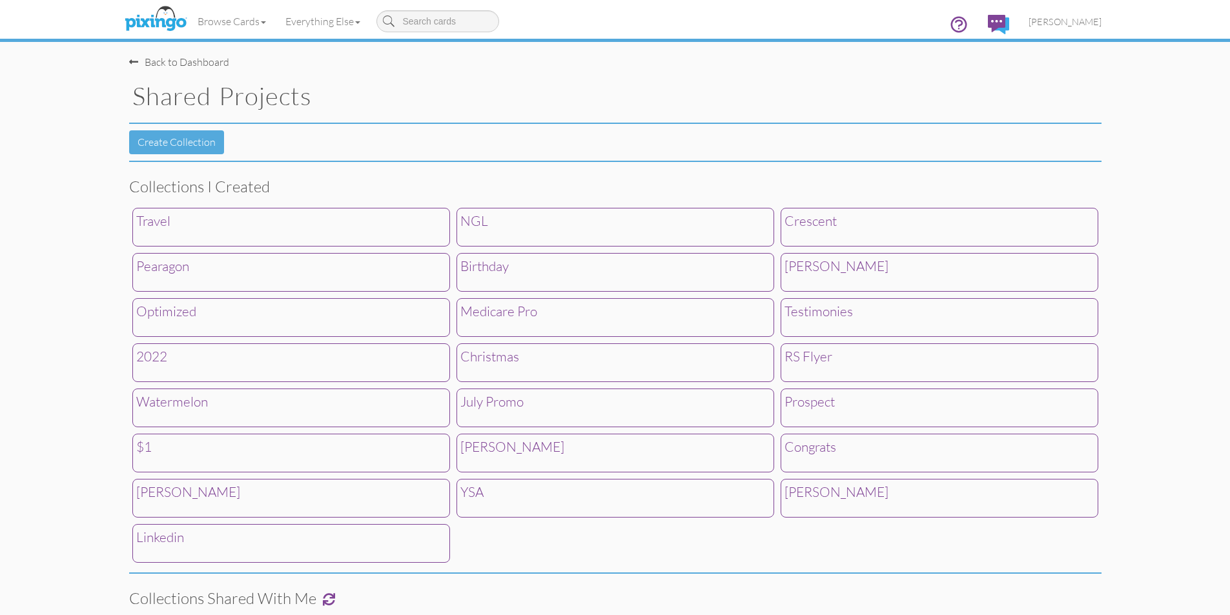
click at [245, 244] on div "Travel" at bounding box center [291, 227] width 318 height 39
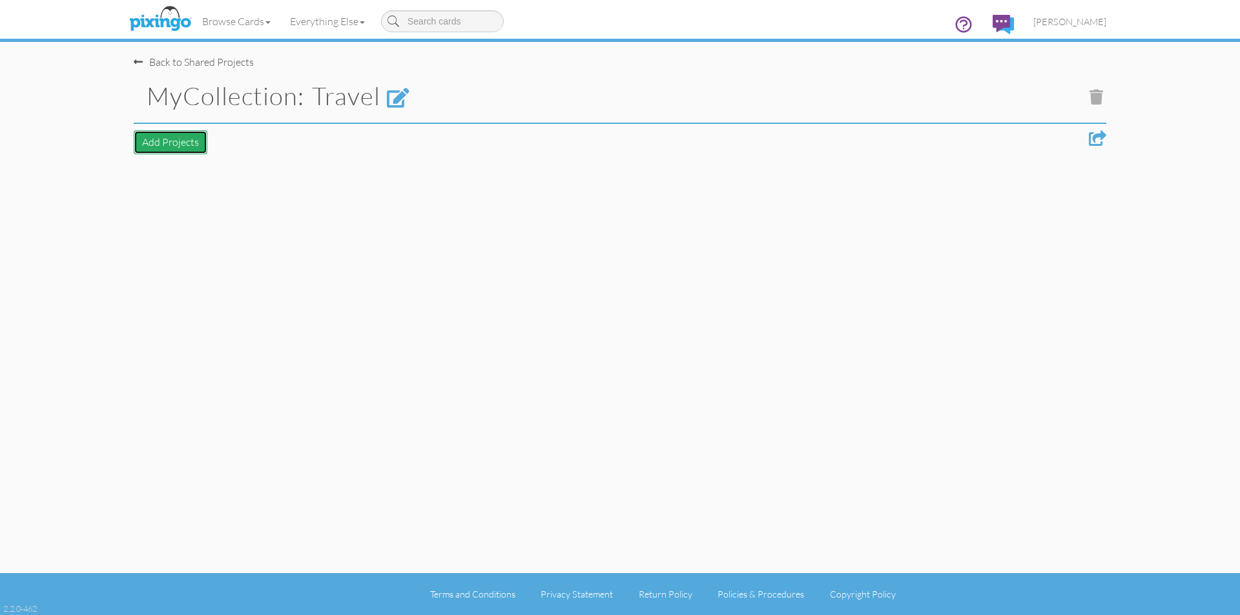
click at [182, 148] on button "Add Projects" at bounding box center [171, 142] width 74 height 24
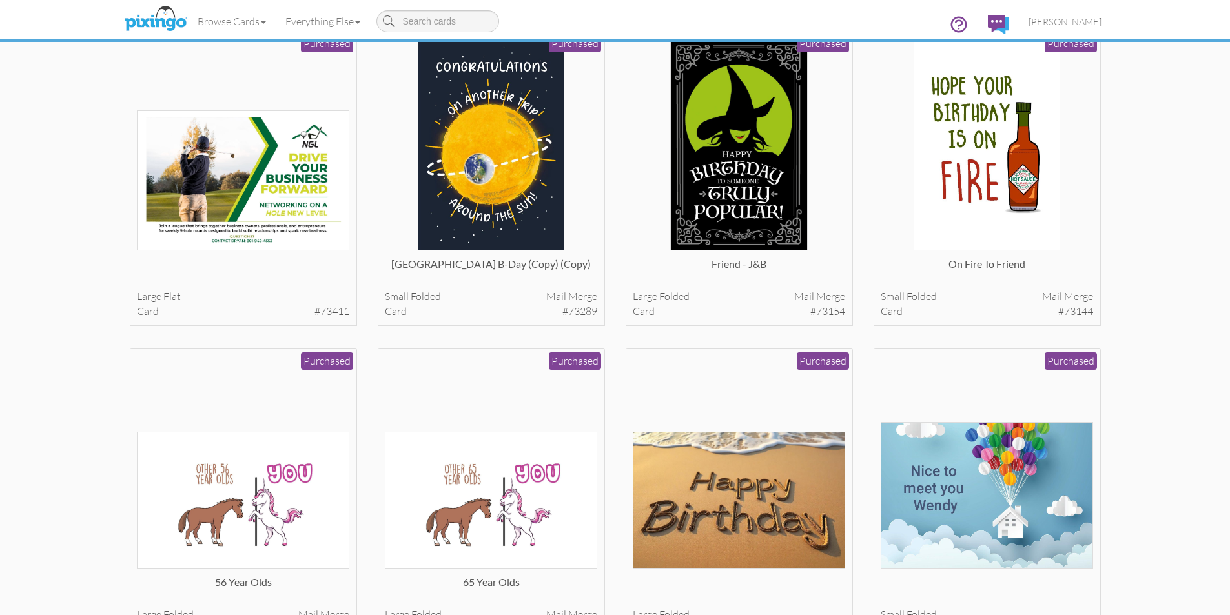
scroll to position [2712, 0]
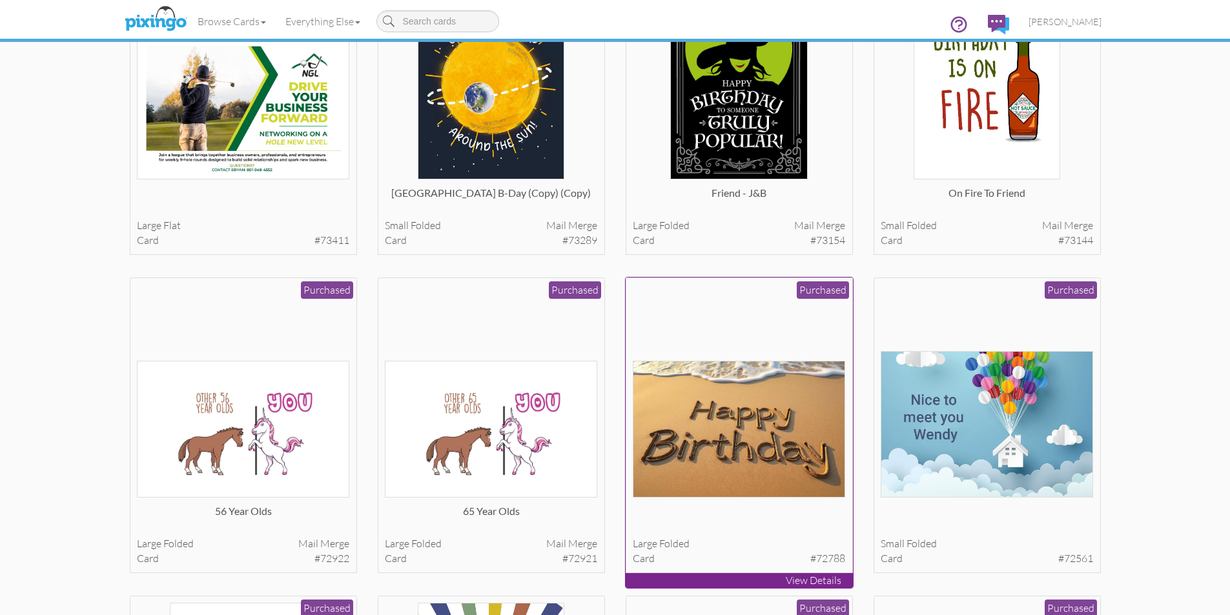
click at [772, 373] on img at bounding box center [739, 429] width 212 height 137
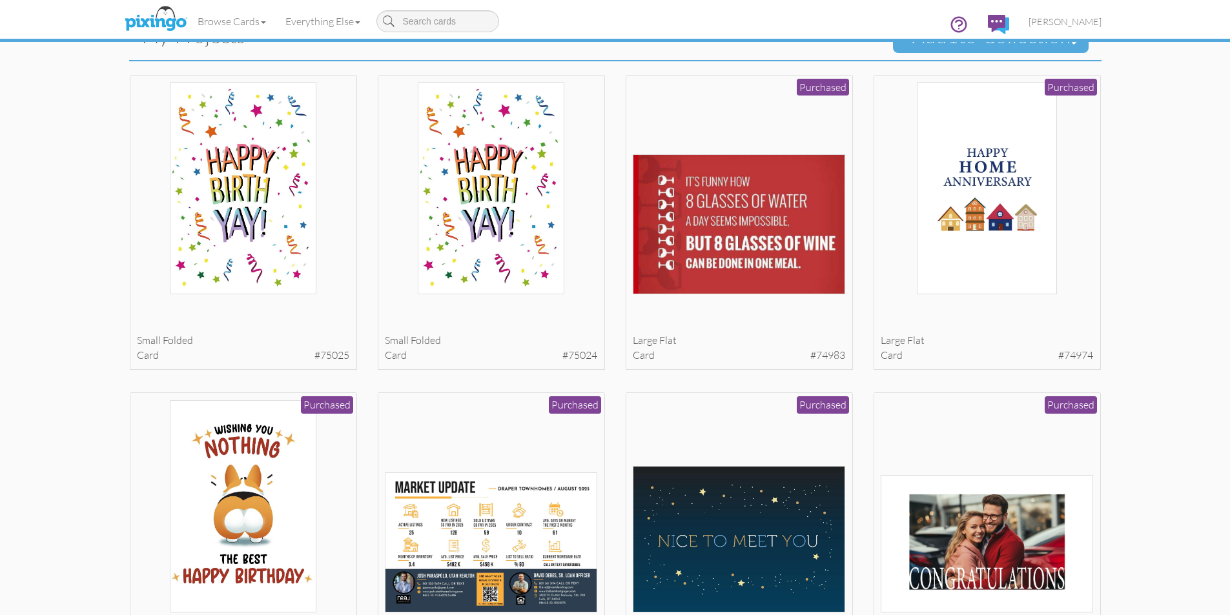
scroll to position [0, 0]
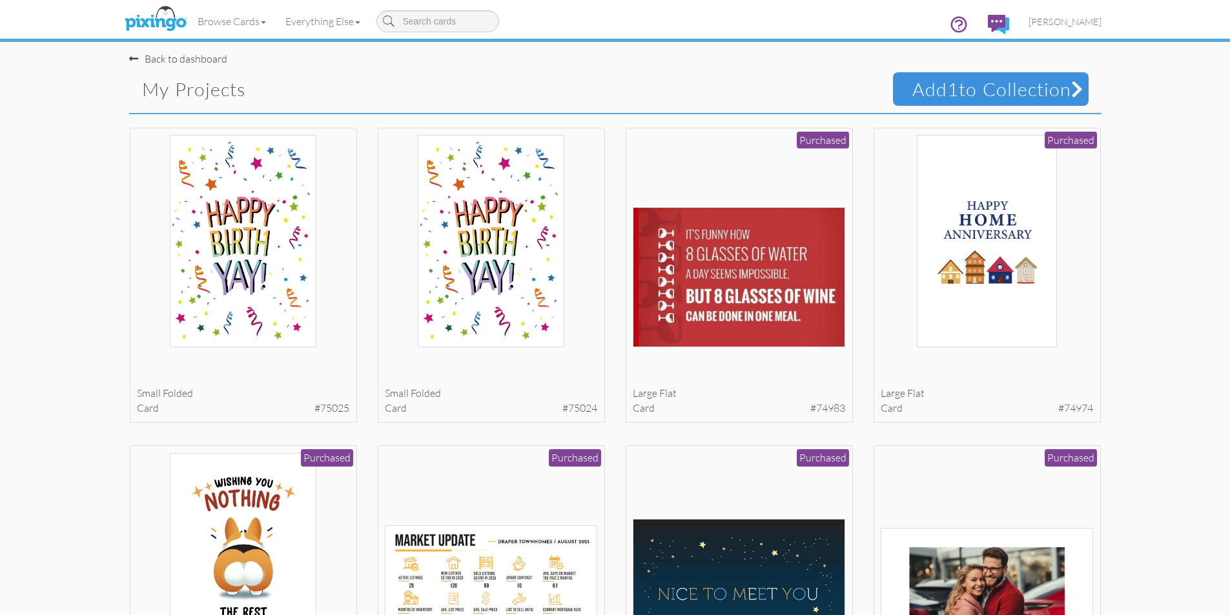
click at [987, 88] on span "Add 1 to Collection" at bounding box center [991, 89] width 196 height 34
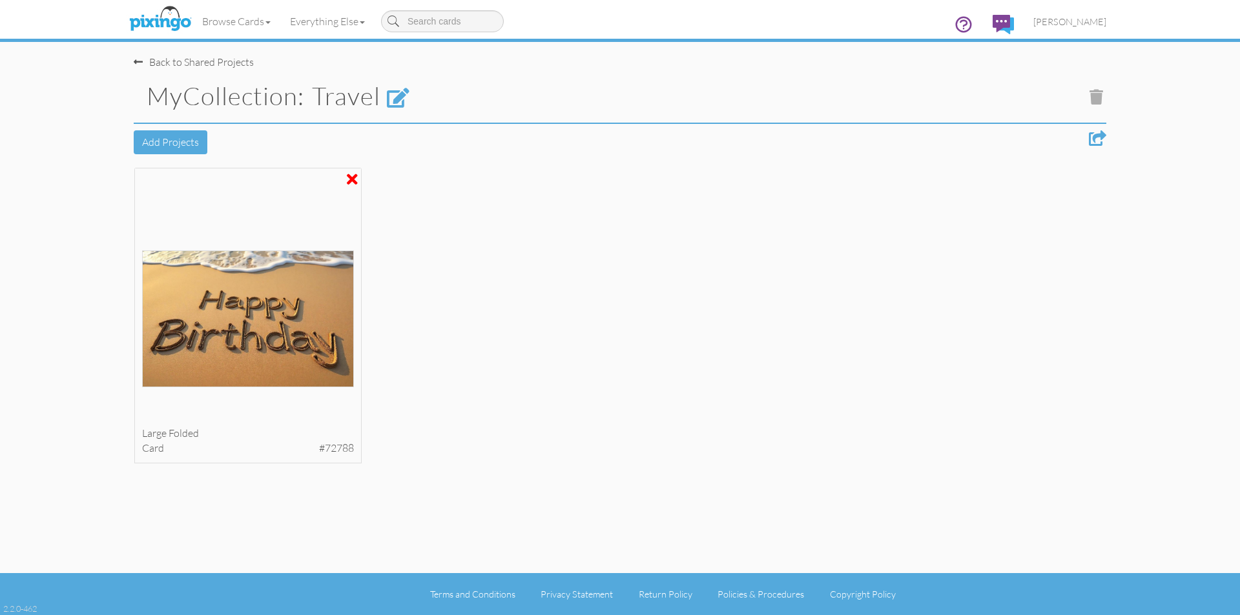
click at [1094, 137] on div at bounding box center [1097, 137] width 17 height 15
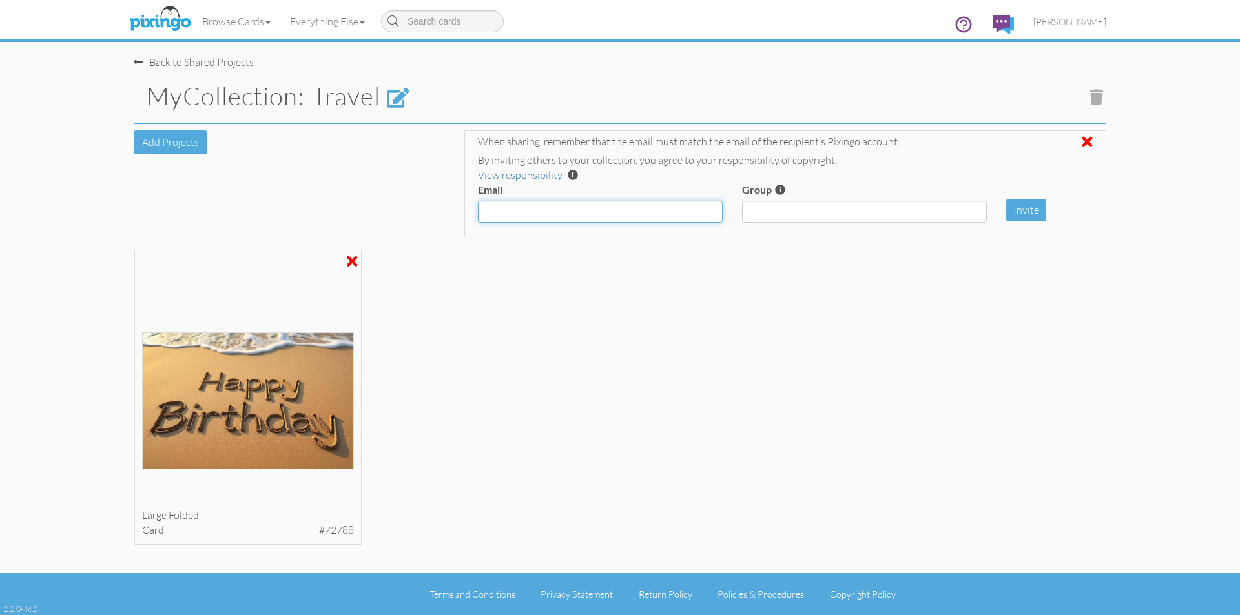
click at [632, 215] on input "Email" at bounding box center [600, 212] width 245 height 22
paste input "samples@pixingo.com"
type input "samples@pixingo.com"
click at [1041, 210] on button "Invite" at bounding box center [1026, 210] width 40 height 23
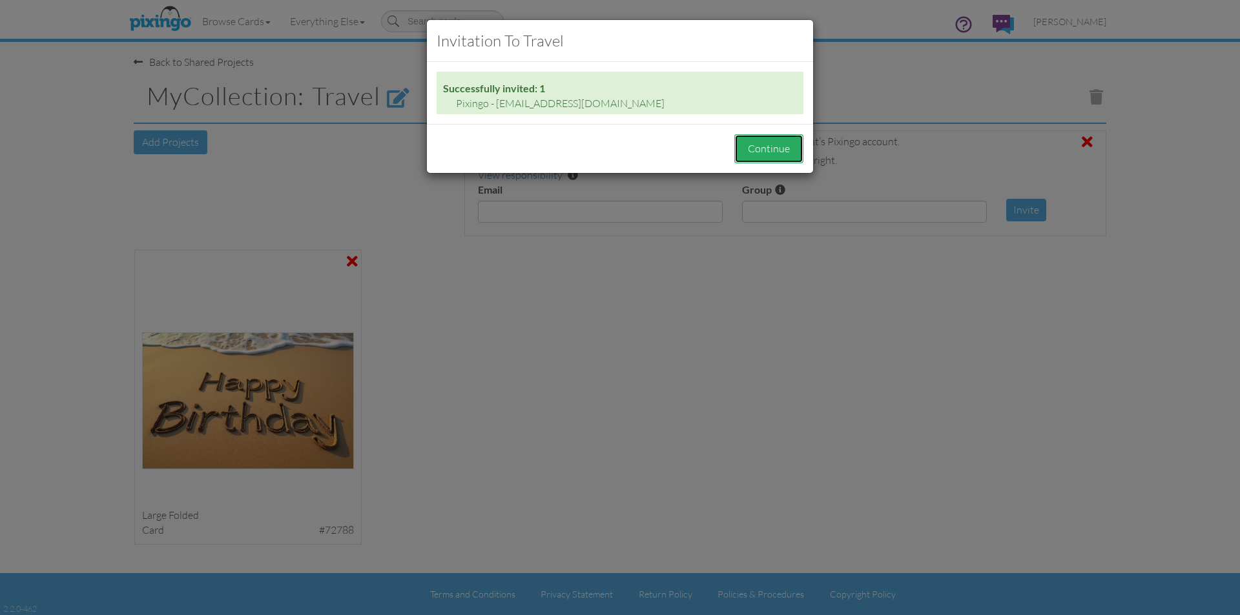
click at [787, 145] on button "Continue" at bounding box center [768, 148] width 69 height 29
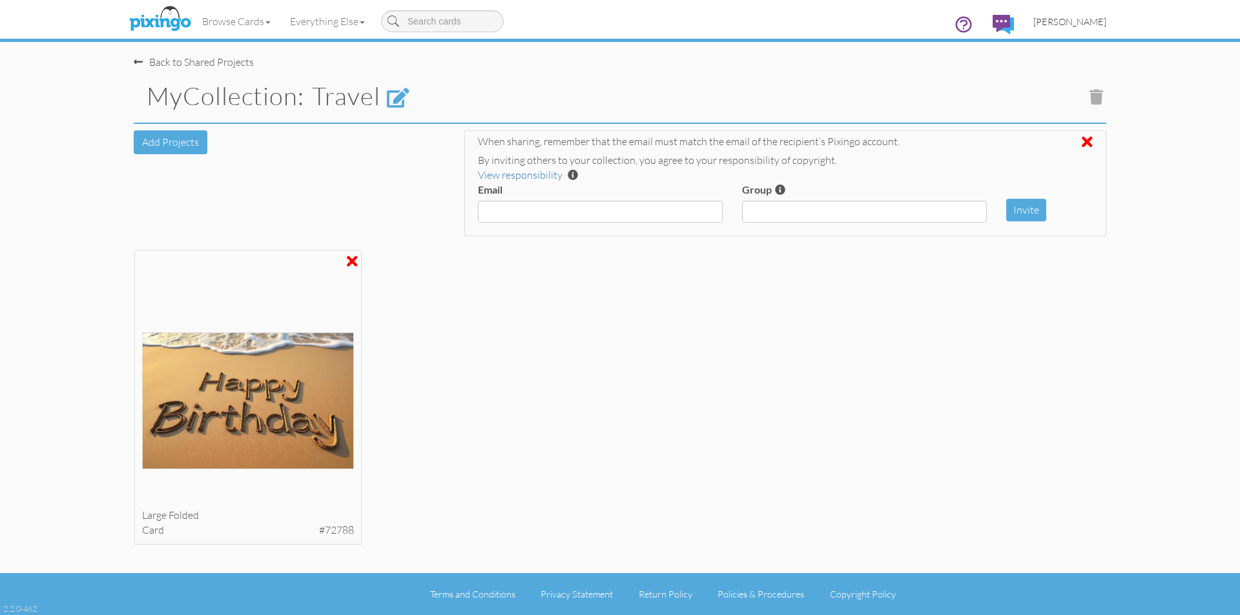
click at [1058, 21] on span "[PERSON_NAME]" at bounding box center [1069, 21] width 73 height 11
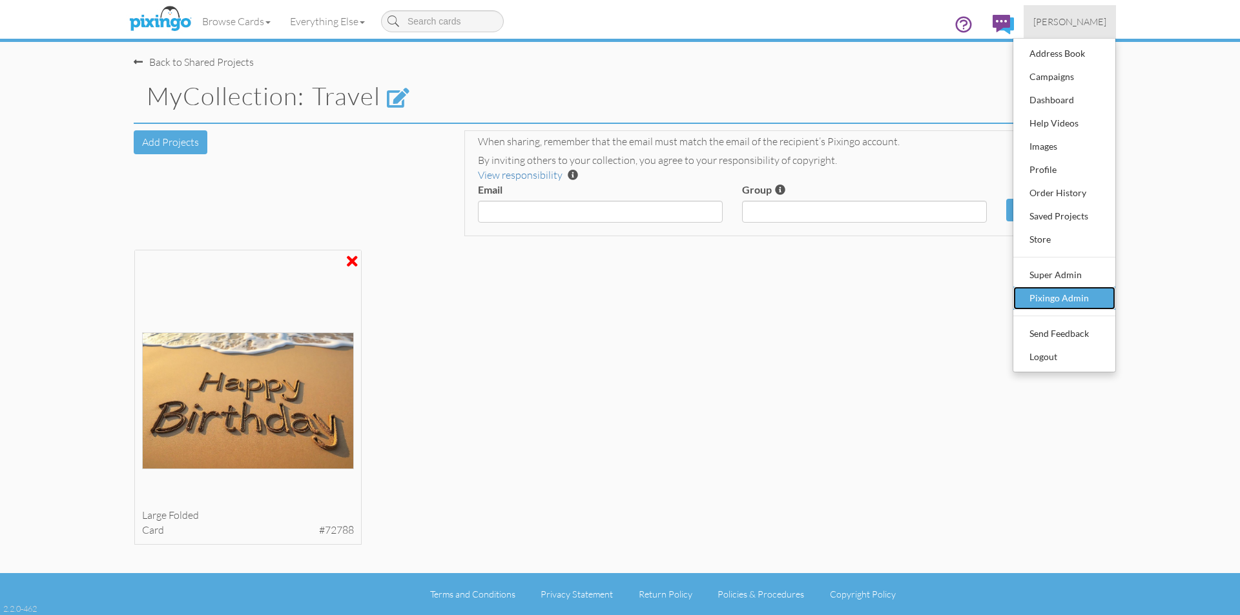
click at [1070, 300] on div "Pixingo Admin" at bounding box center [1064, 298] width 76 height 19
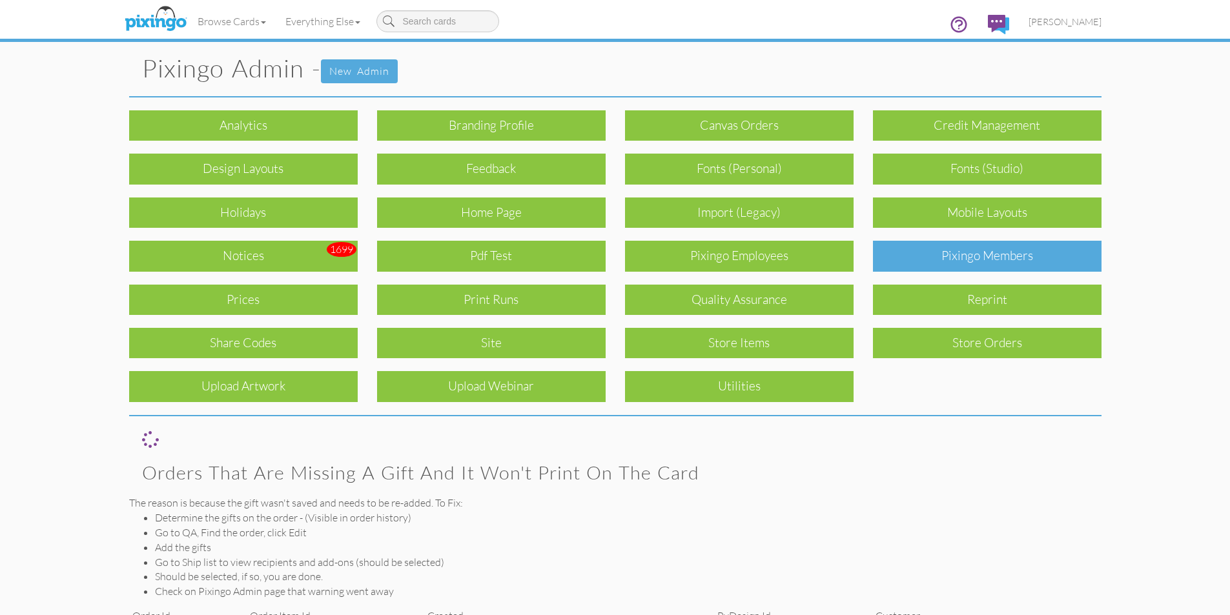
click at [1025, 252] on div "Pixingo Members" at bounding box center [987, 256] width 229 height 30
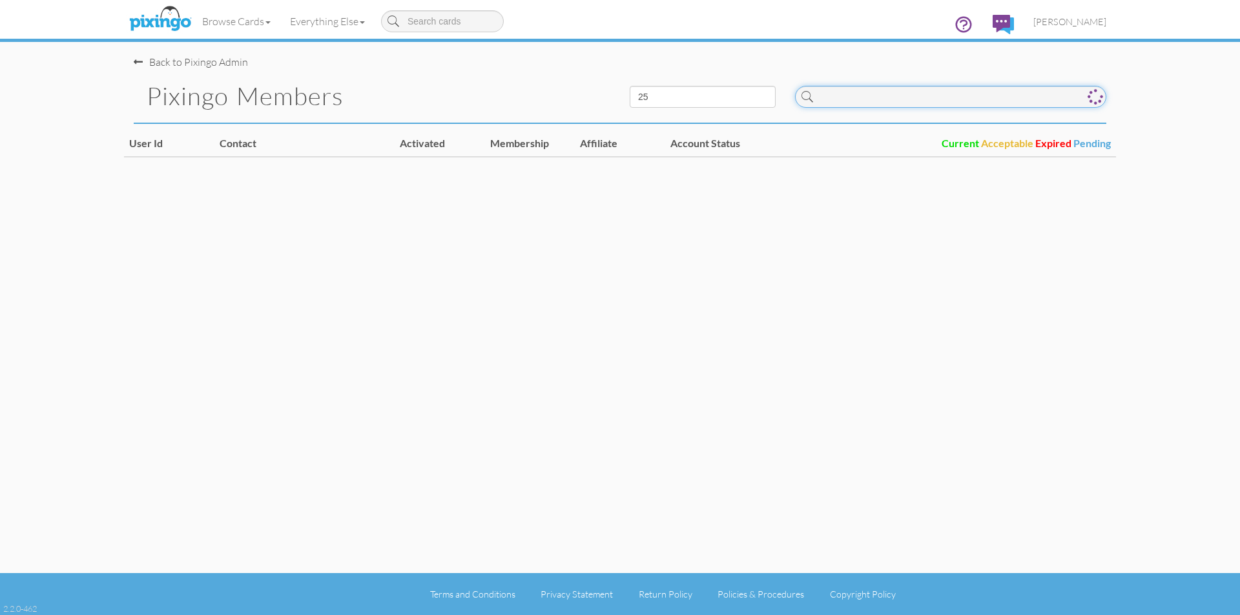
click at [858, 102] on input at bounding box center [950, 97] width 311 height 22
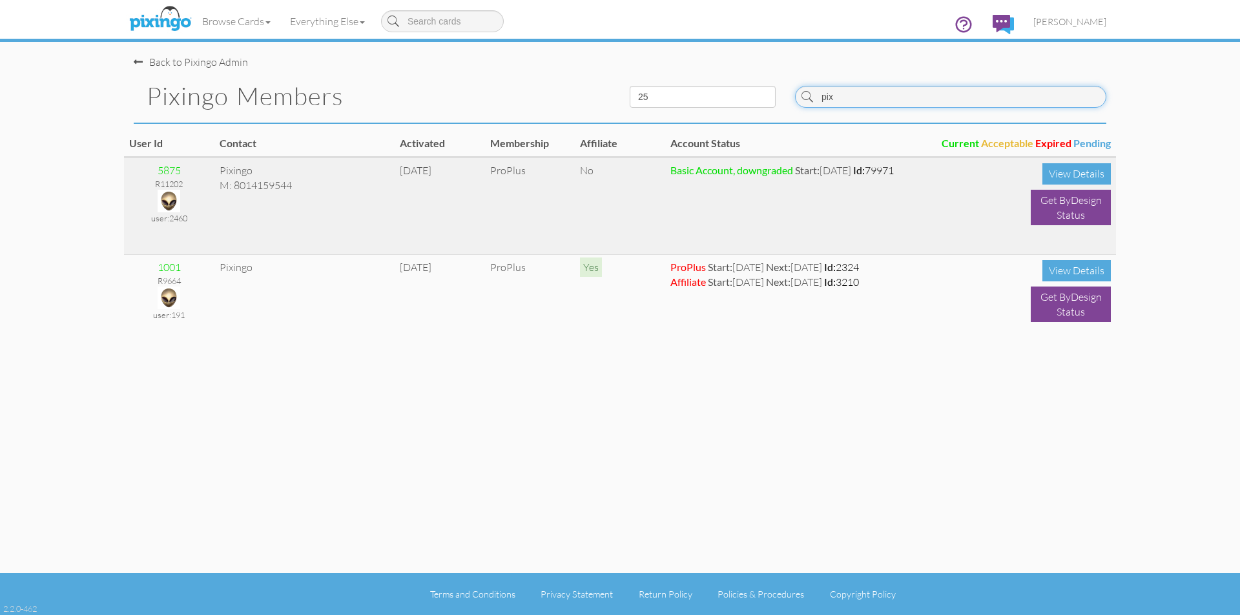
type input "pix"
click at [166, 192] on img at bounding box center [169, 201] width 23 height 23
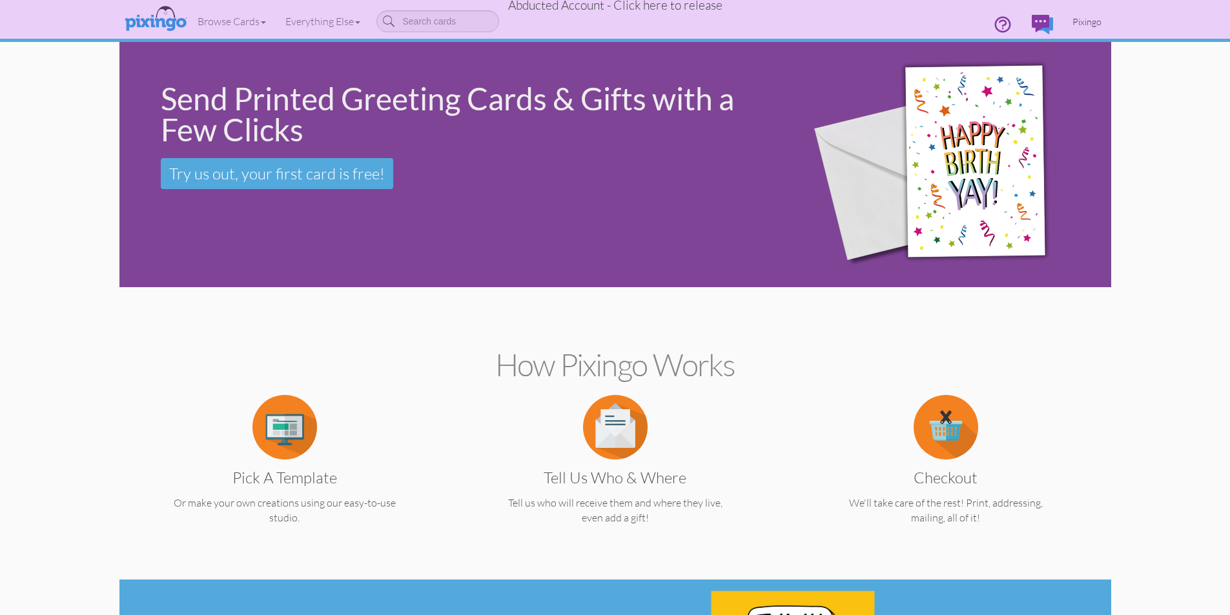
click at [1103, 19] on link "Pixingo" at bounding box center [1087, 21] width 48 height 33
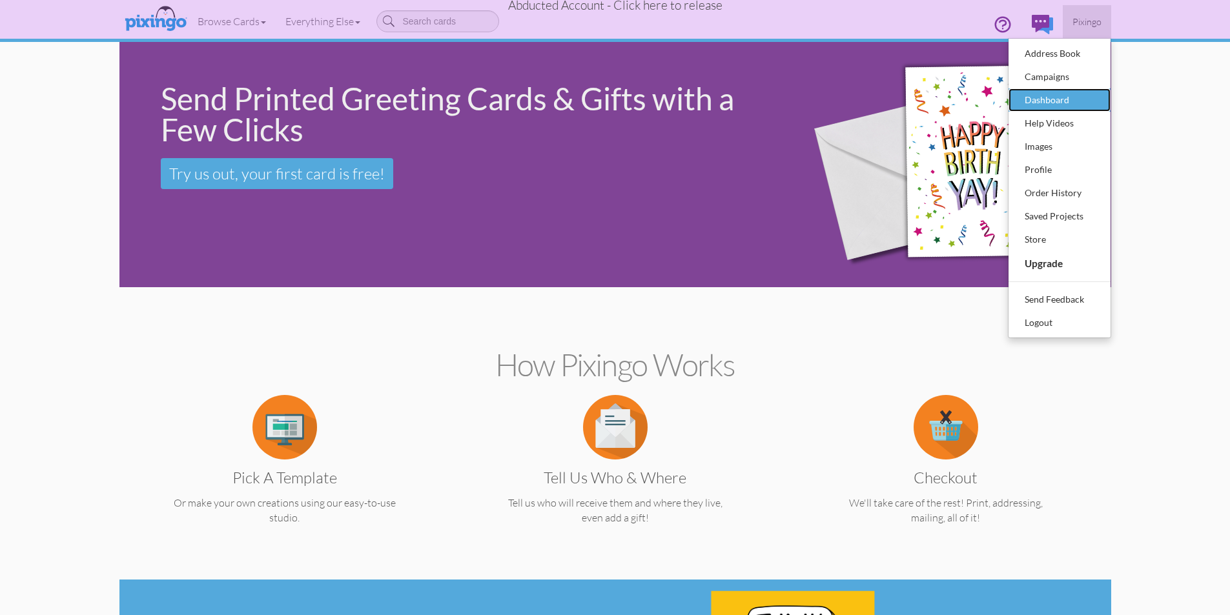
click at [1054, 95] on div "Dashboard" at bounding box center [1059, 99] width 76 height 19
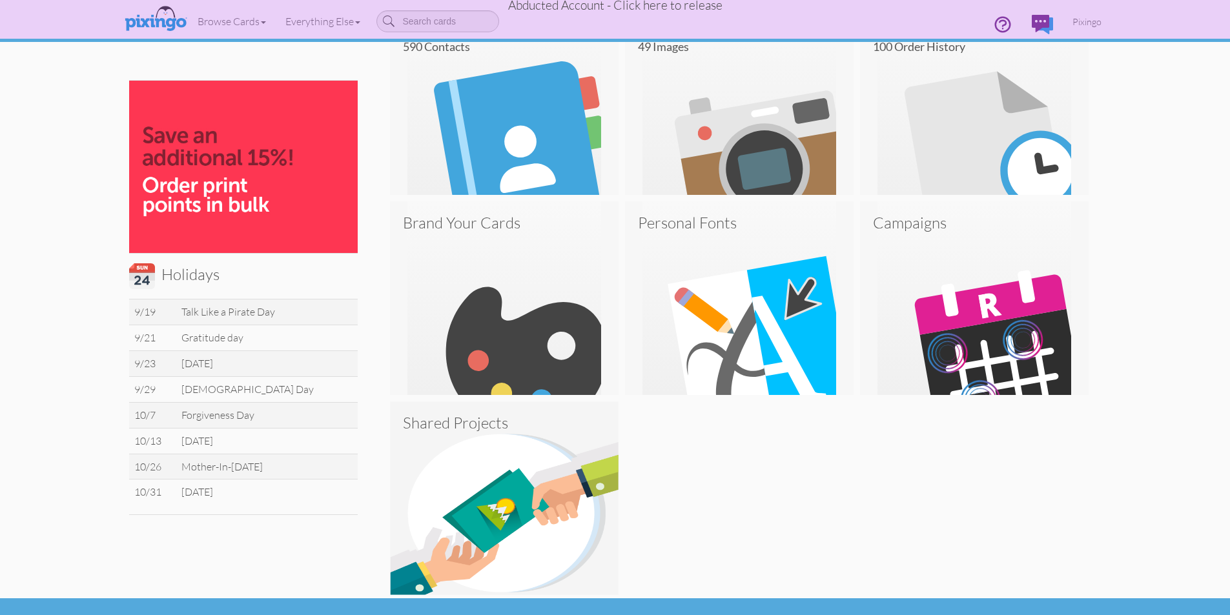
scroll to position [336, 0]
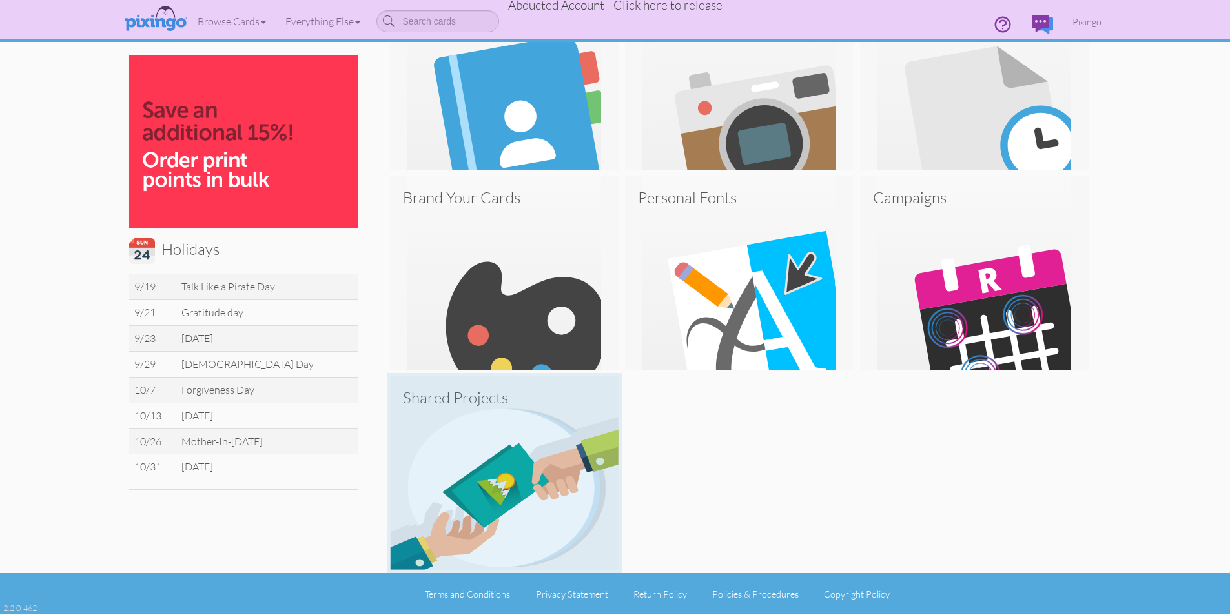
click at [459, 450] on img at bounding box center [504, 473] width 229 height 194
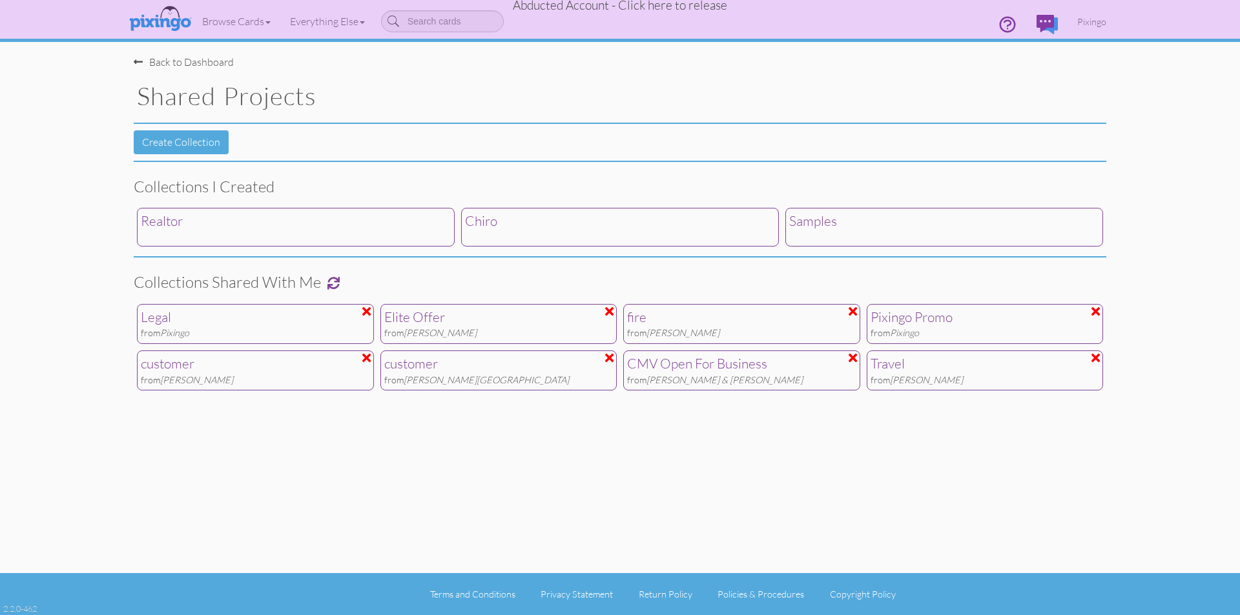
click at [888, 362] on div "Travel" at bounding box center [984, 363] width 229 height 19
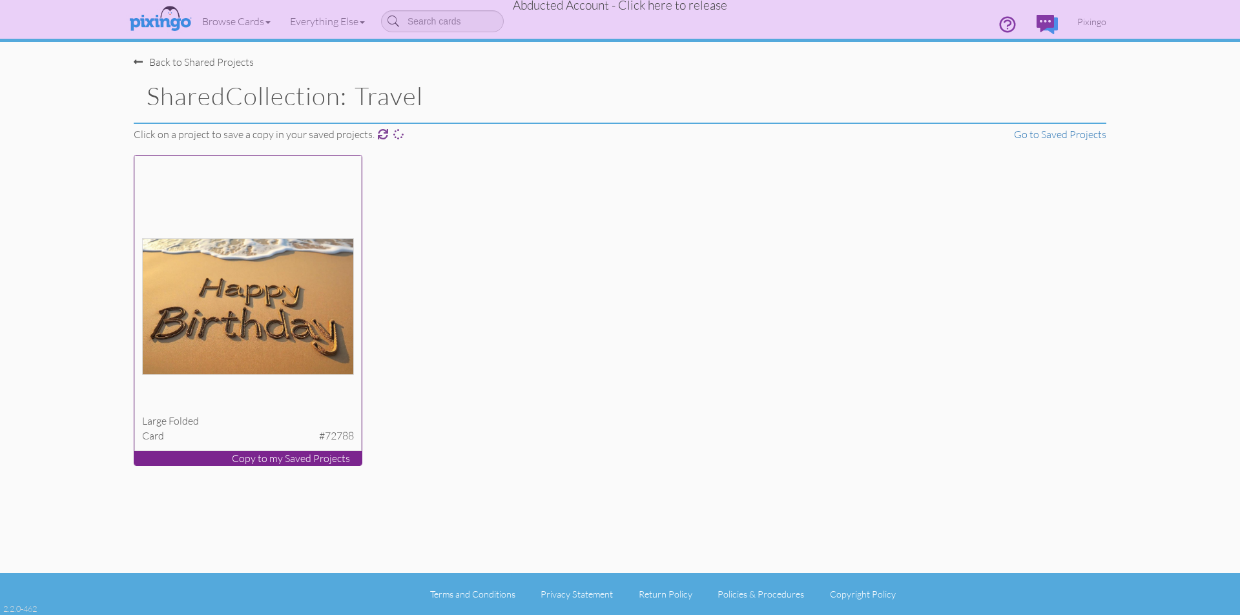
click at [204, 301] on img at bounding box center [248, 306] width 212 height 137
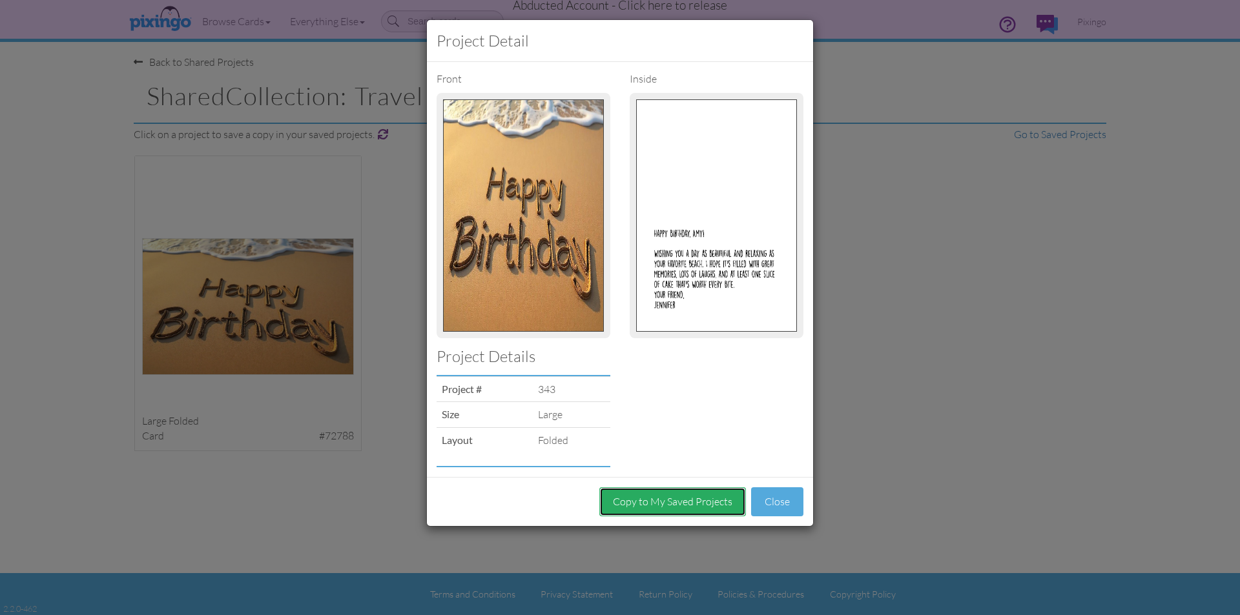
click at [666, 499] on button "Copy to My Saved Projects" at bounding box center [672, 501] width 147 height 29
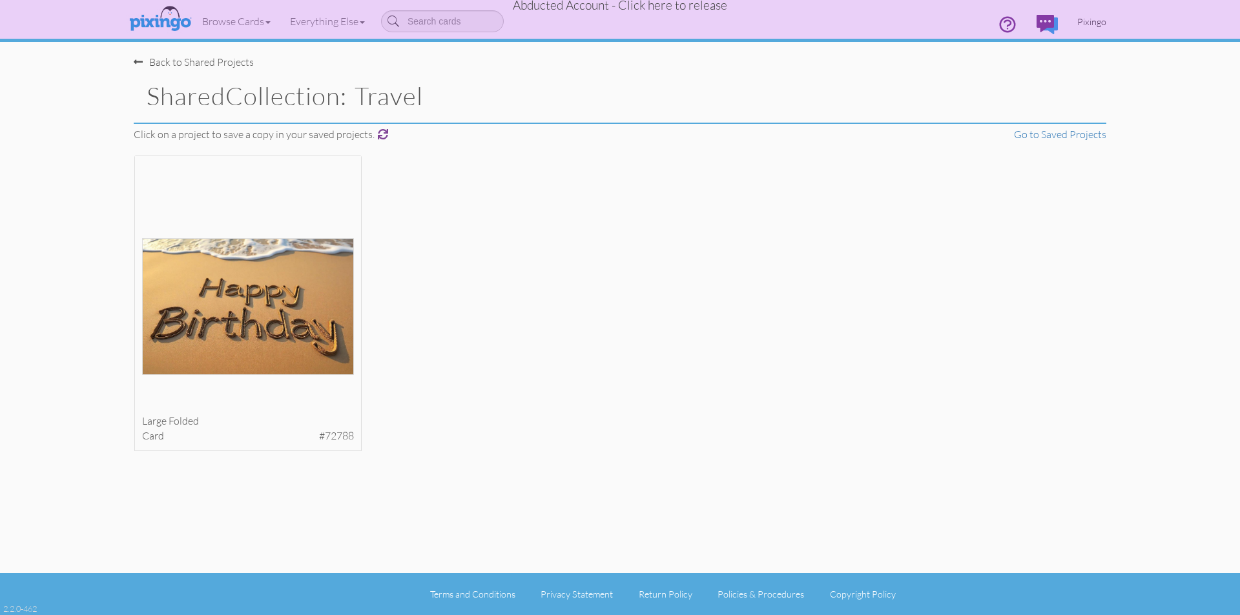
click at [1093, 20] on span "Pixingo" at bounding box center [1091, 21] width 29 height 11
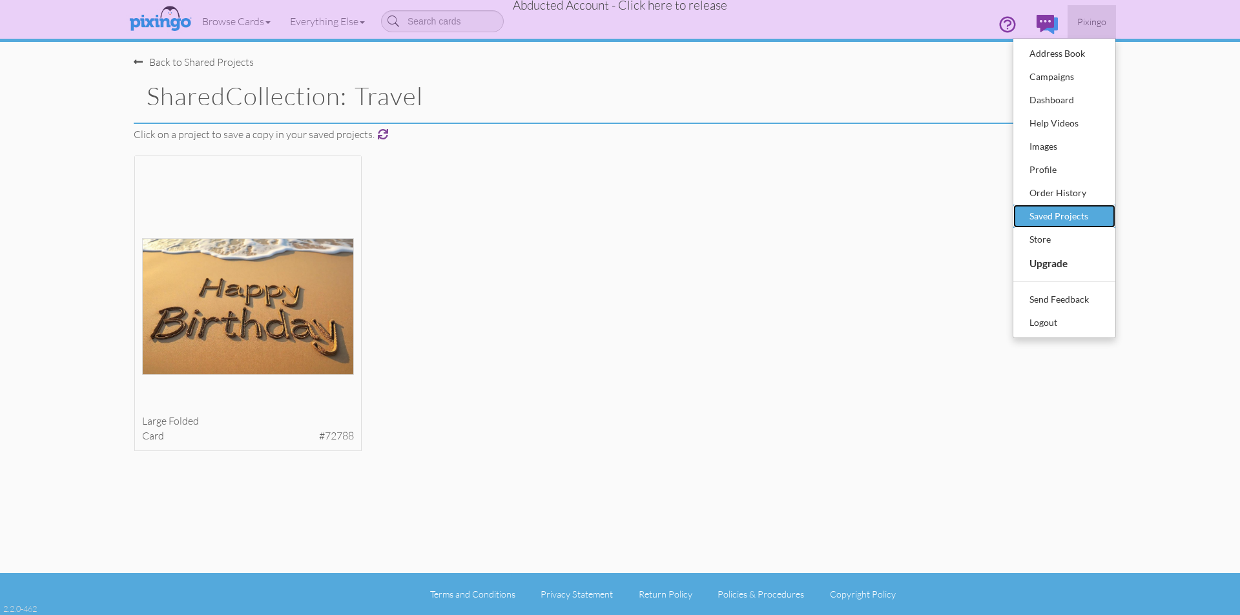
click at [1058, 212] on div "Saved Projects" at bounding box center [1064, 216] width 76 height 19
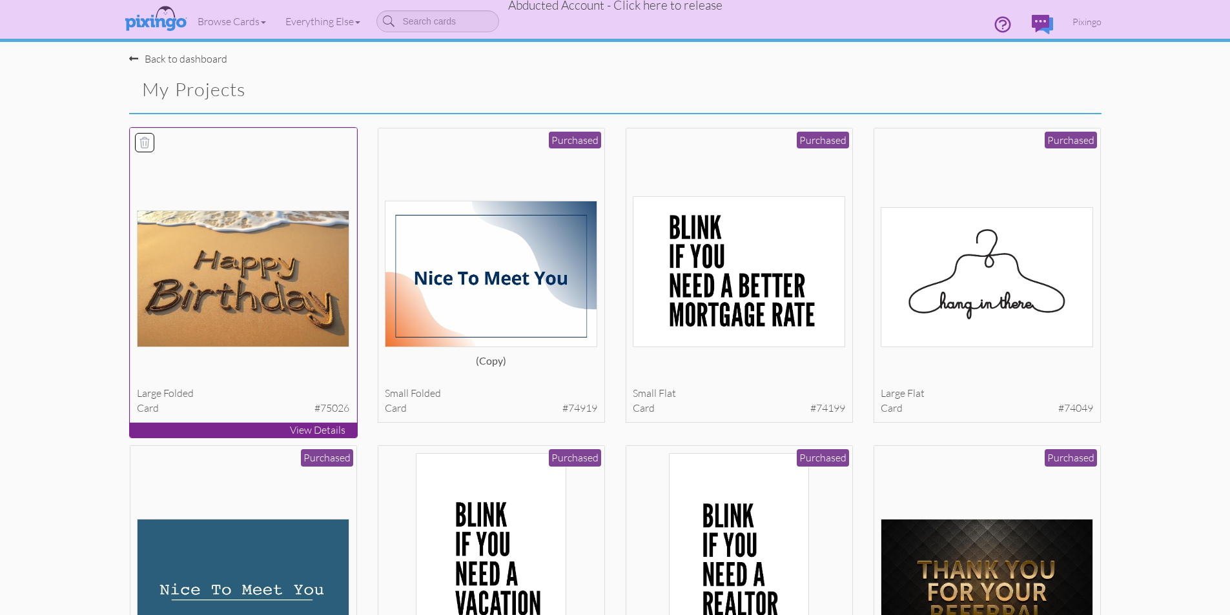
click at [262, 291] on img at bounding box center [243, 278] width 212 height 137
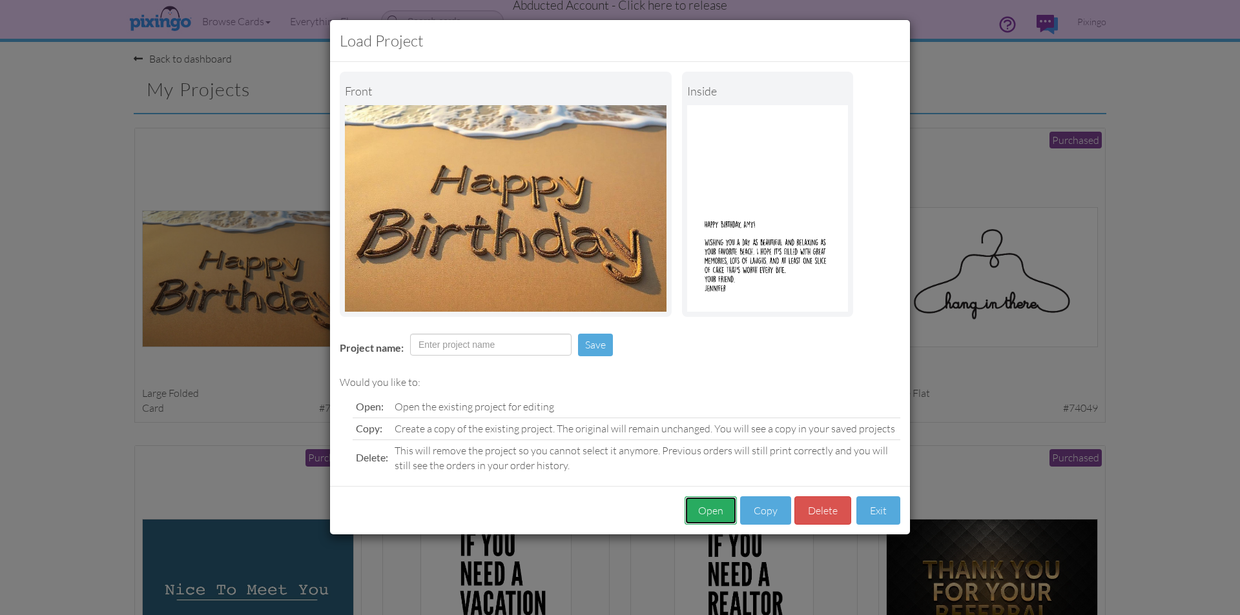
click at [715, 509] on button "Open" at bounding box center [710, 510] width 52 height 29
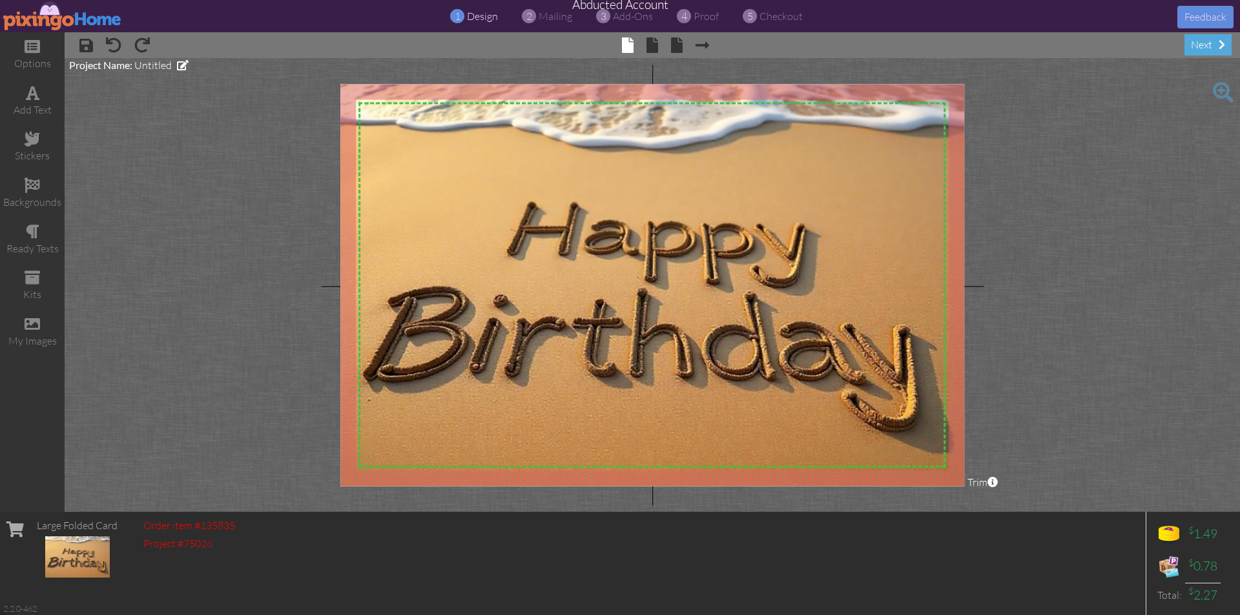
click at [670, 47] on span "× back" at bounding box center [670, 44] width 25 height 21
click at [677, 45] on span at bounding box center [677, 44] width 12 height 15
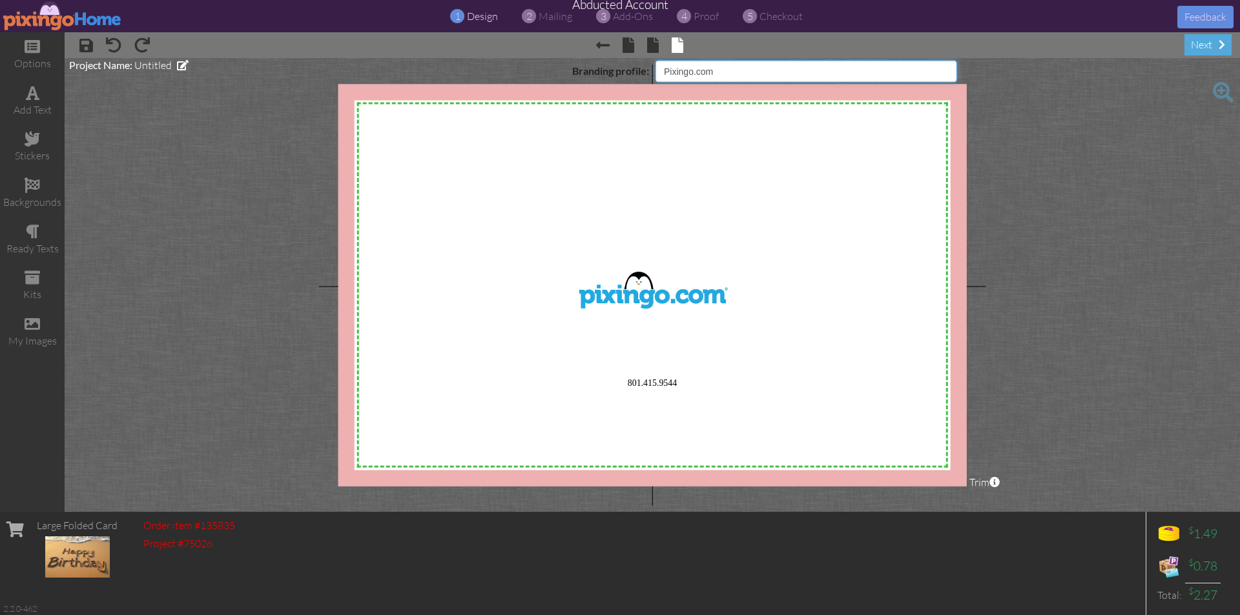
click at [816, 72] on select "Pixingo Default Profile BBSI Pixingo.com Goodwin Chiro Your Logo" at bounding box center [805, 71] width 301 height 22
select select "object:3833"
click at [655, 60] on select "Pixingo Default Profile BBSI Pixingo.com Goodwin Chiro Your Logo" at bounding box center [805, 71] width 301 height 22
click at [556, 17] on span "mailing" at bounding box center [555, 16] width 34 height 13
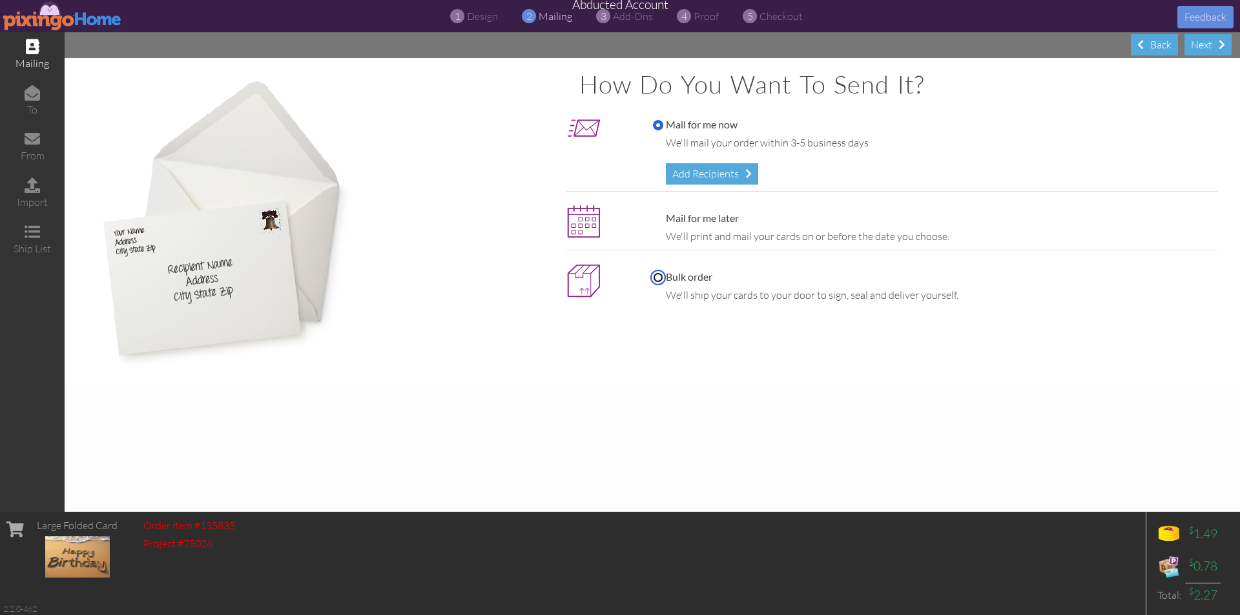
click at [653, 279] on input "Bulk order" at bounding box center [658, 277] width 10 height 10
radio input "true"
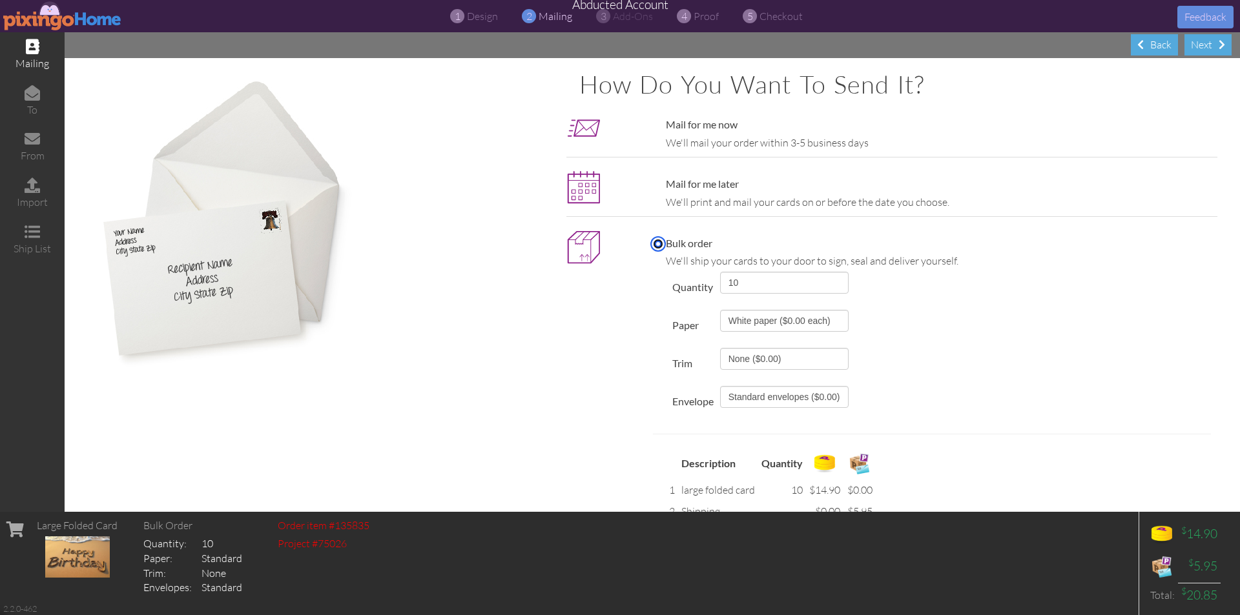
scroll to position [124, 0]
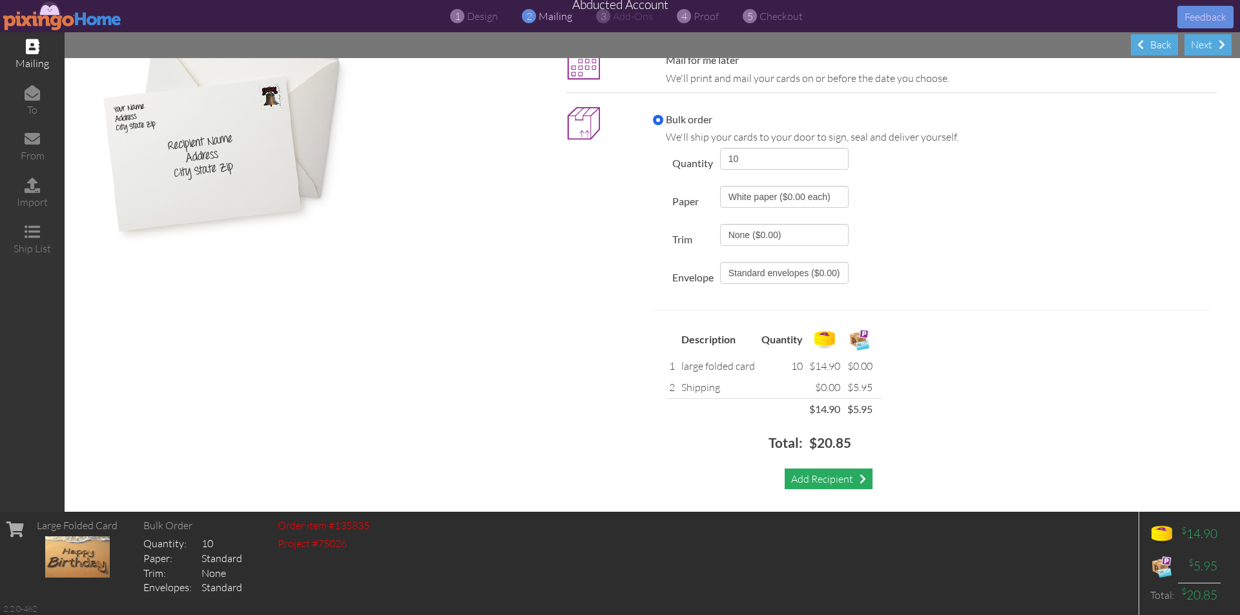
click at [841, 479] on div "Add Recipient" at bounding box center [828, 479] width 88 height 21
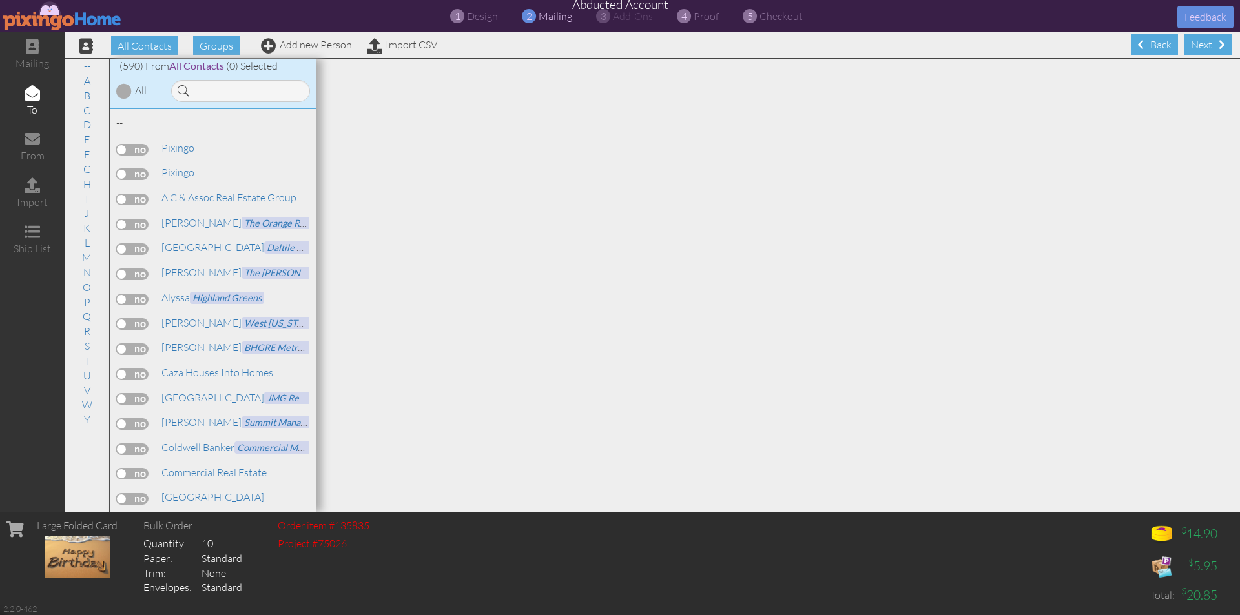
click at [141, 154] on label at bounding box center [132, 150] width 32 height 12
click at [0, 0] on input "checkbox" at bounding box center [0, 0] width 0 height 0
click at [704, 17] on span "proof" at bounding box center [705, 16] width 25 height 13
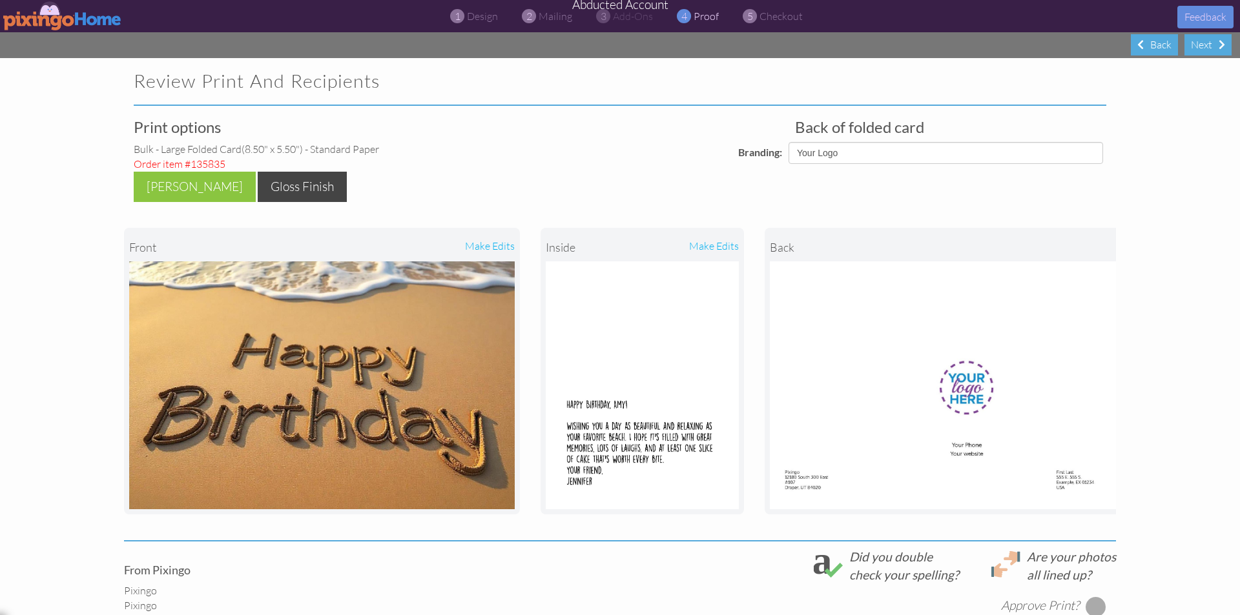
select select "object:6000"
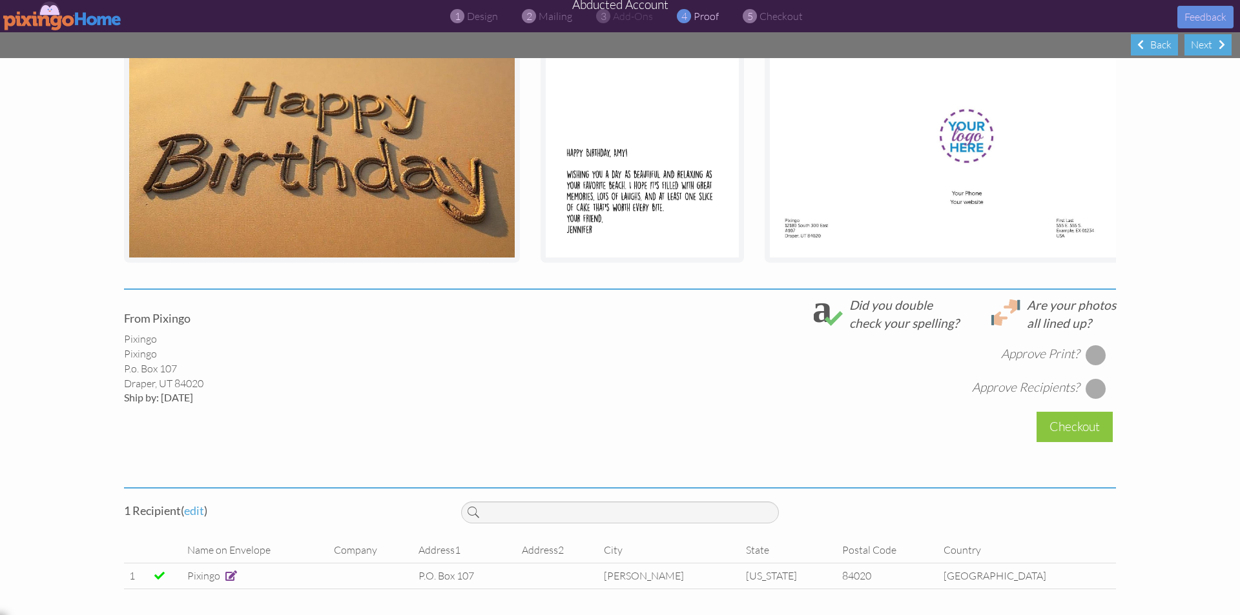
scroll to position [258, 0]
click at [1092, 359] on div at bounding box center [1095, 355] width 21 height 21
click at [1087, 393] on div at bounding box center [1095, 388] width 21 height 21
click at [1050, 427] on div "Checkout" at bounding box center [1074, 427] width 76 height 30
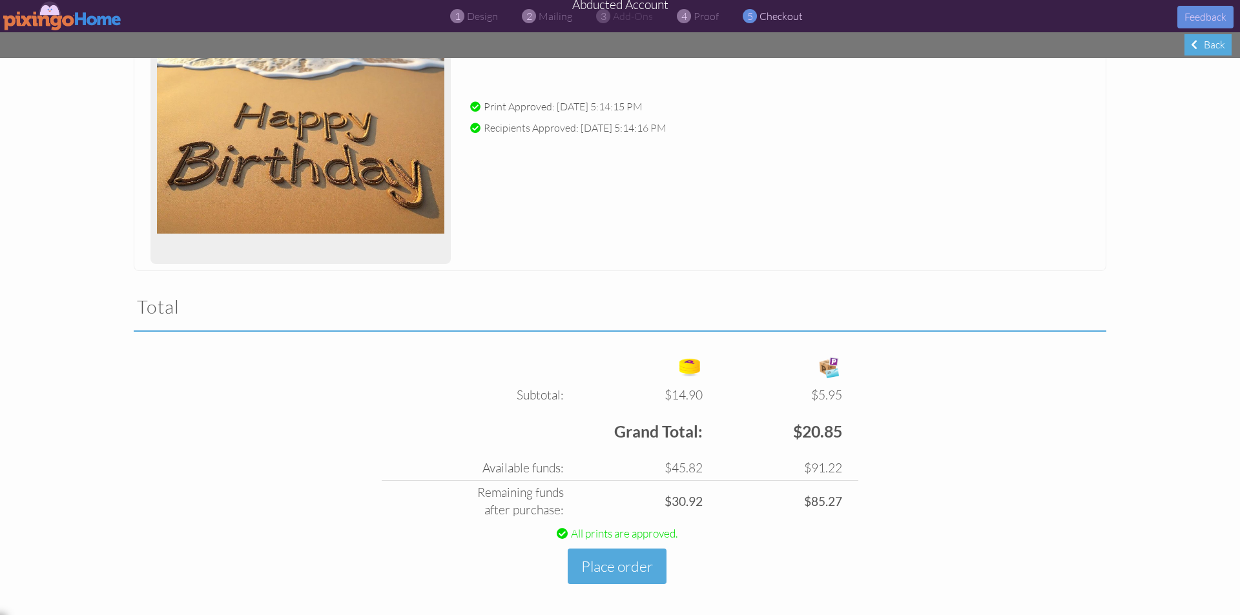
scroll to position [205, 0]
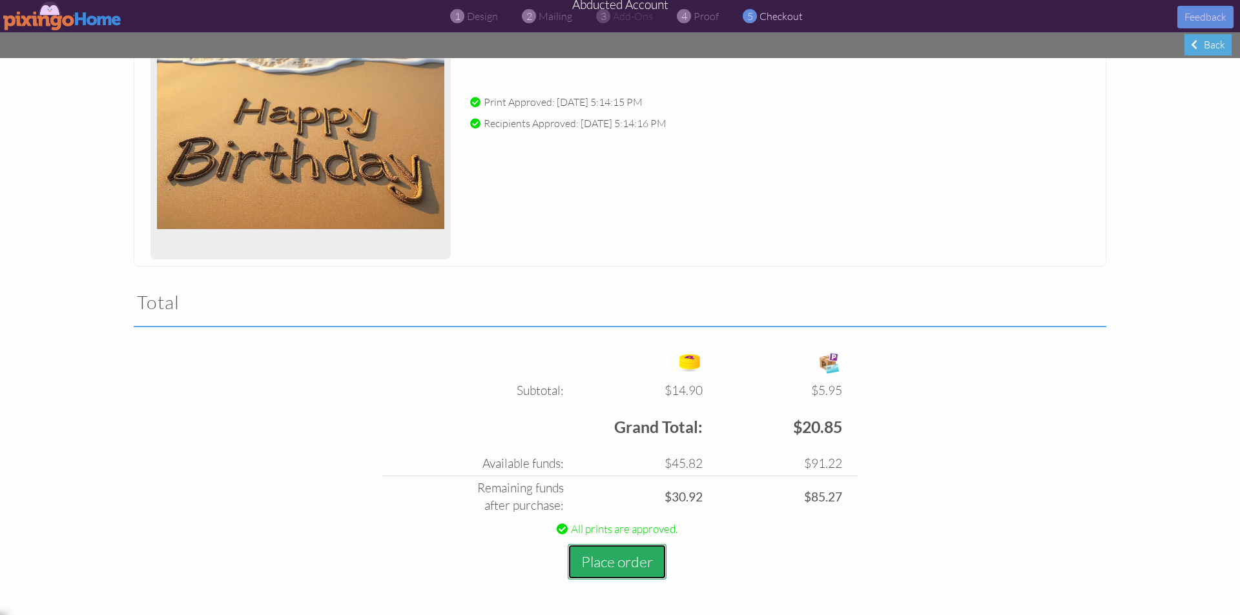
click at [626, 565] on button "Place order" at bounding box center [617, 562] width 99 height 36
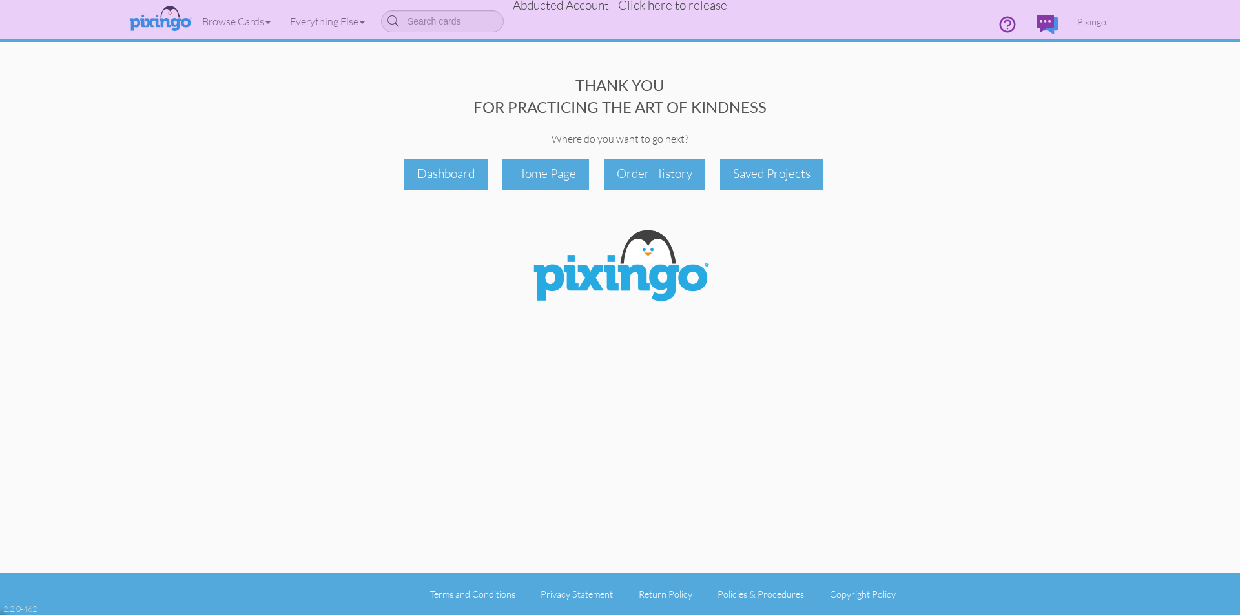
click at [619, 8] on span "Abducted Account - Click here to release" at bounding box center [620, 4] width 214 height 15
